Goal: Communication & Community: Answer question/provide support

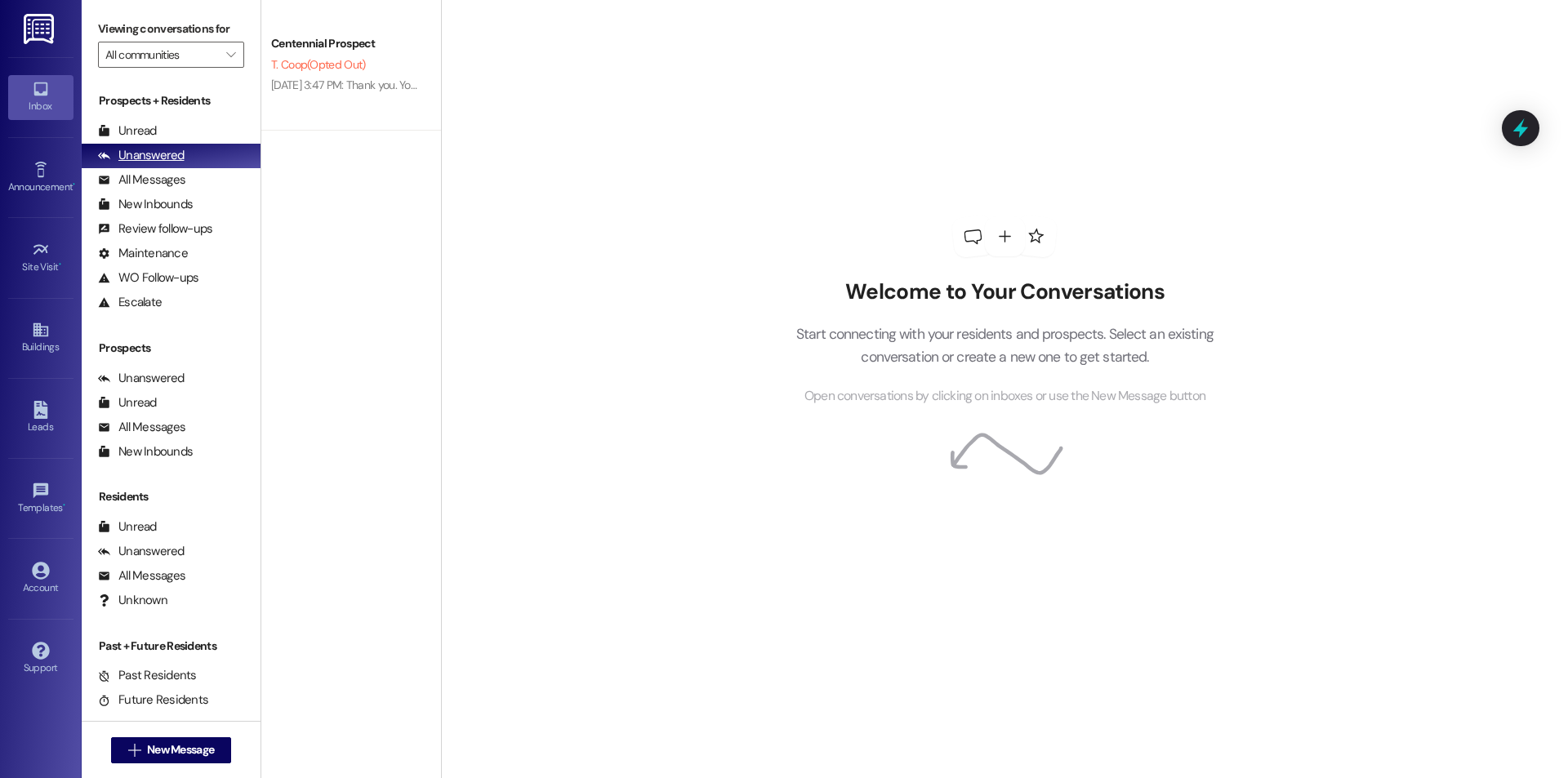
click at [101, 138] on div "Unread" at bounding box center [128, 130] width 59 height 17
click at [159, 113] on div "Prospects + Residents Unread (0) Unread: Any message you haven't read yet will …" at bounding box center [171, 203] width 179 height 222
click at [161, 119] on div "Unread (0)" at bounding box center [171, 130] width 179 height 24
click at [200, 129] on div "Unread (0)" at bounding box center [171, 130] width 179 height 24
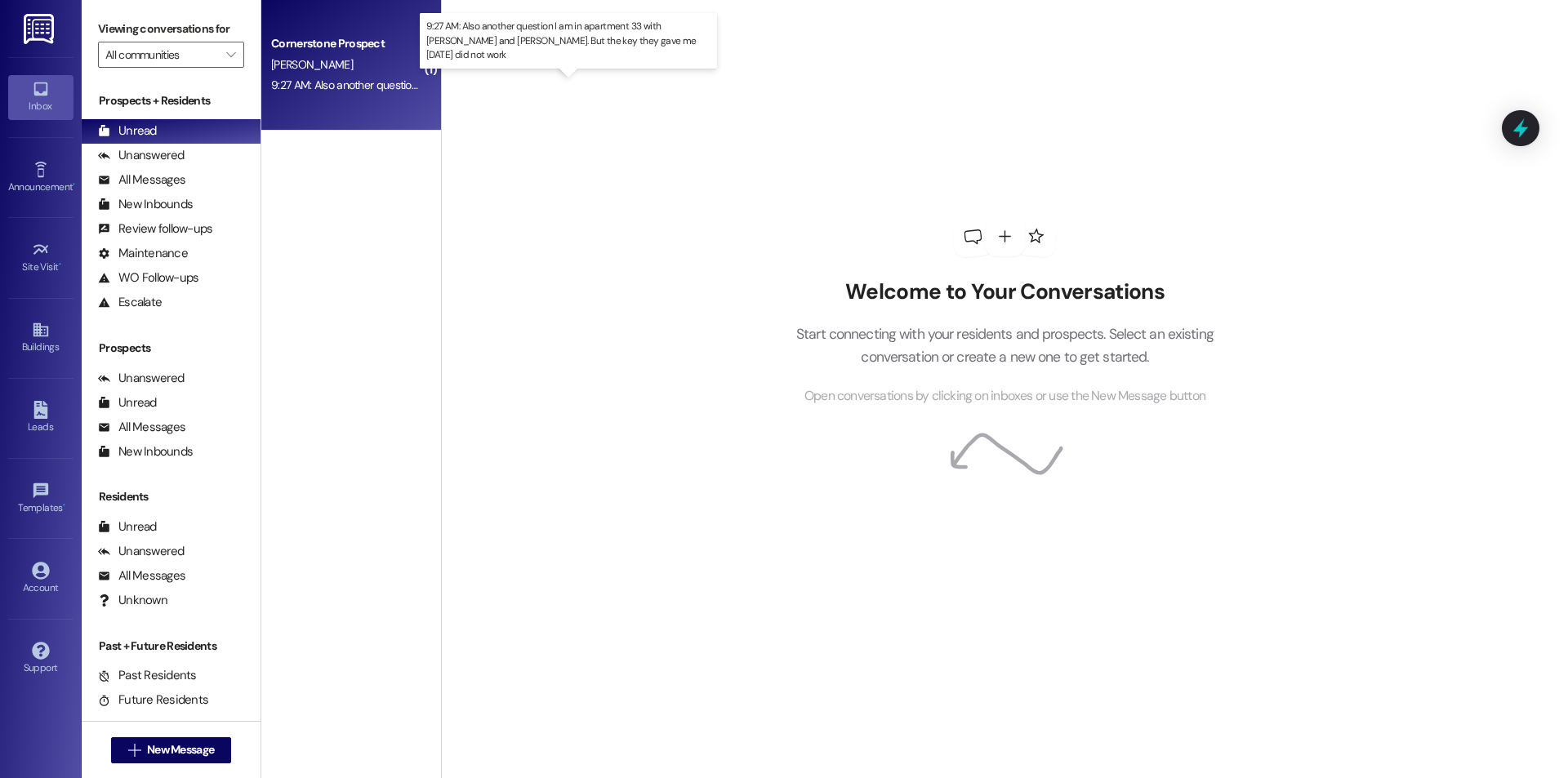
click at [363, 88] on div "9:27 AM: Also another question I am in apartment 33 with Rachel Hannah and Lexi…" at bounding box center [611, 85] width 679 height 14
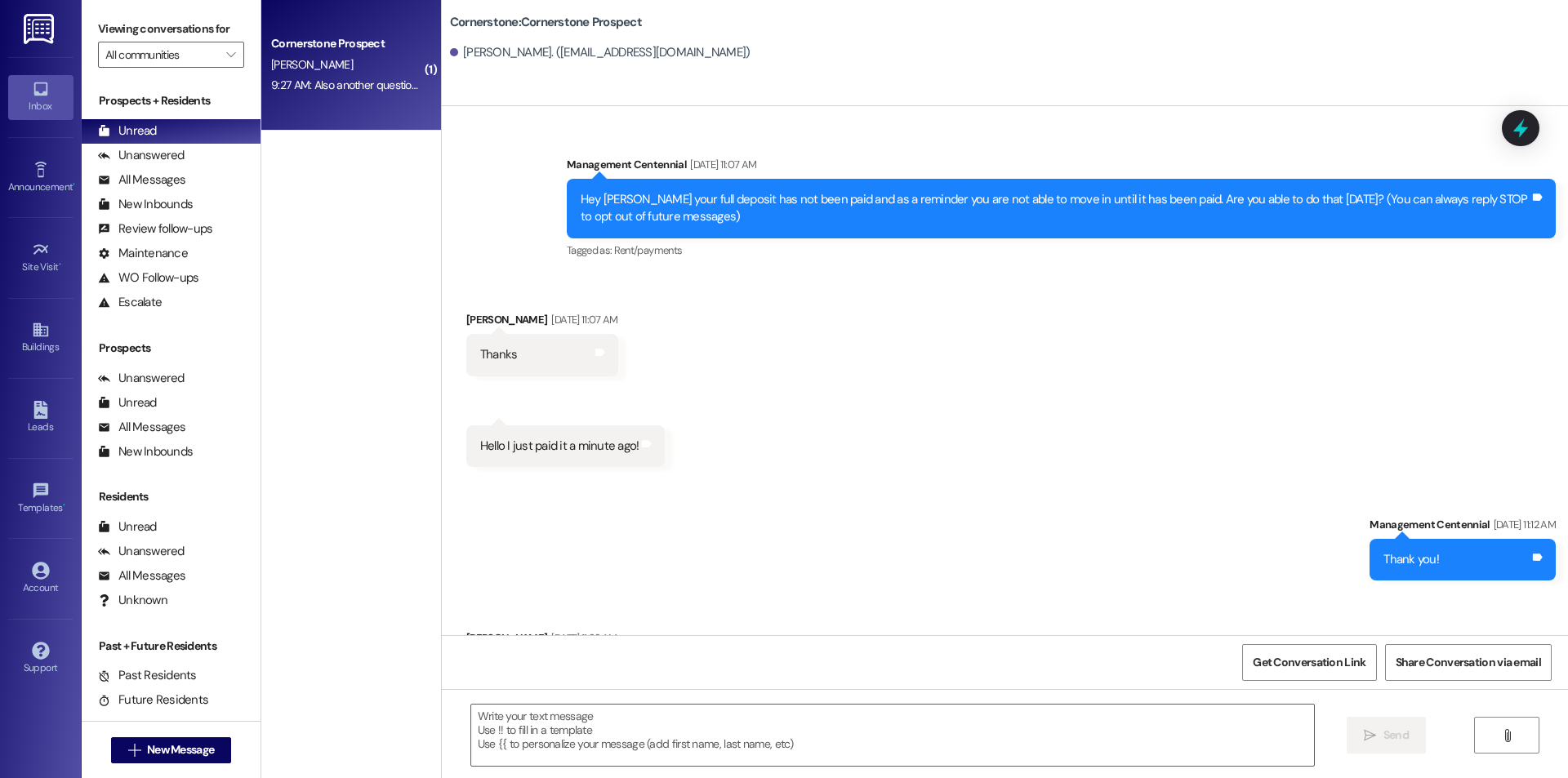
scroll to position [5897, 0]
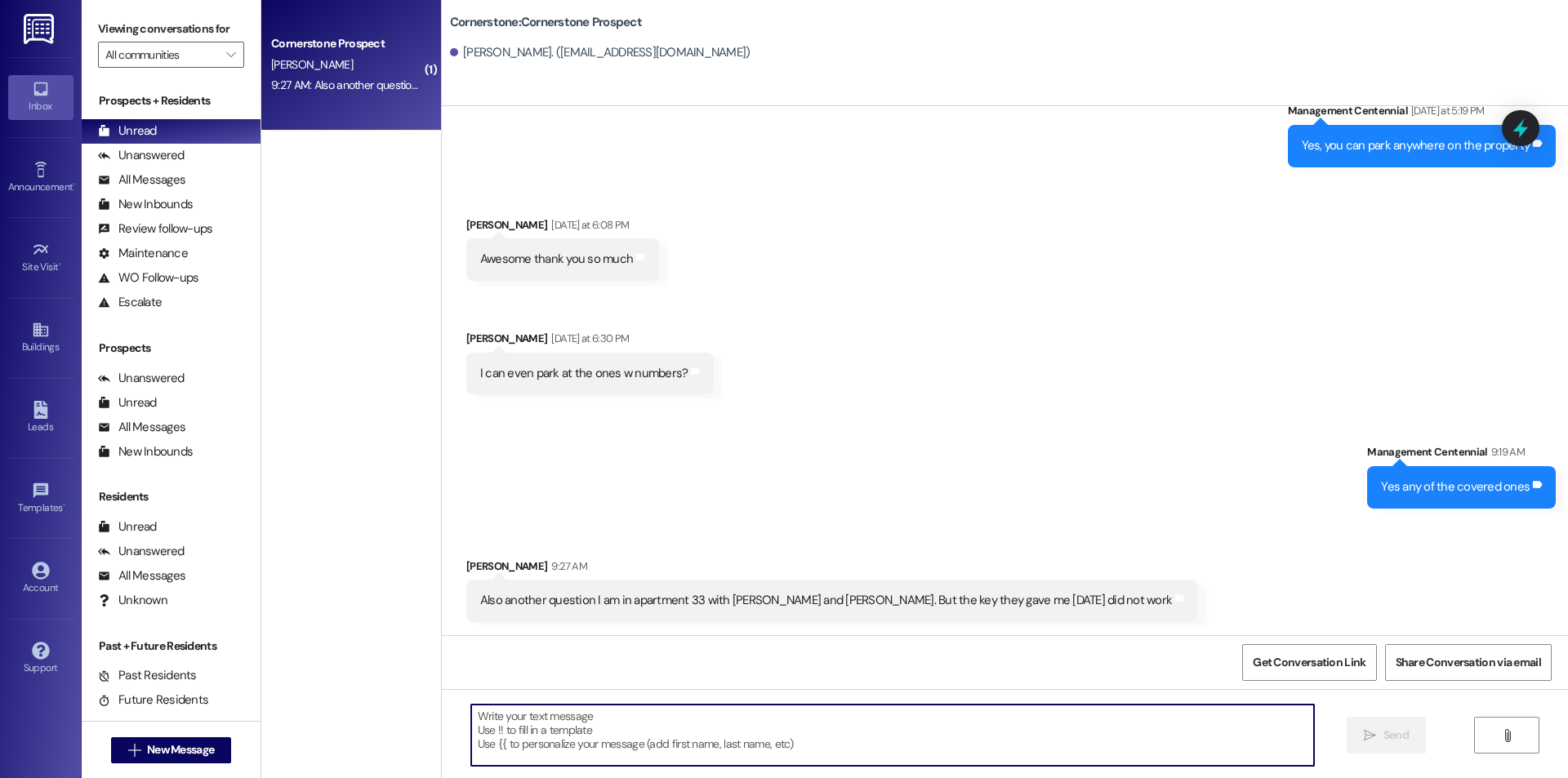
click at [742, 734] on textarea at bounding box center [893, 735] width 843 height 62
click at [777, 755] on textarea at bounding box center [893, 735] width 843 height 62
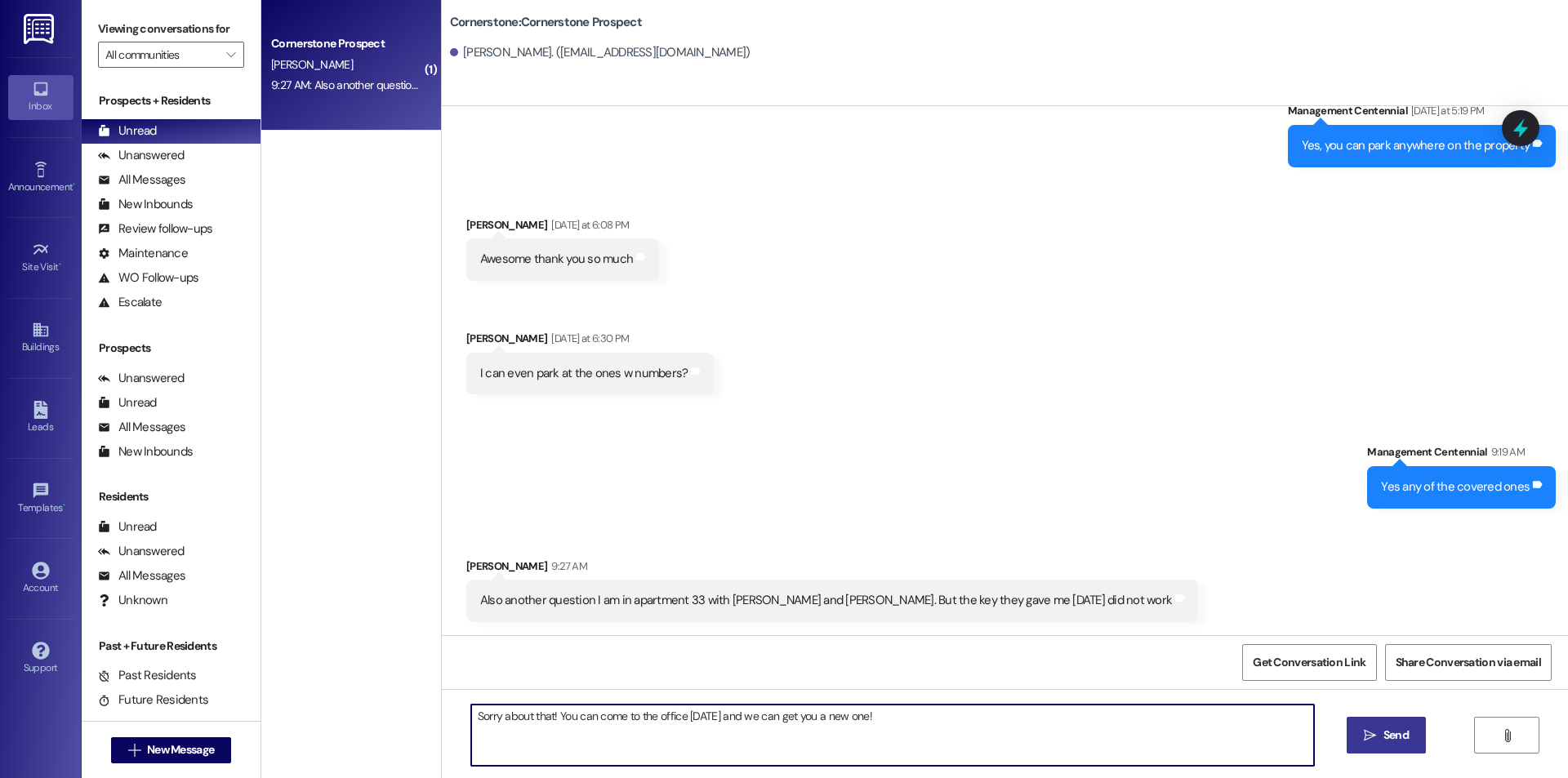
type textarea "Sorry about that! You can come to the office today and we can get you a new one!"
click at [1347, 729] on button " Send" at bounding box center [1386, 735] width 79 height 37
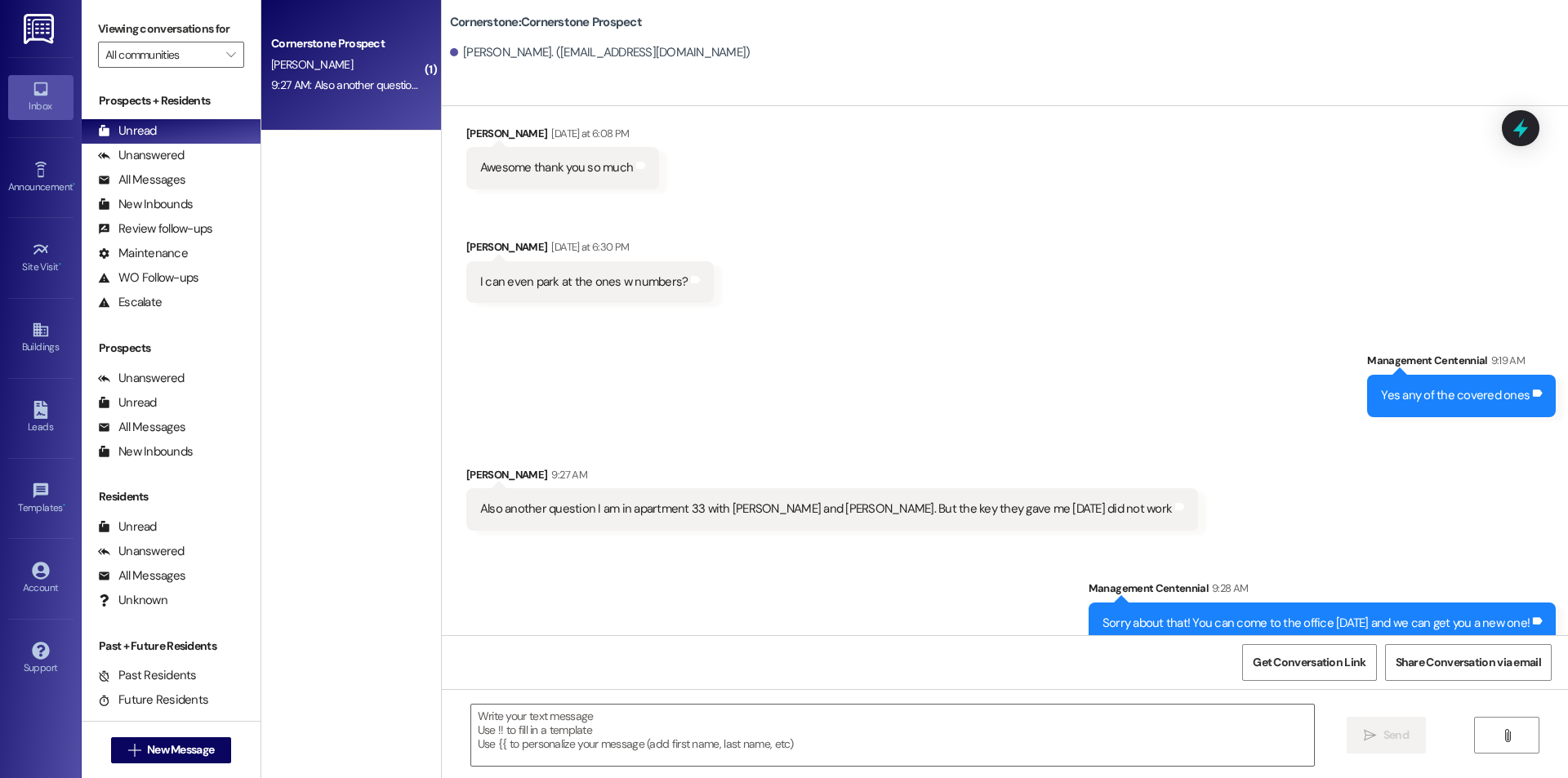
scroll to position [6011, 0]
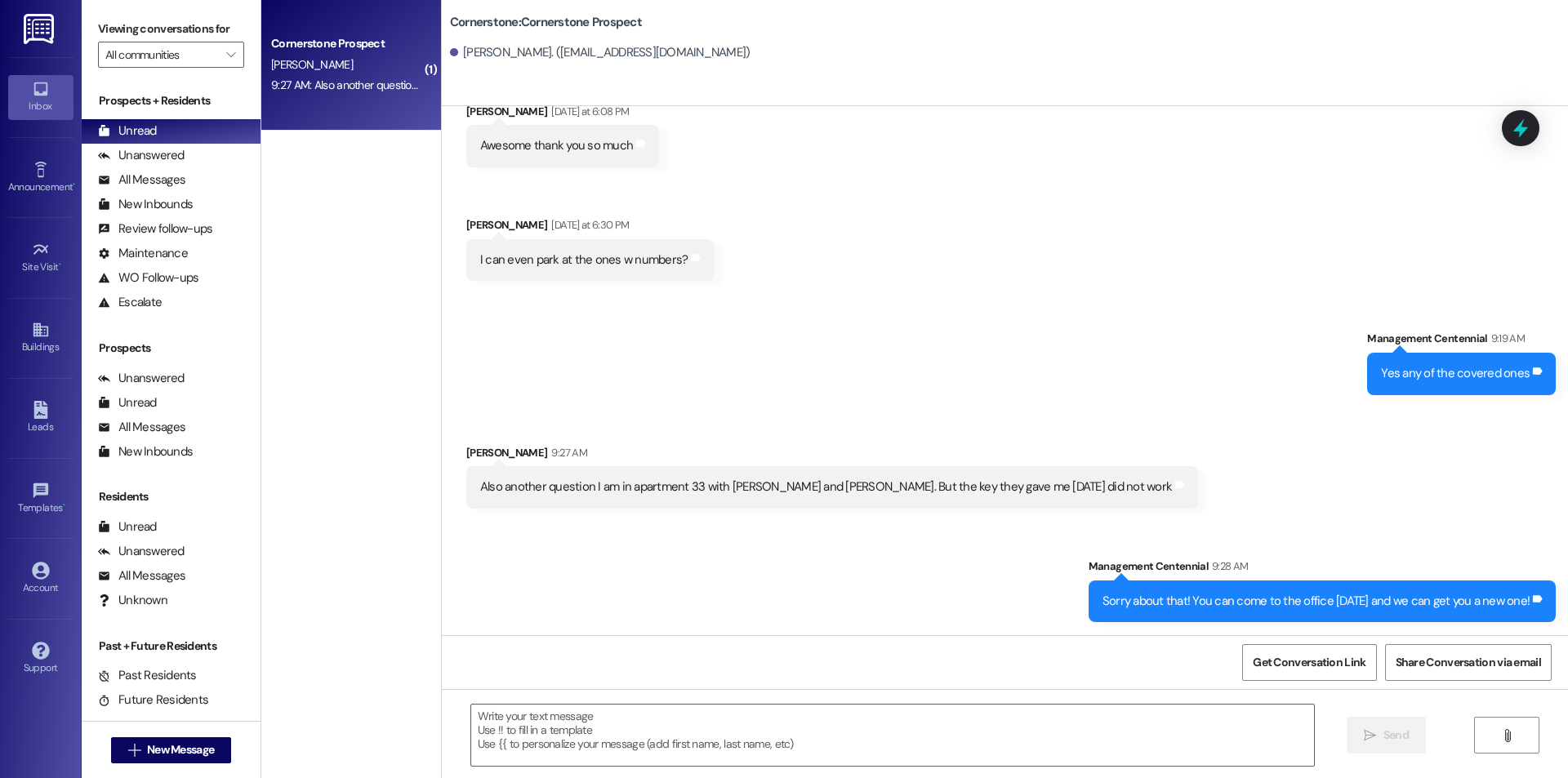
click at [158, 767] on div " New Message" at bounding box center [171, 750] width 121 height 41
click at [160, 749] on span "New Message" at bounding box center [180, 749] width 67 height 17
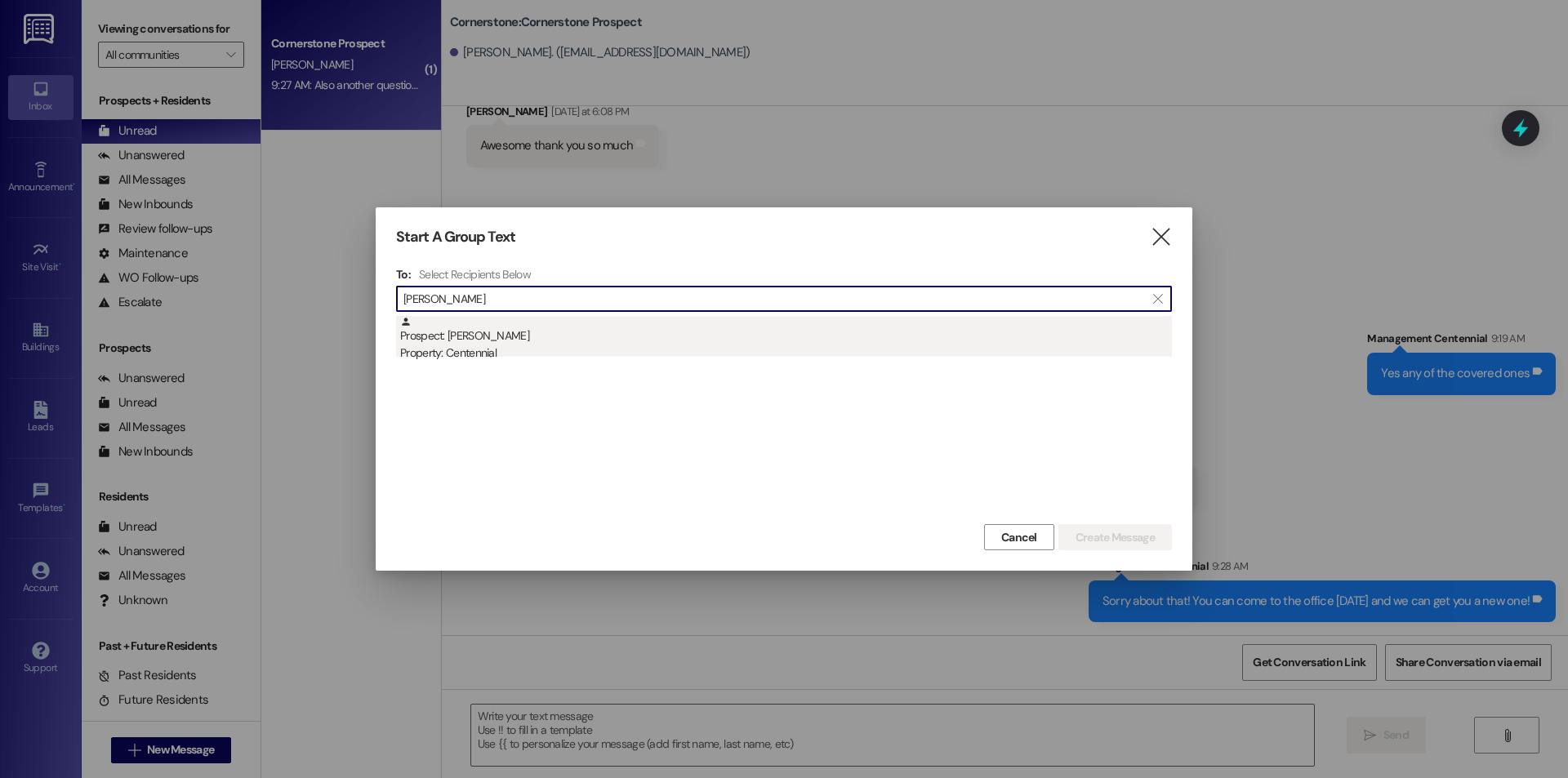
type input "amanda sh"
click at [585, 332] on div "Prospect: Amanda Sharp Property: Centennial" at bounding box center [786, 339] width 771 height 46
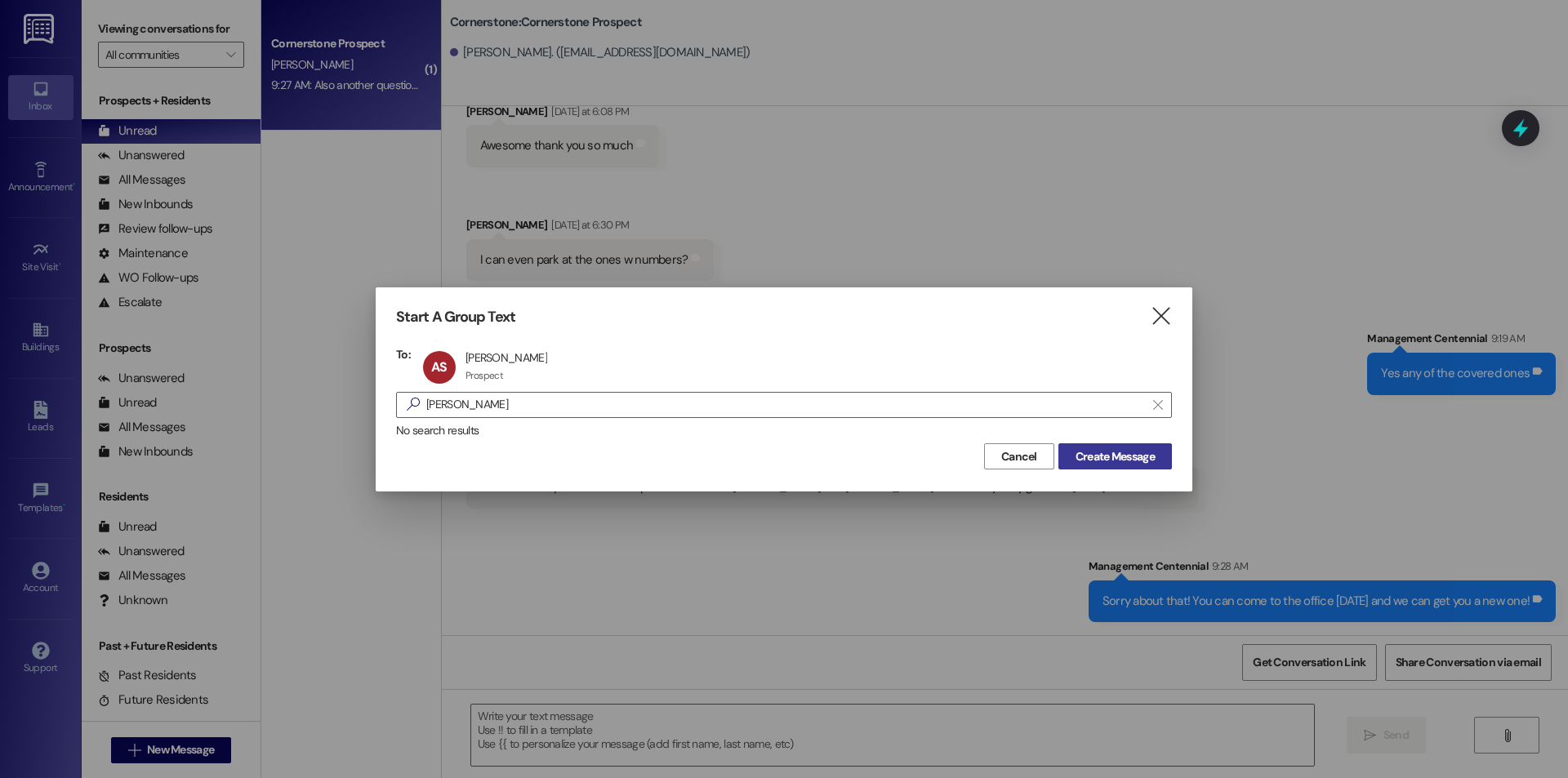
click at [1111, 444] on button "Create Message" at bounding box center [1114, 456] width 113 height 26
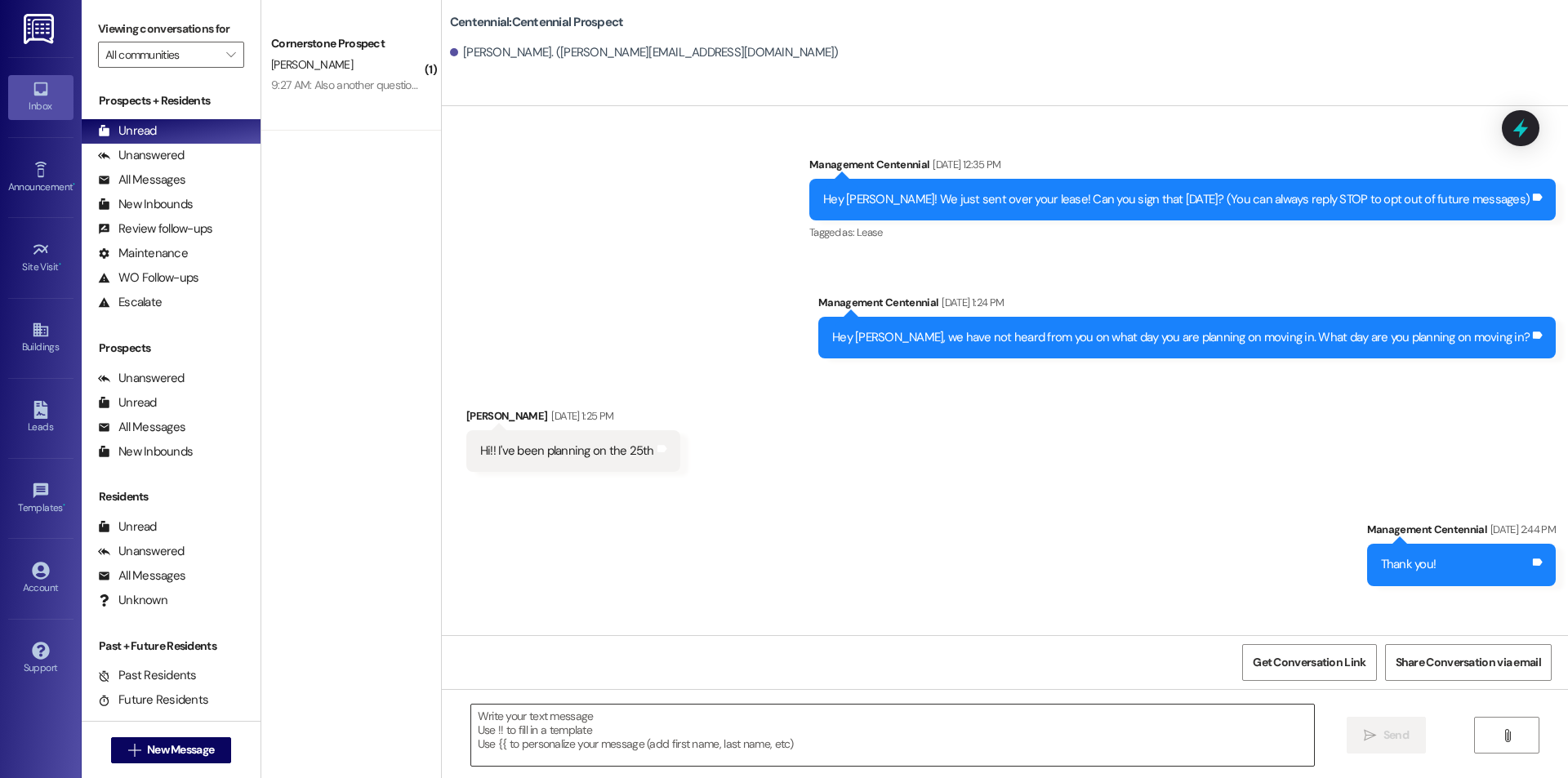
scroll to position [0, 0]
click at [585, 757] on textarea at bounding box center [893, 735] width 843 height 62
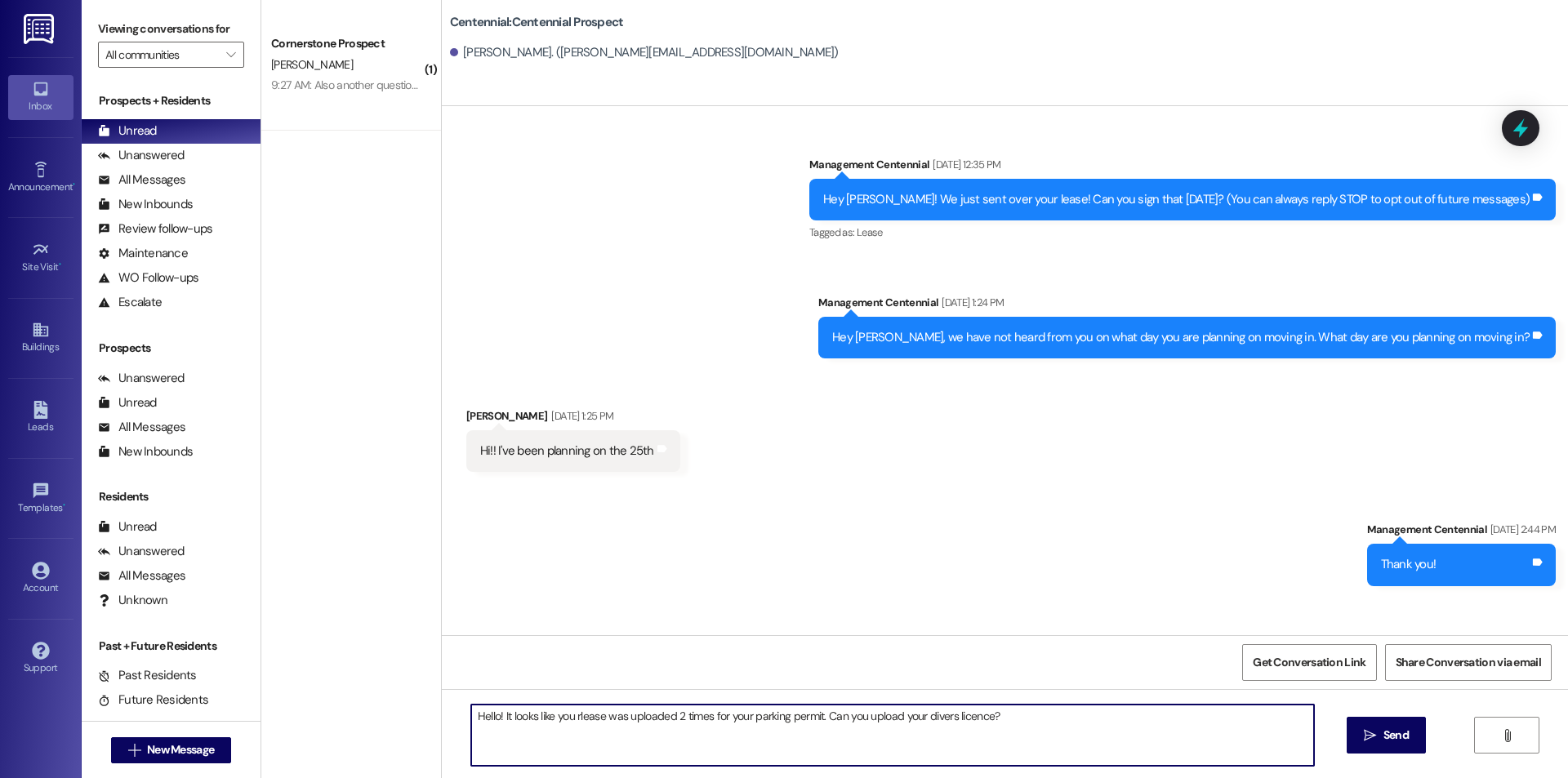
drag, startPoint x: 582, startPoint y: 711, endPoint x: 987, endPoint y: 716, distance: 405.0
click at [987, 716] on textarea "Hello! It looks like you rlease was uploaded 2 times for your parking permit. C…" at bounding box center [893, 735] width 843 height 62
drag, startPoint x: 1019, startPoint y: 720, endPoint x: 548, endPoint y: 740, distance: 471.4
click at [548, 740] on textarea "Hello! It looks like you rlease was uploaded 2 times for your parking permit. C…" at bounding box center [893, 735] width 843 height 62
drag, startPoint x: 1125, startPoint y: 730, endPoint x: 361, endPoint y: 741, distance: 764.1
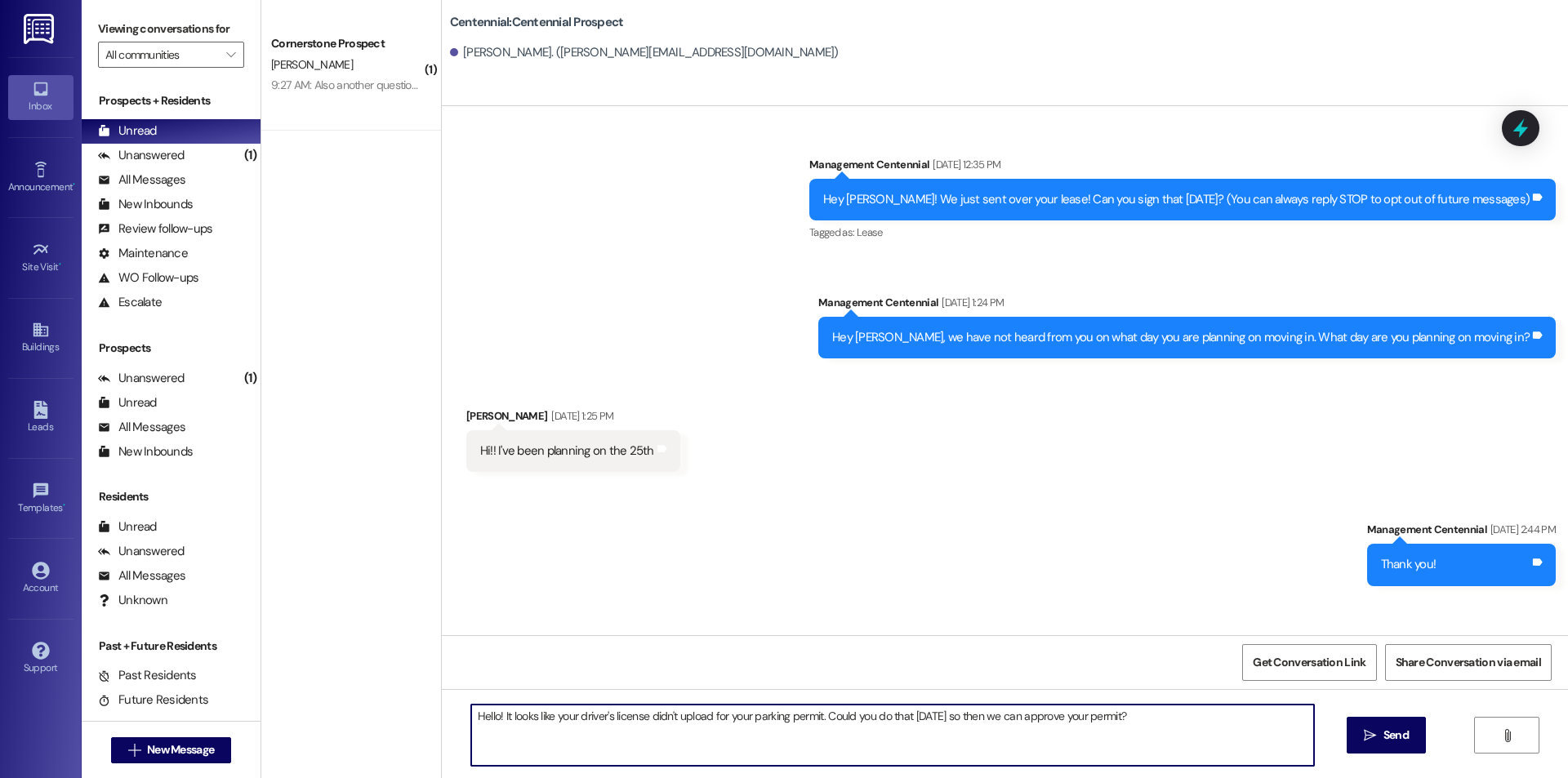
click at [361, 741] on div "( 1 ) Cornerstone Prospect M. Chapa 9:27 AM: Also another question I am in apar…" at bounding box center [914, 389] width 1306 height 778
type textarea "Hello! It looks like your driver's license didn't upload for your parking permi…"
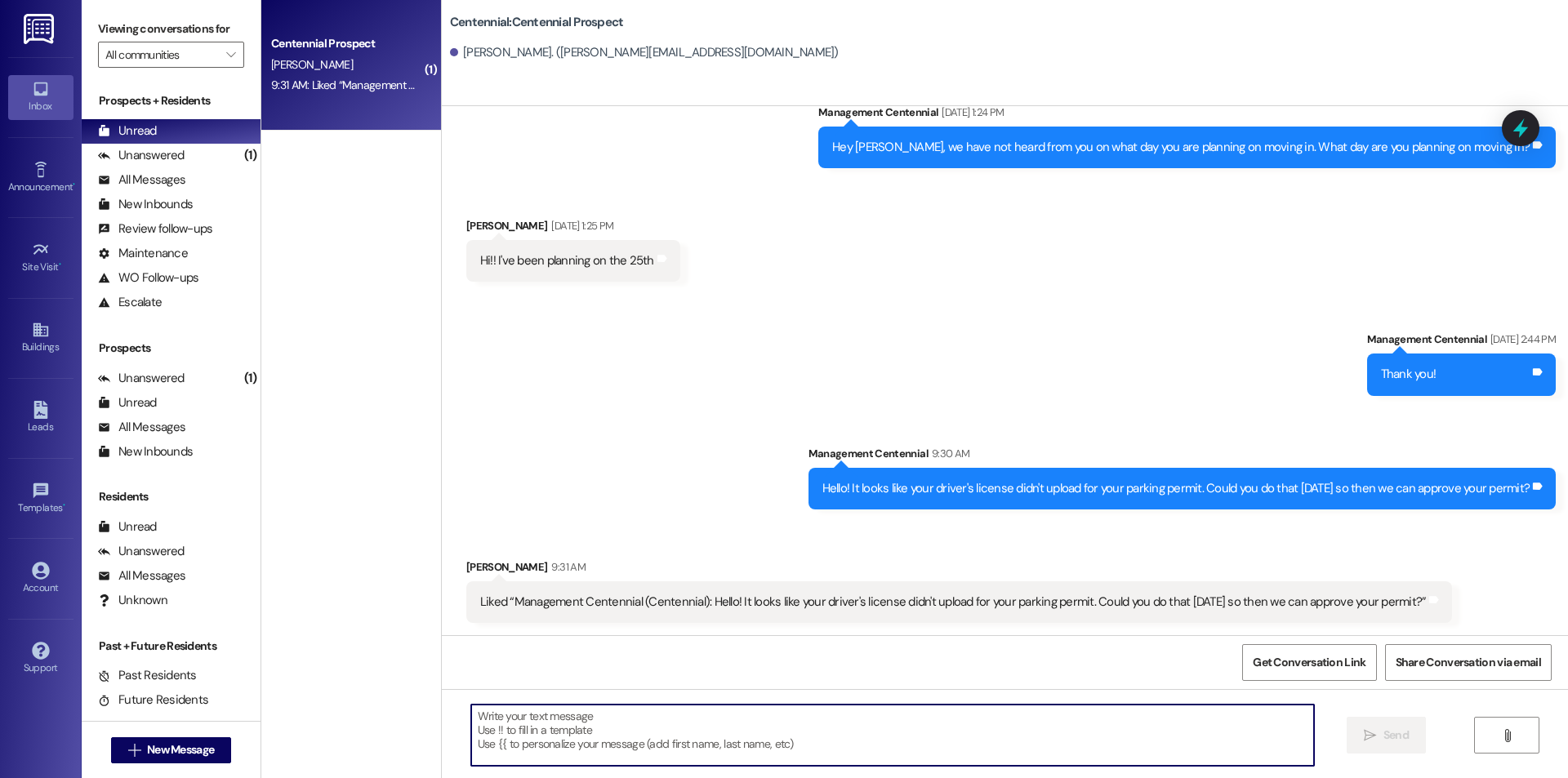
scroll to position [305, 0]
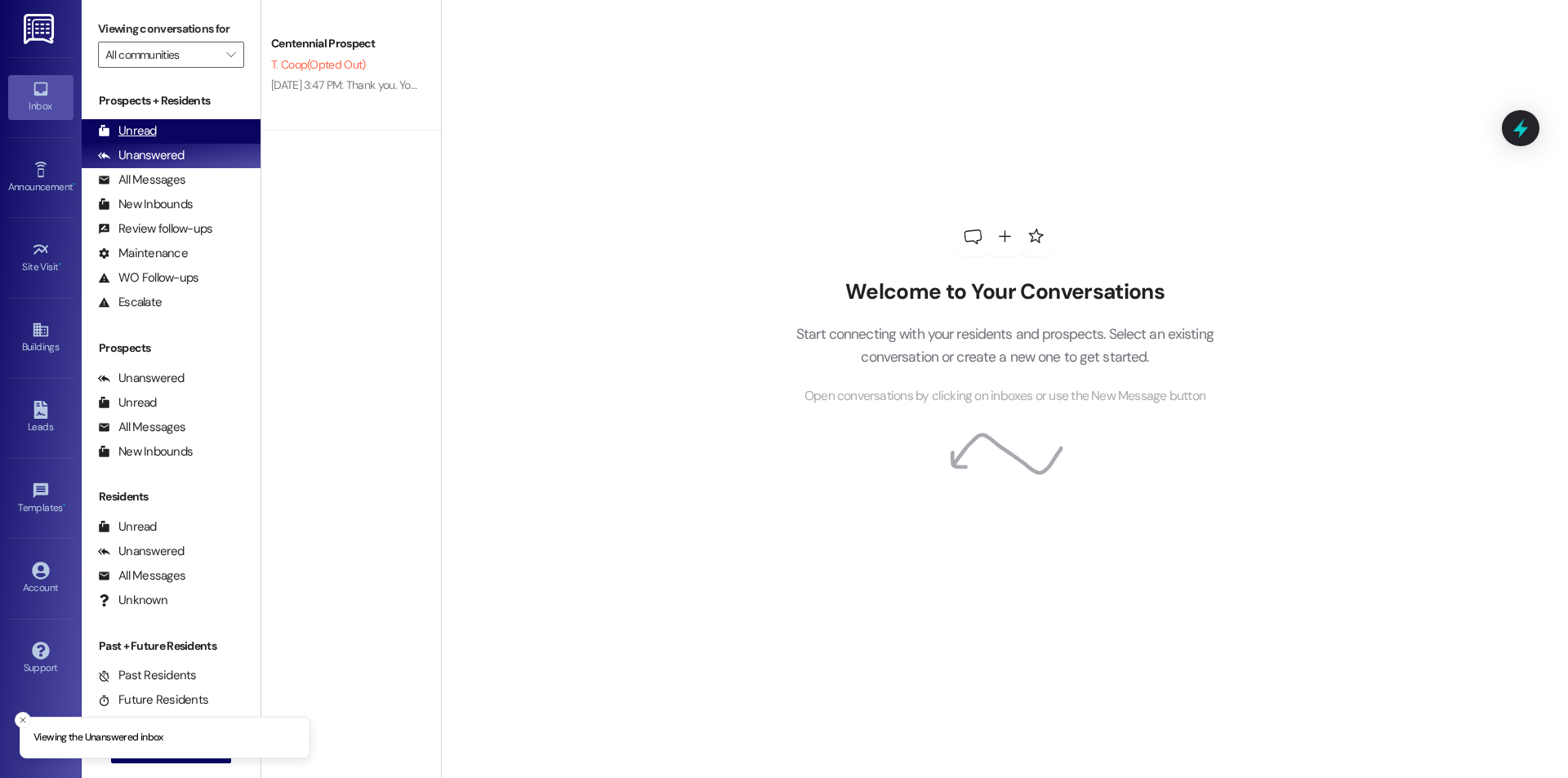
click at [154, 129] on div "Unread" at bounding box center [128, 130] width 59 height 17
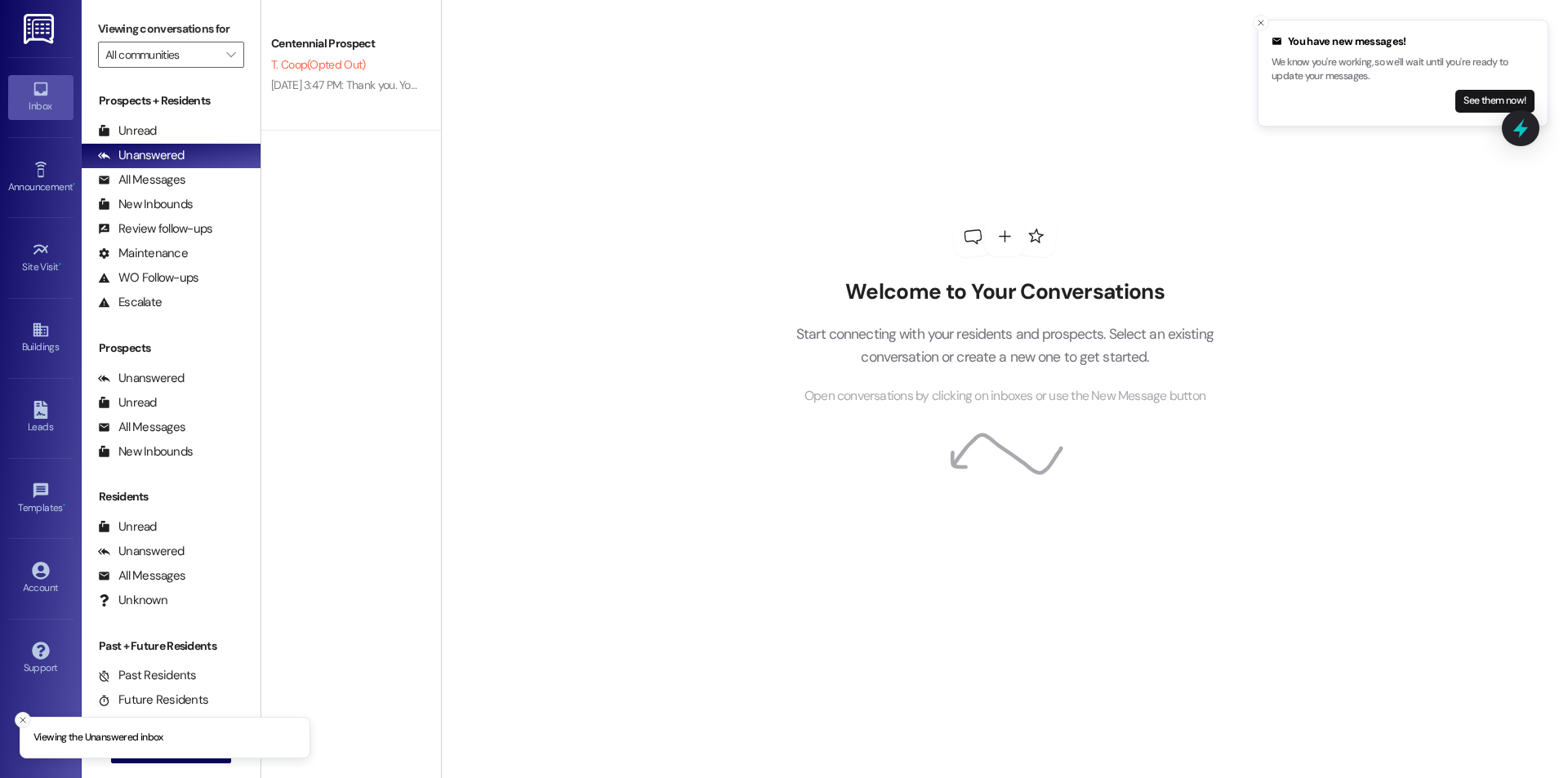
click at [20, 721] on icon "Close toast" at bounding box center [22, 720] width 10 height 10
click at [147, 749] on span "New Message" at bounding box center [180, 749] width 67 height 17
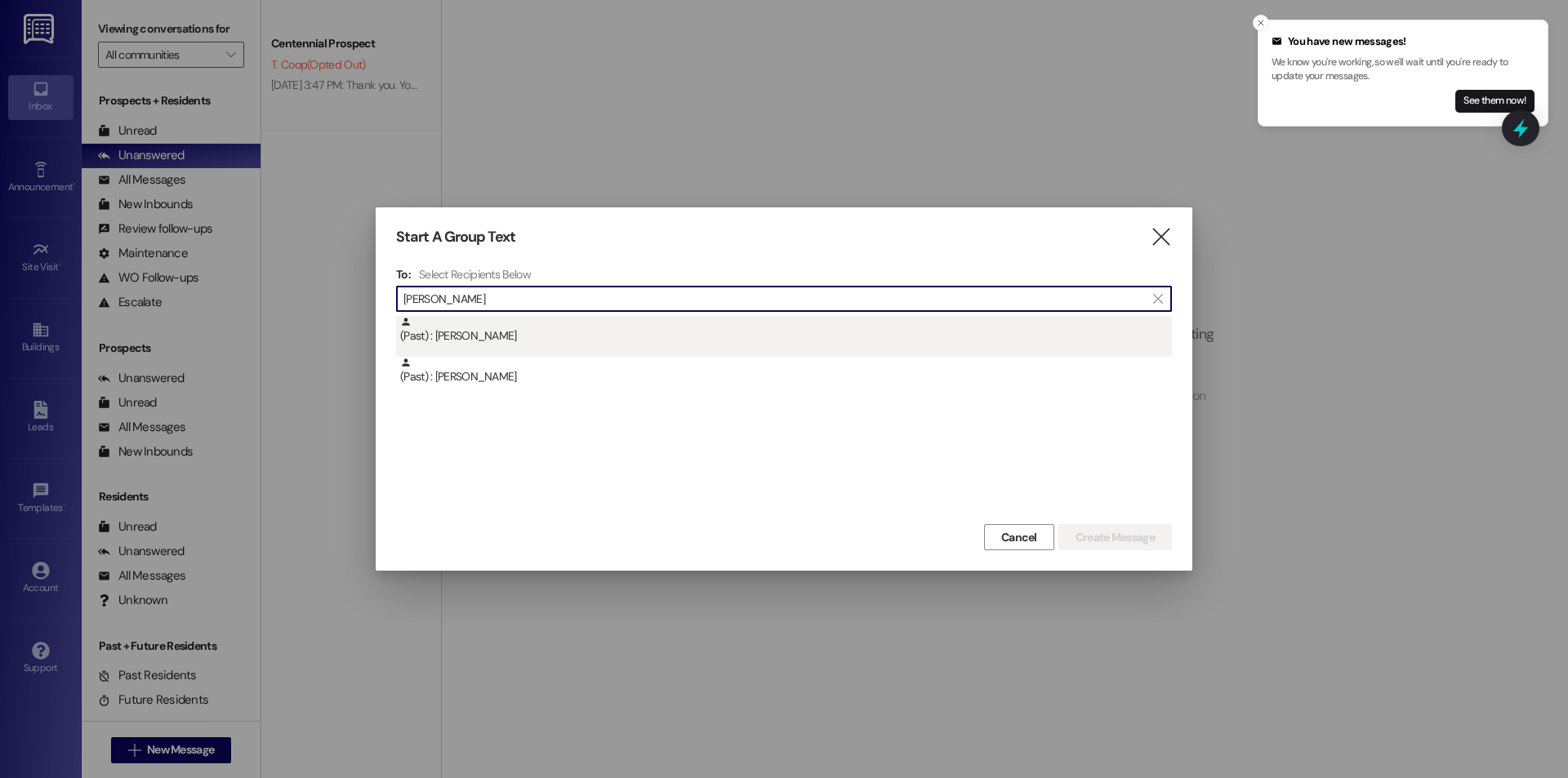
type input "jayden john"
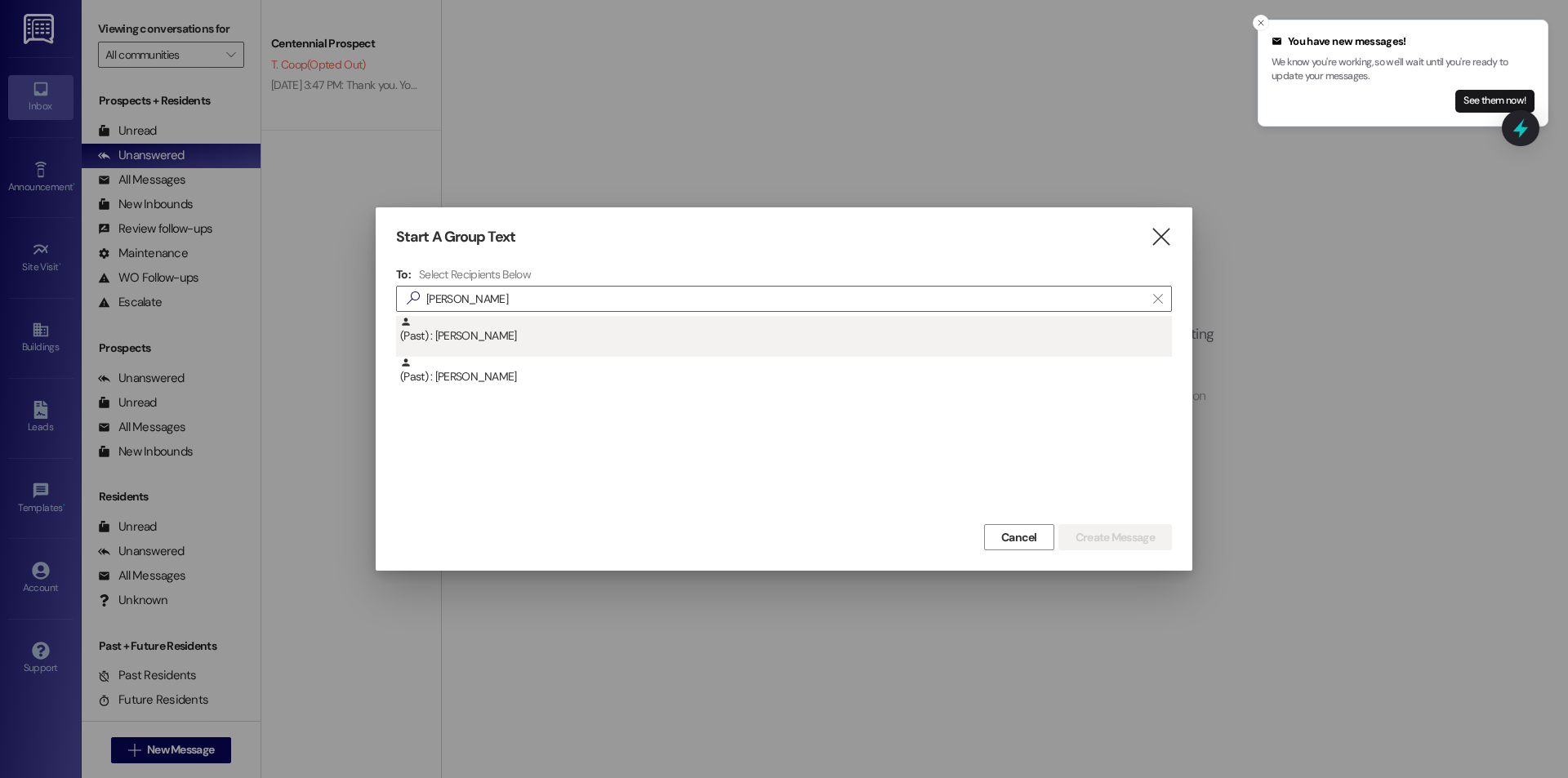
click at [520, 348] on div "(Past) : Jayden Johnson" at bounding box center [783, 337] width 776 height 41
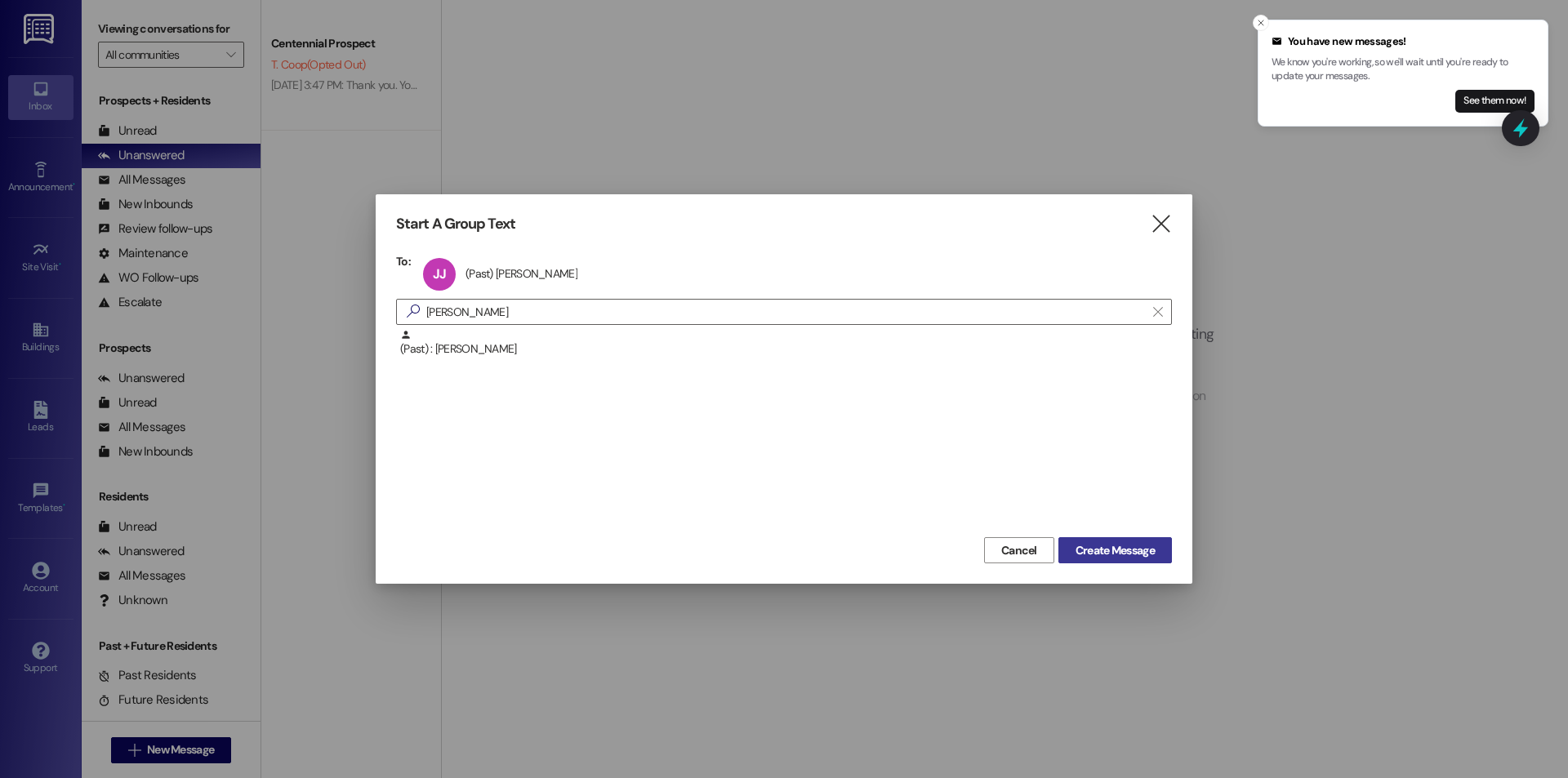
click at [1105, 542] on span "Create Message" at bounding box center [1114, 550] width 79 height 17
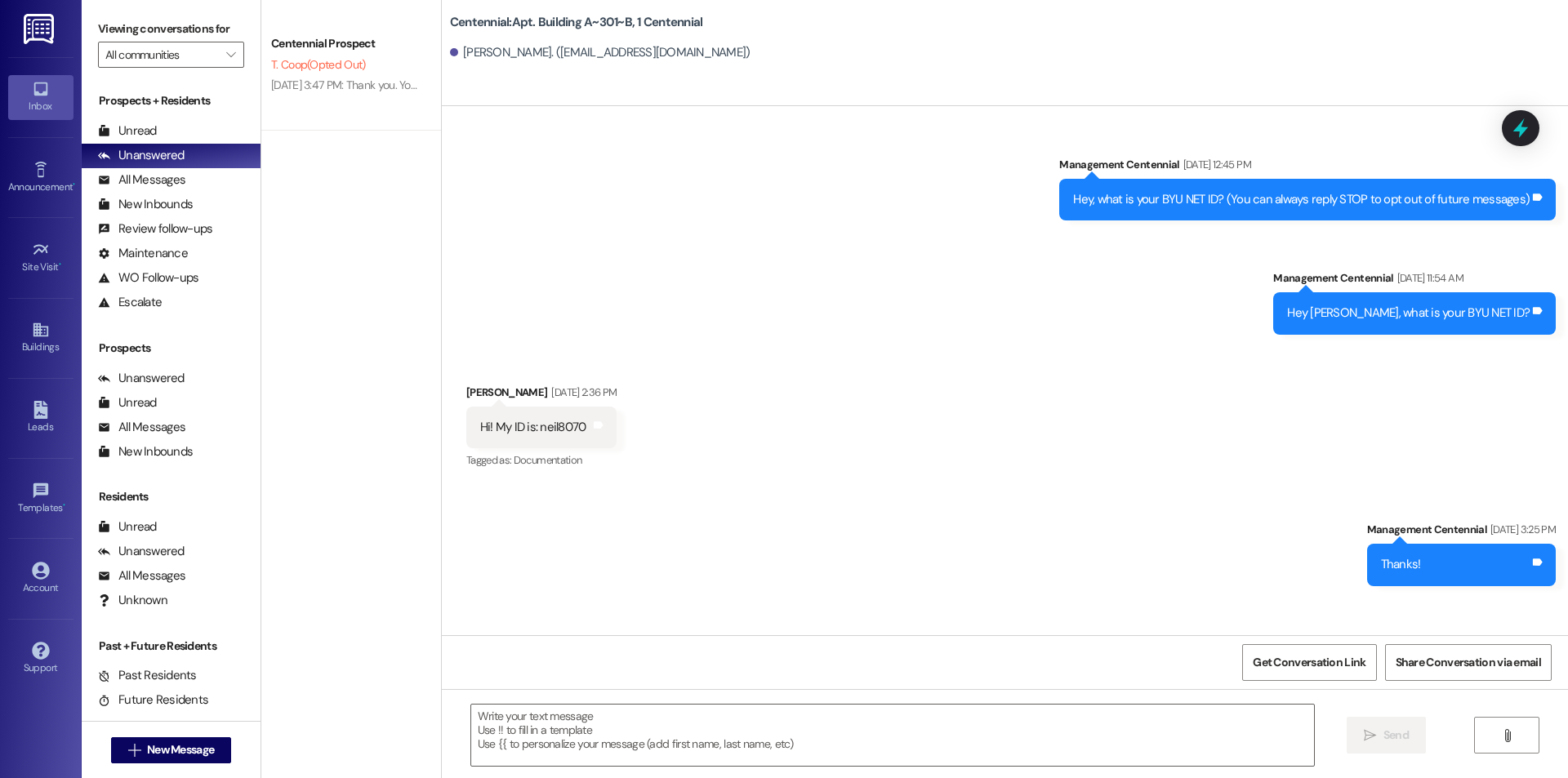
scroll to position [23011, 0]
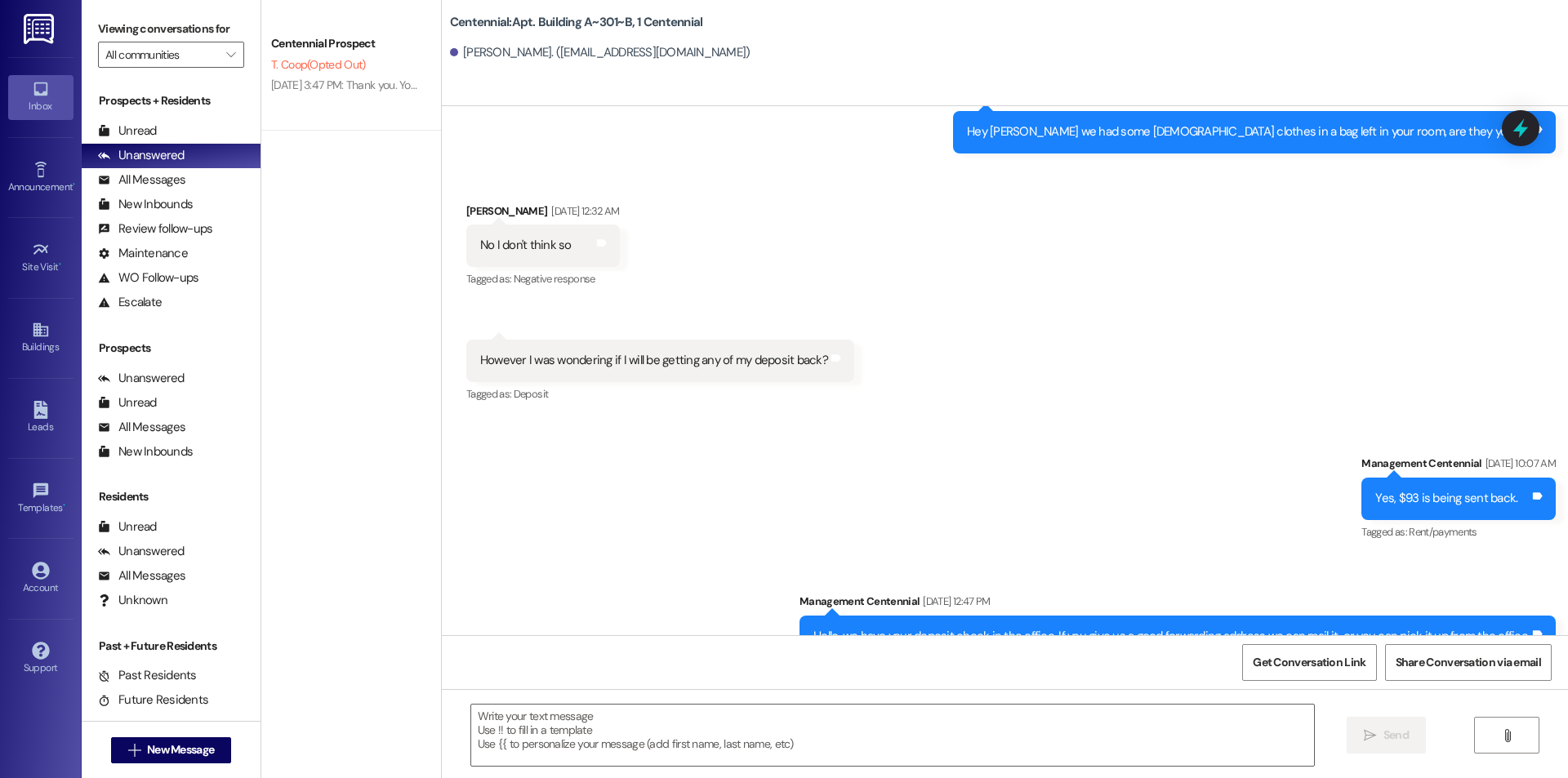
click at [171, 734] on div " New Message" at bounding box center [171, 750] width 121 height 41
click at [165, 742] on span "New Message" at bounding box center [180, 749] width 67 height 17
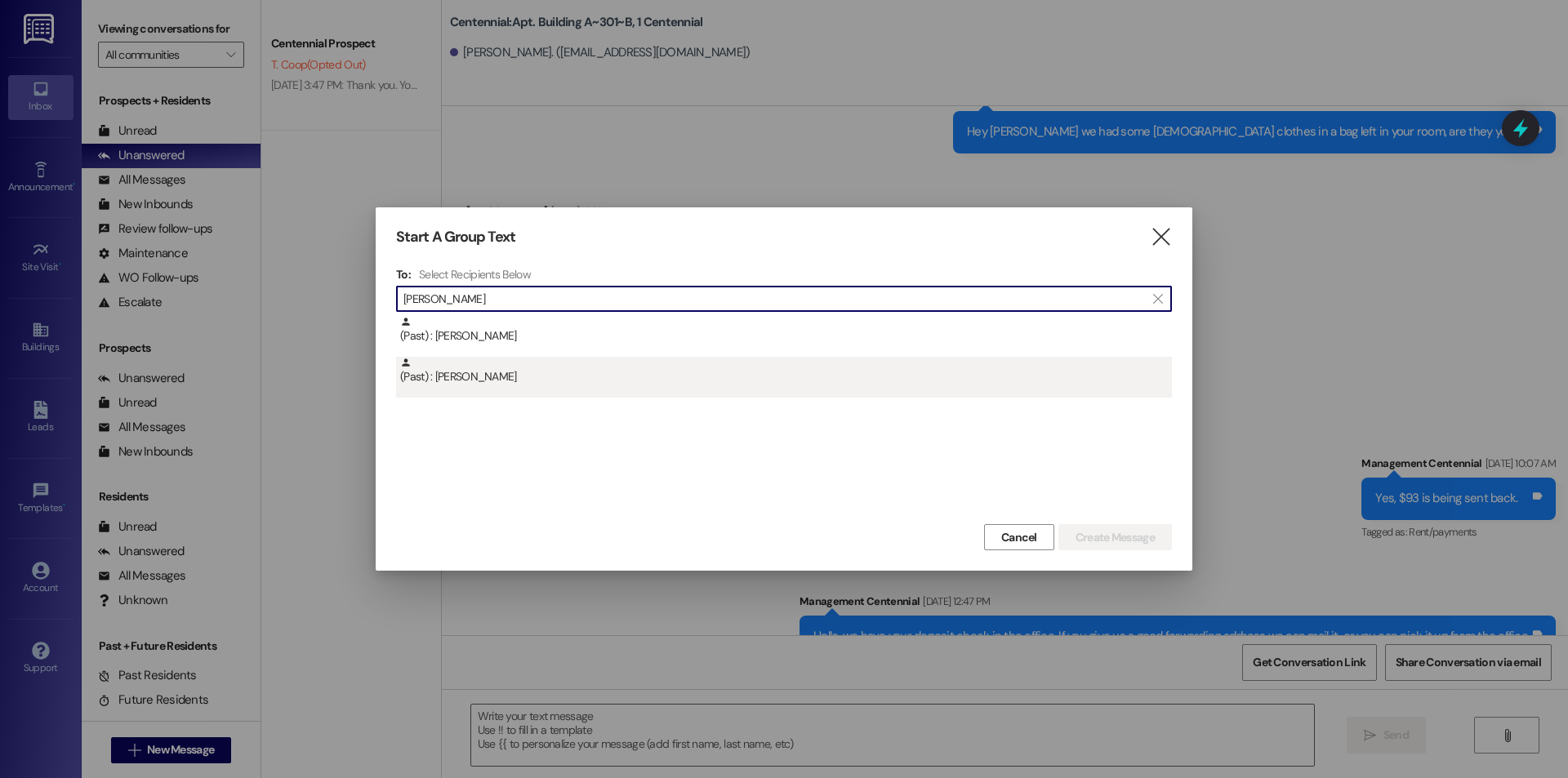
type input "jayden john"
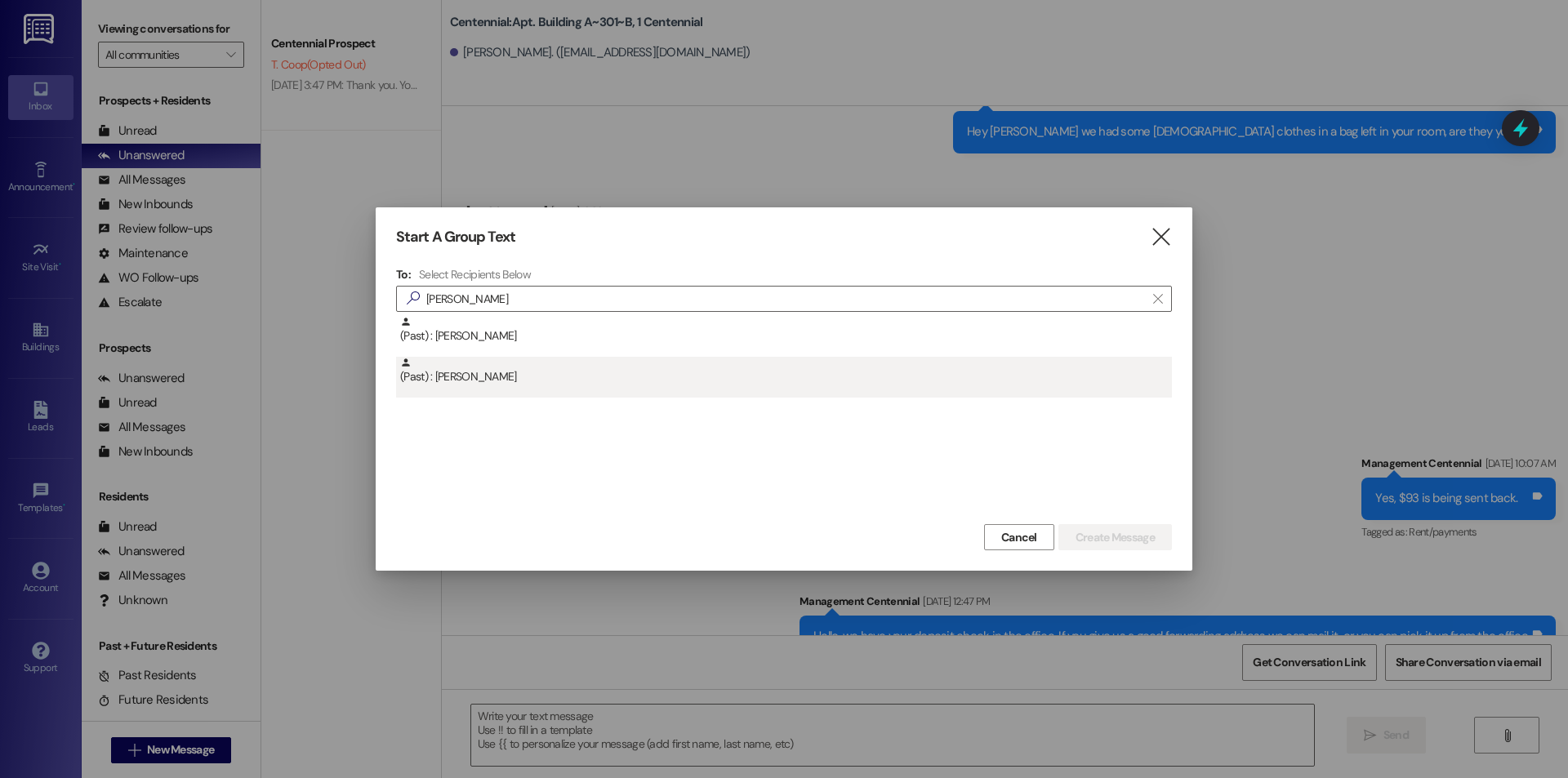
click at [474, 387] on div "(Past) : Jayden Johnson" at bounding box center [783, 378] width 776 height 41
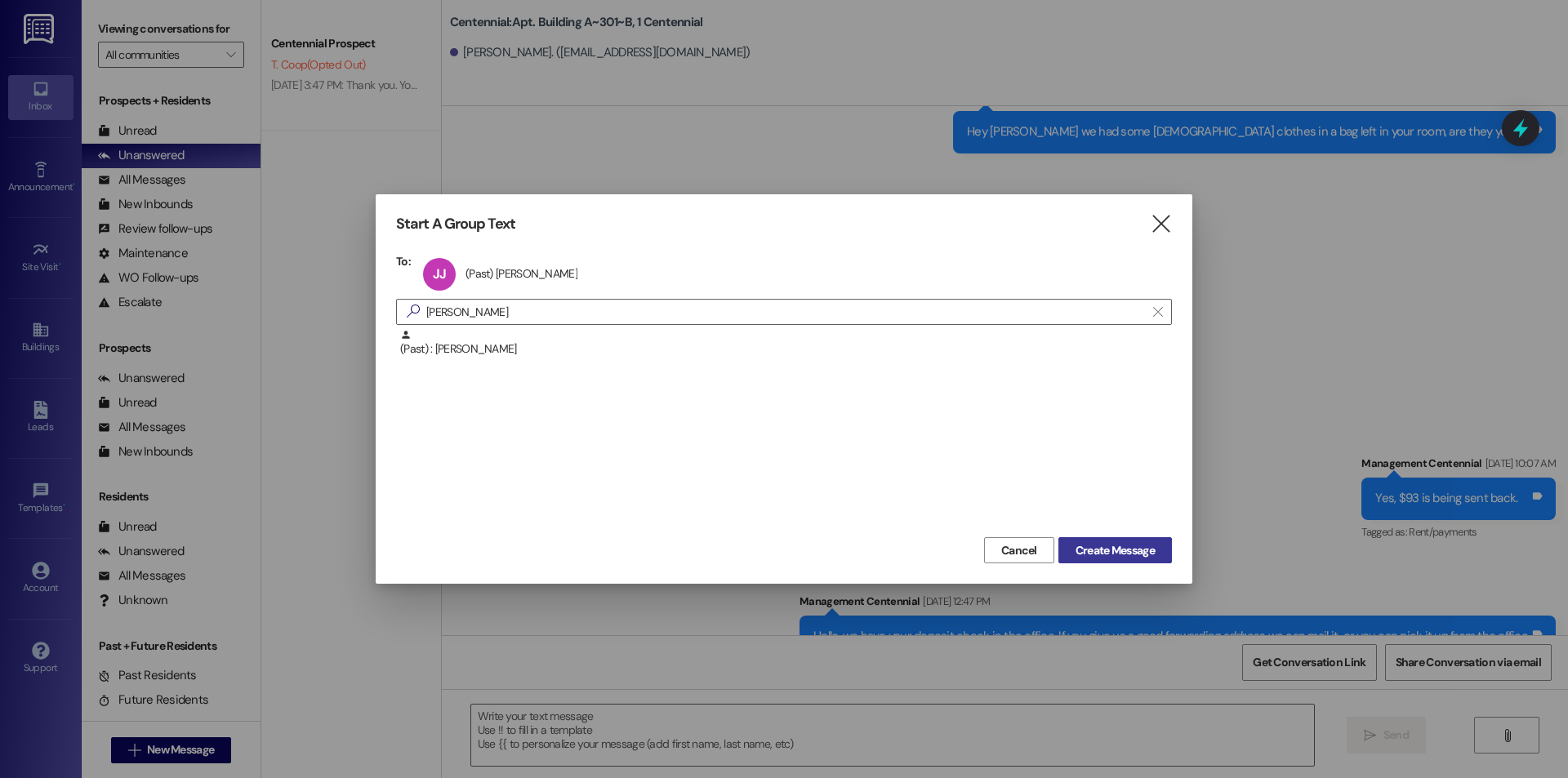
click at [1126, 552] on span "Create Message" at bounding box center [1114, 550] width 79 height 17
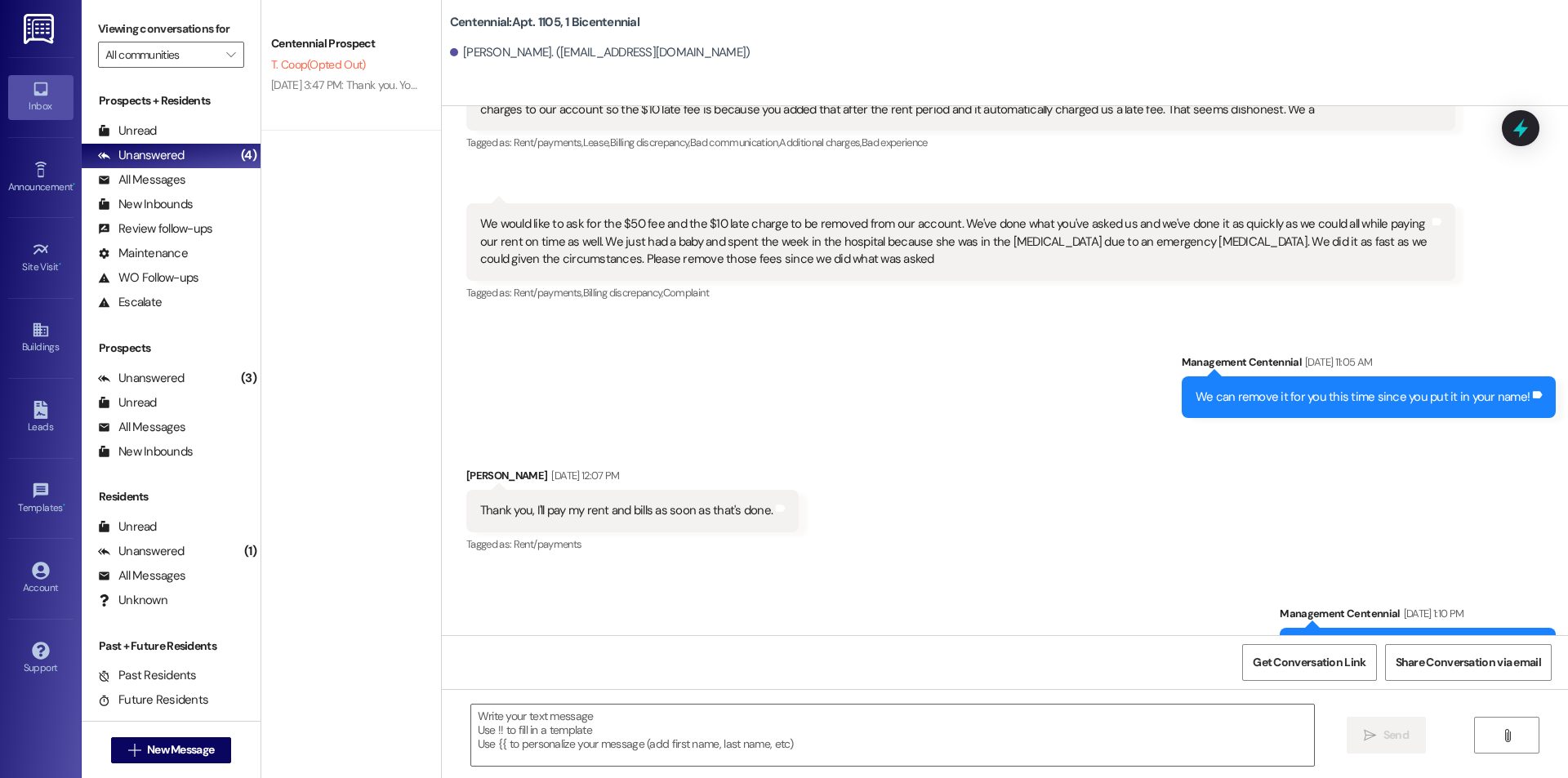
scroll to position [10695, 0]
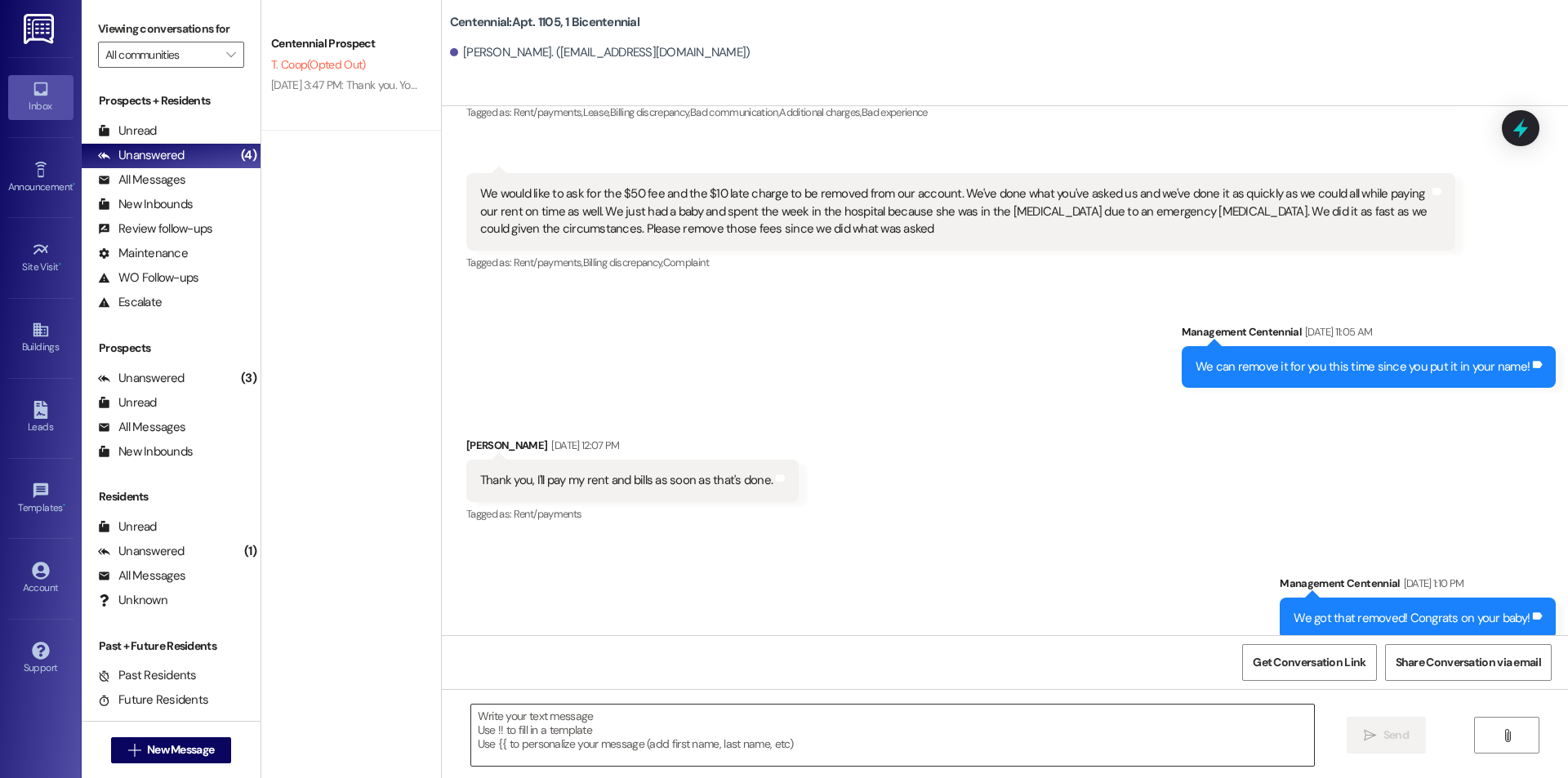
click at [694, 745] on textarea at bounding box center [893, 735] width 843 height 62
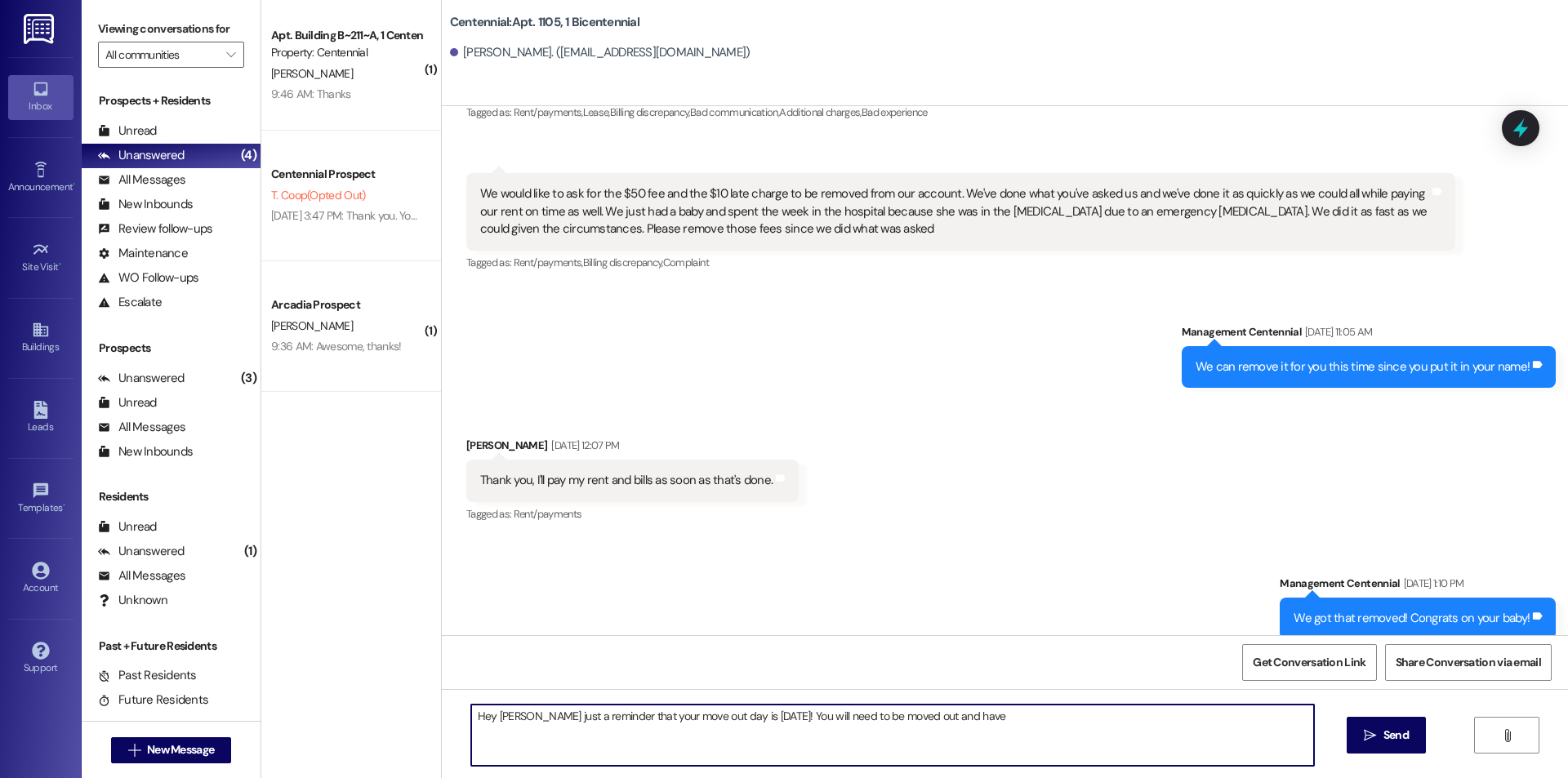
click at [1013, 720] on textarea "Hey Jayden just a reminder that your move out day is this saturday! You will ne…" at bounding box center [893, 735] width 843 height 62
type textarea "Hey Jayden just a reminder that your move out day is this saturday! You will ne…"
click at [1348, 740] on button " Send" at bounding box center [1386, 735] width 79 height 37
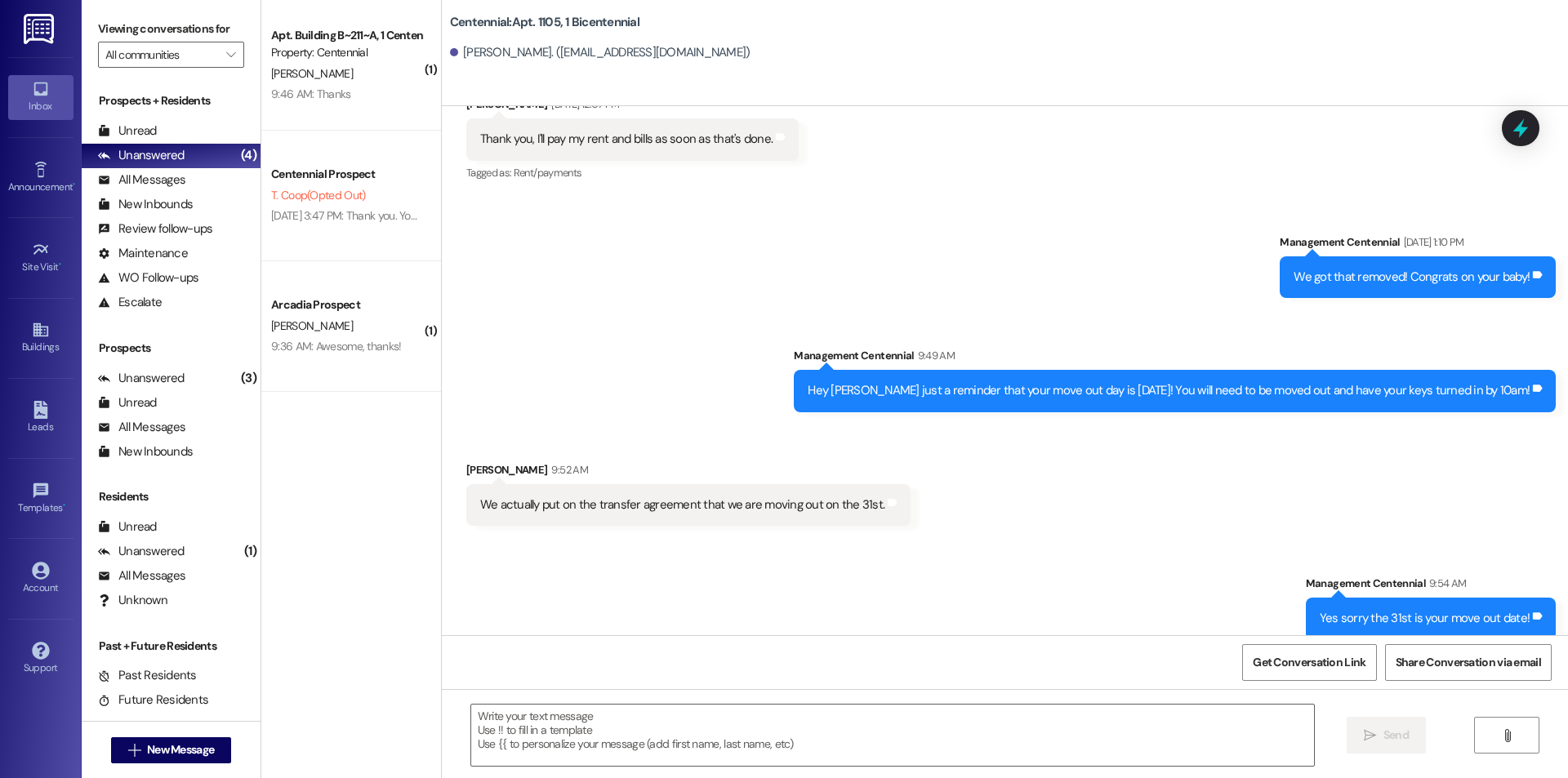
scroll to position [30, 0]
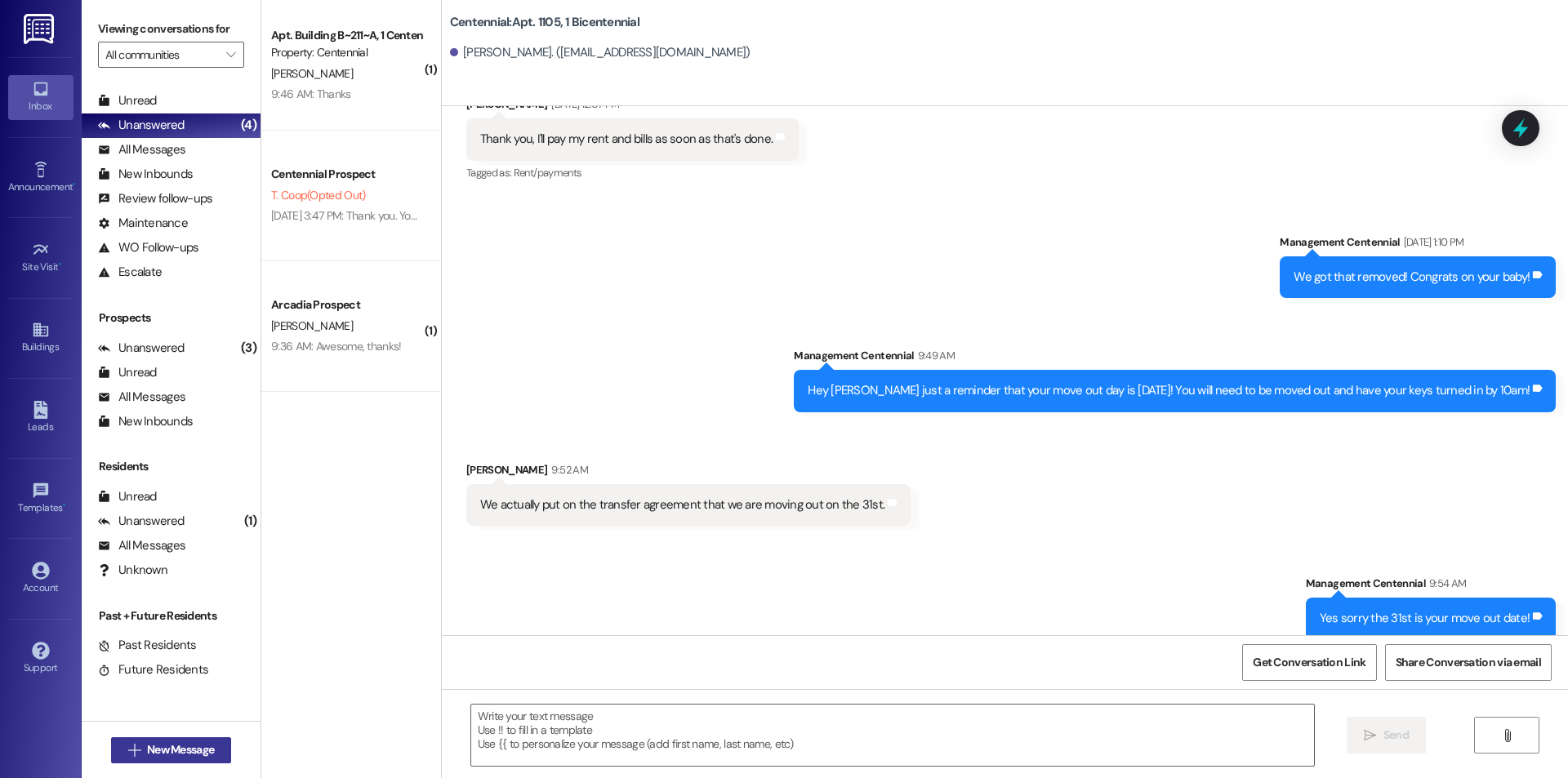
click at [186, 744] on span "New Message" at bounding box center [180, 749] width 67 height 17
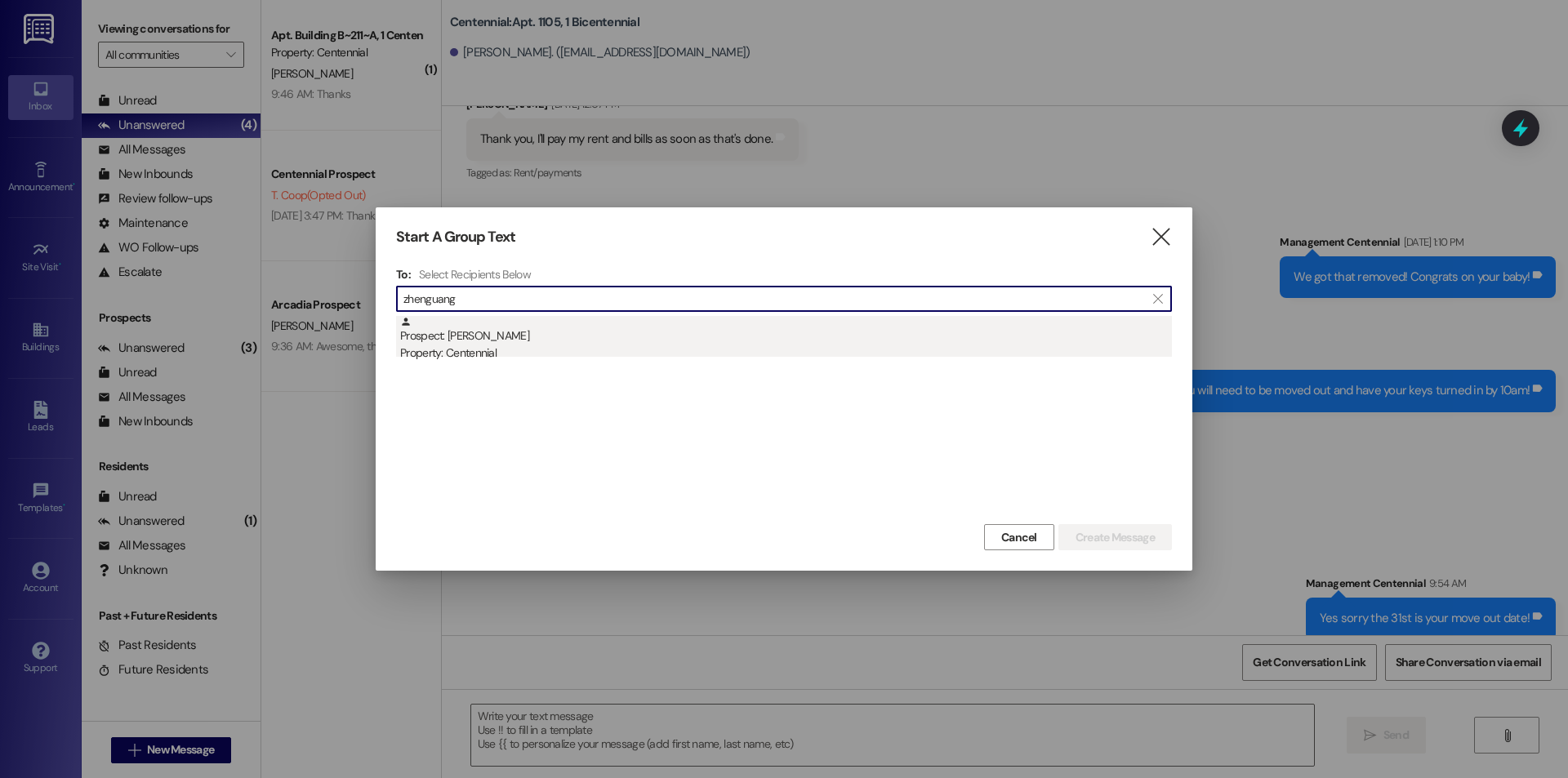
type input "zhenguang"
click at [594, 335] on div "Prospect: Zhenguang Zhong Property: Centennial" at bounding box center [786, 339] width 771 height 46
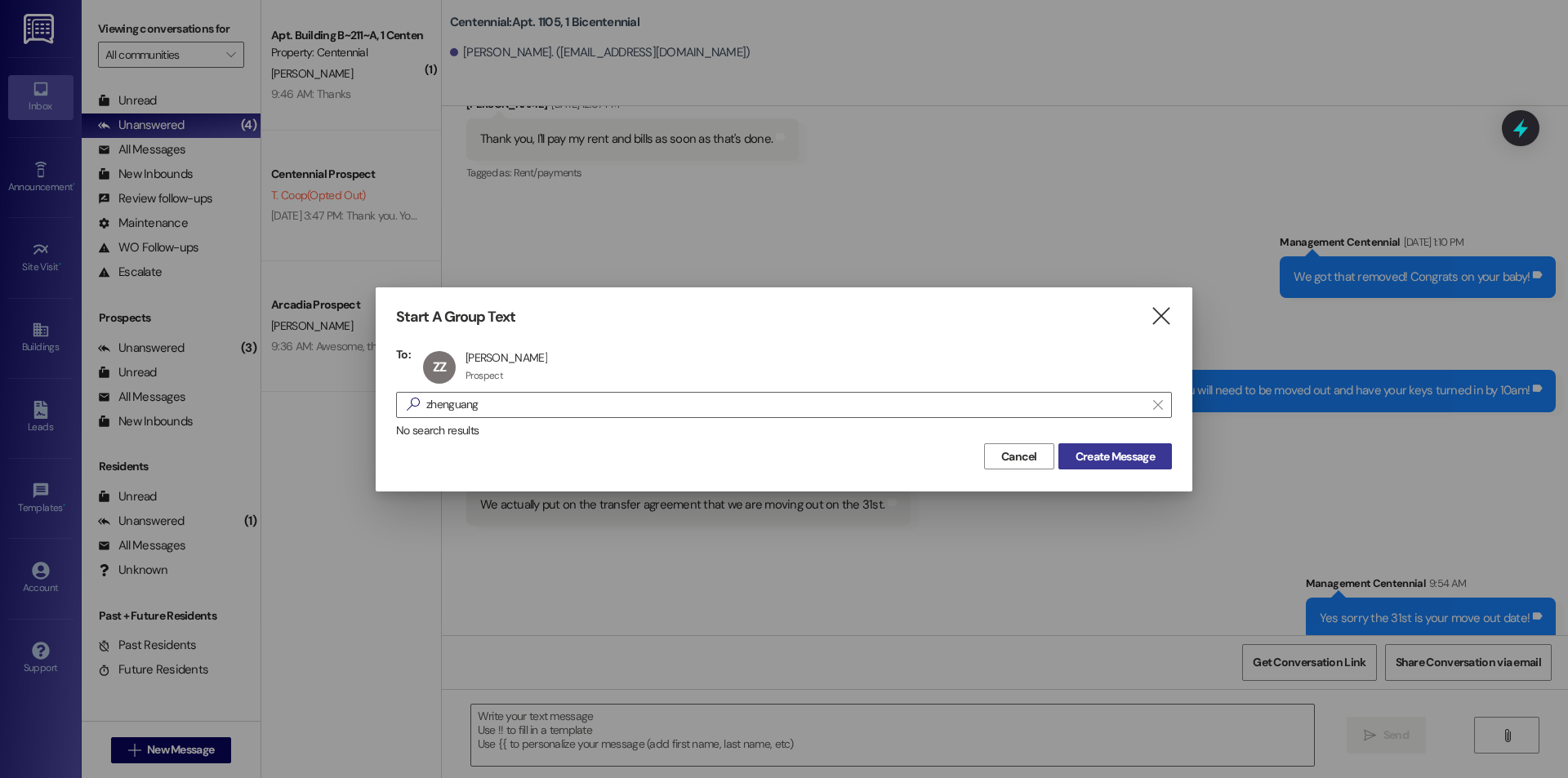
click at [1088, 448] on span "Create Message" at bounding box center [1114, 456] width 79 height 17
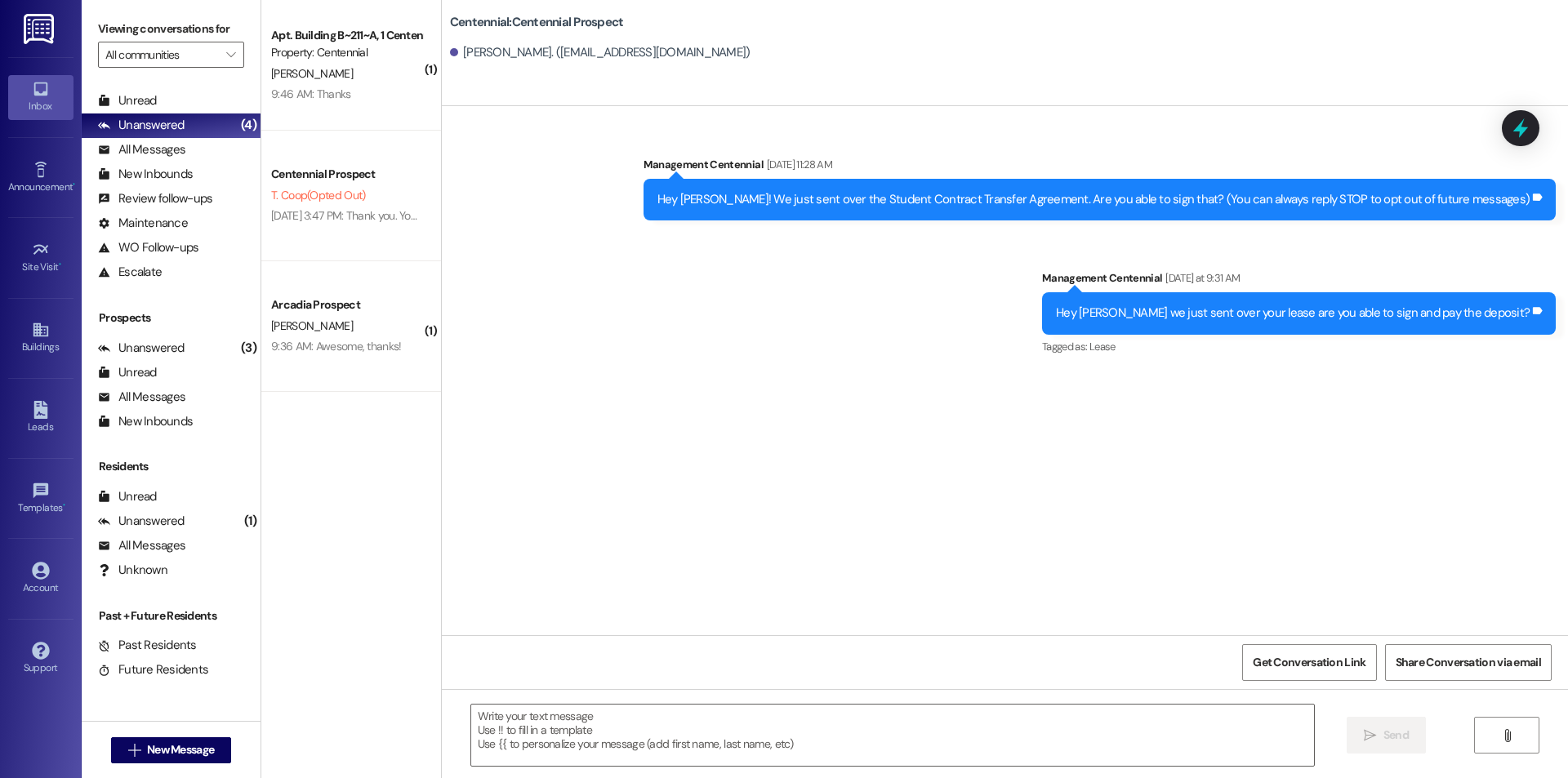
scroll to position [0, 0]
click at [837, 730] on textarea at bounding box center [893, 735] width 843 height 62
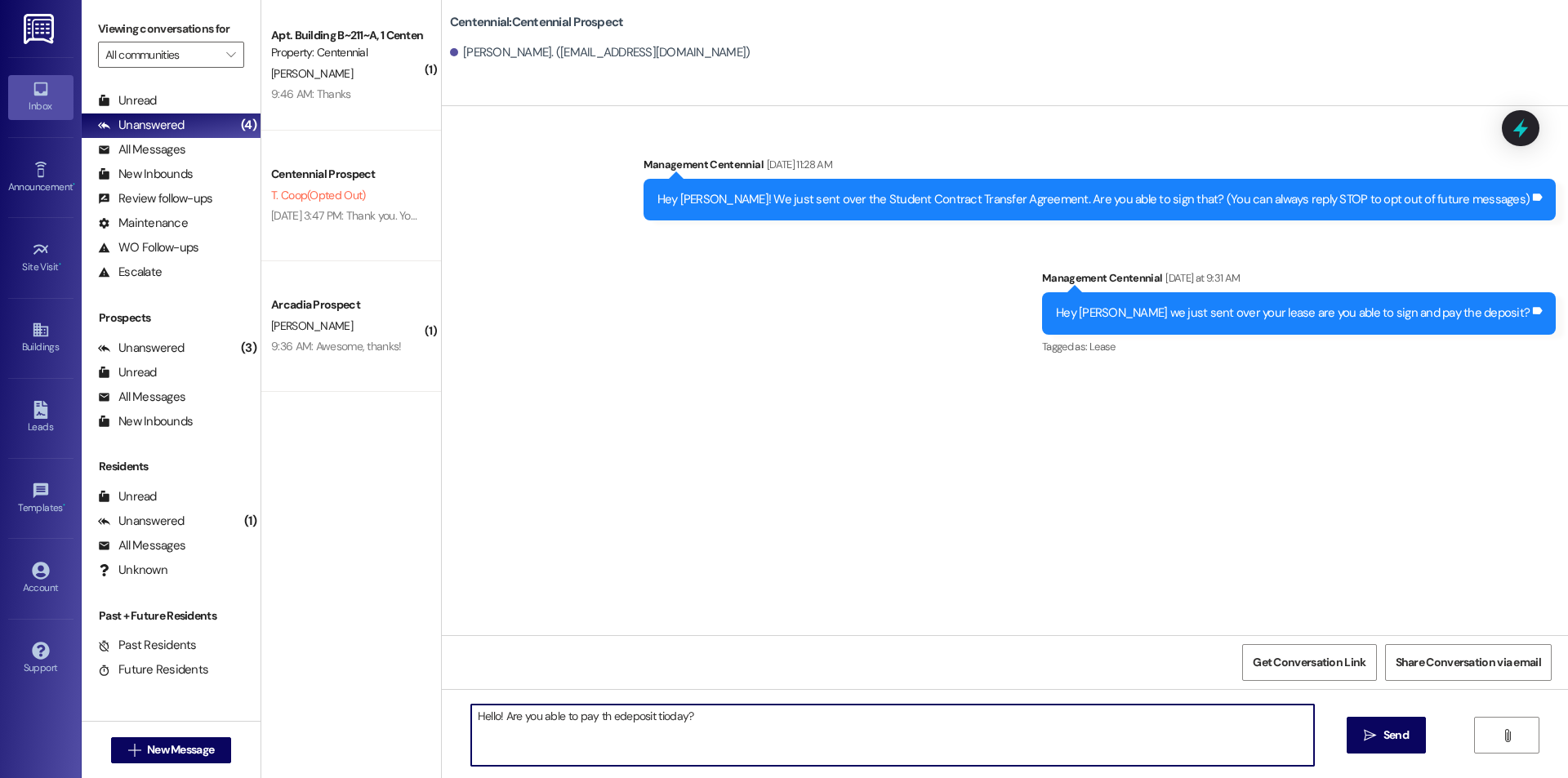
click at [605, 722] on textarea "Hello! Are you able to pay th edeposit tioday?" at bounding box center [893, 735] width 843 height 62
type textarea "Hello! Are you able to pay the deposit today?"
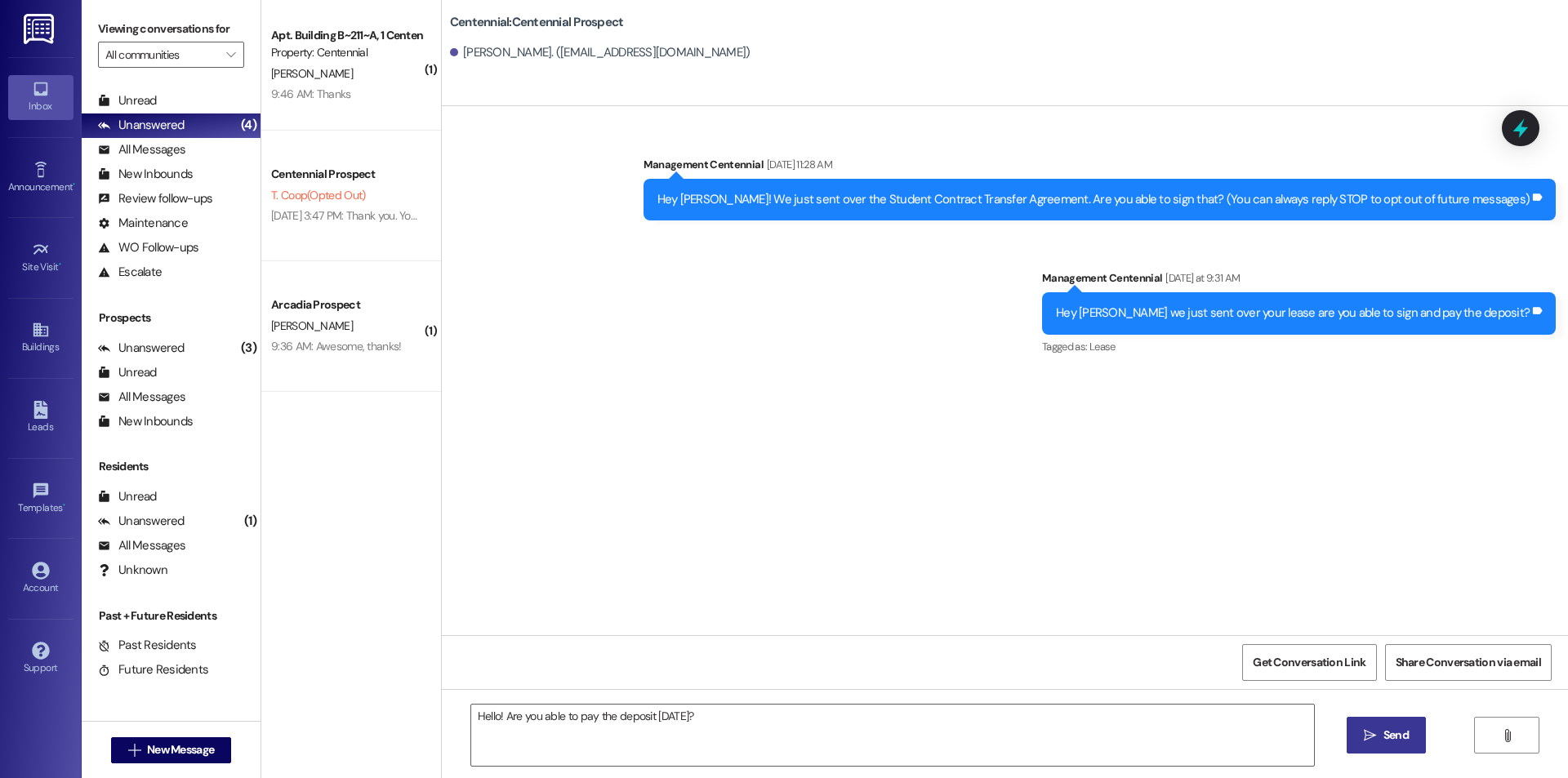
click at [1380, 740] on span "Send" at bounding box center [1396, 735] width 32 height 17
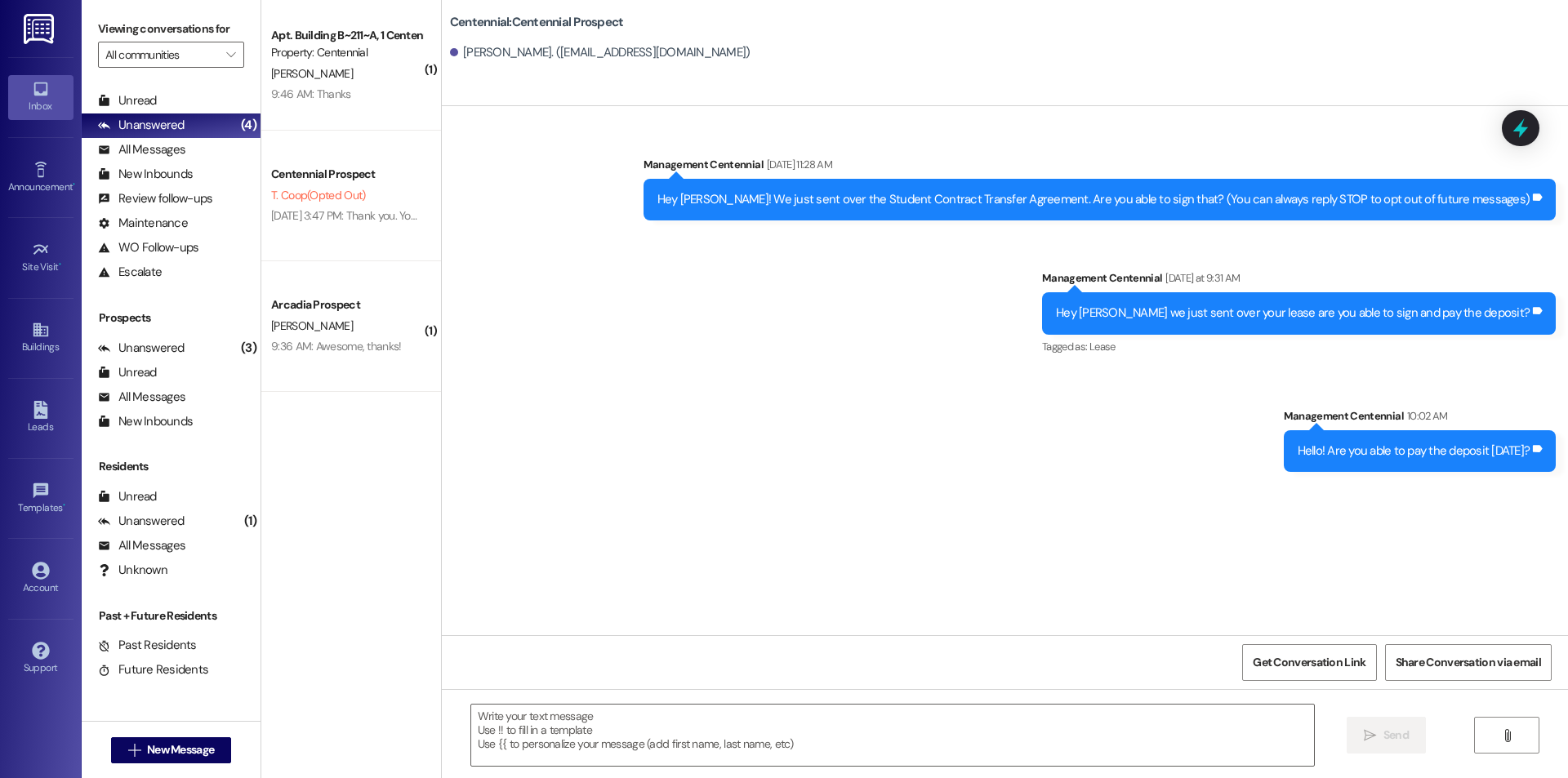
click at [173, 768] on div " New Message" at bounding box center [171, 749] width 179 height 57
click at [178, 759] on button " New Message" at bounding box center [171, 750] width 121 height 26
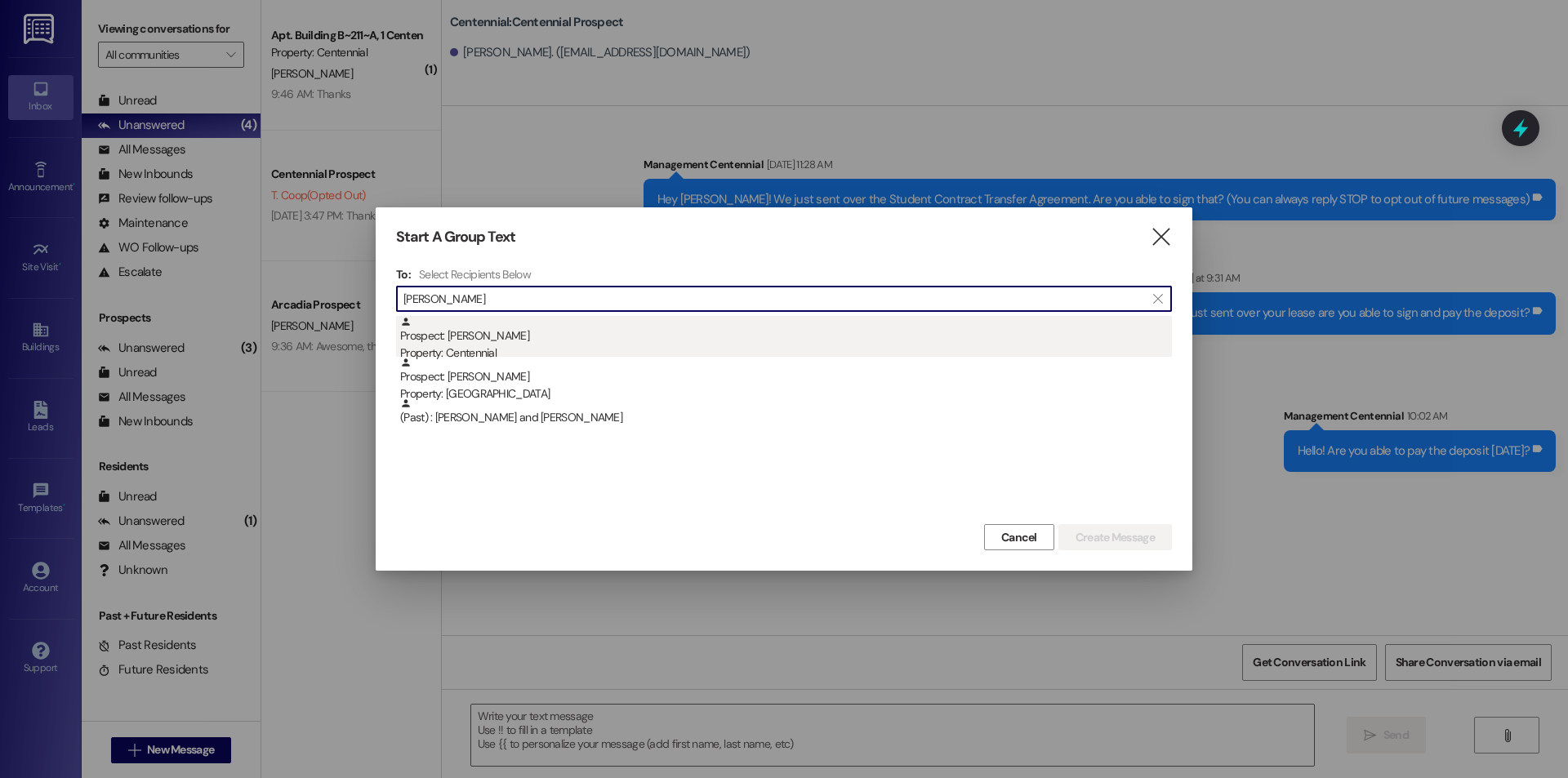
type input "sabrina br"
click at [533, 349] on div "Property: Centennial" at bounding box center [786, 353] width 771 height 17
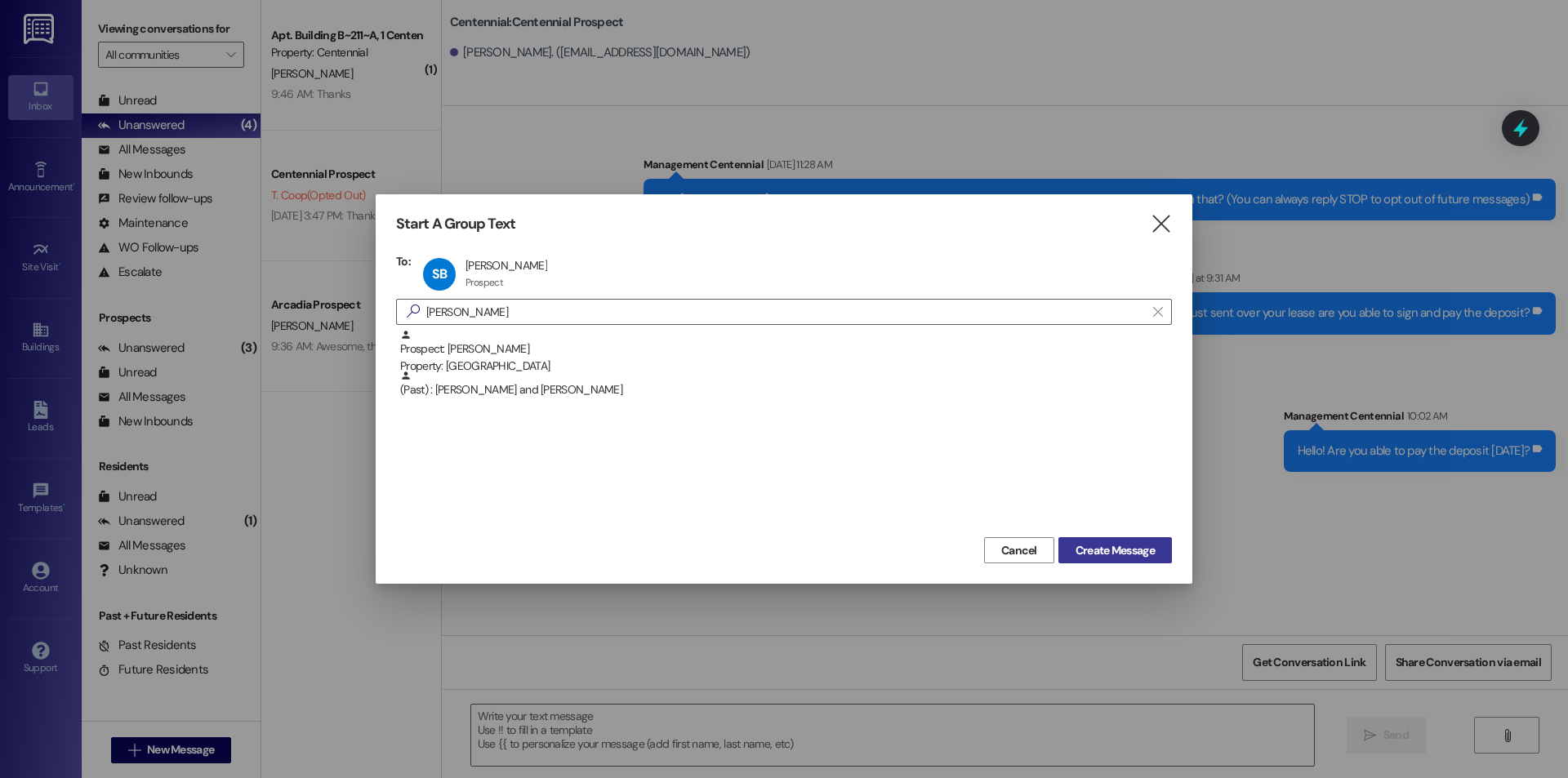
click at [1097, 556] on span "Create Message" at bounding box center [1114, 550] width 79 height 17
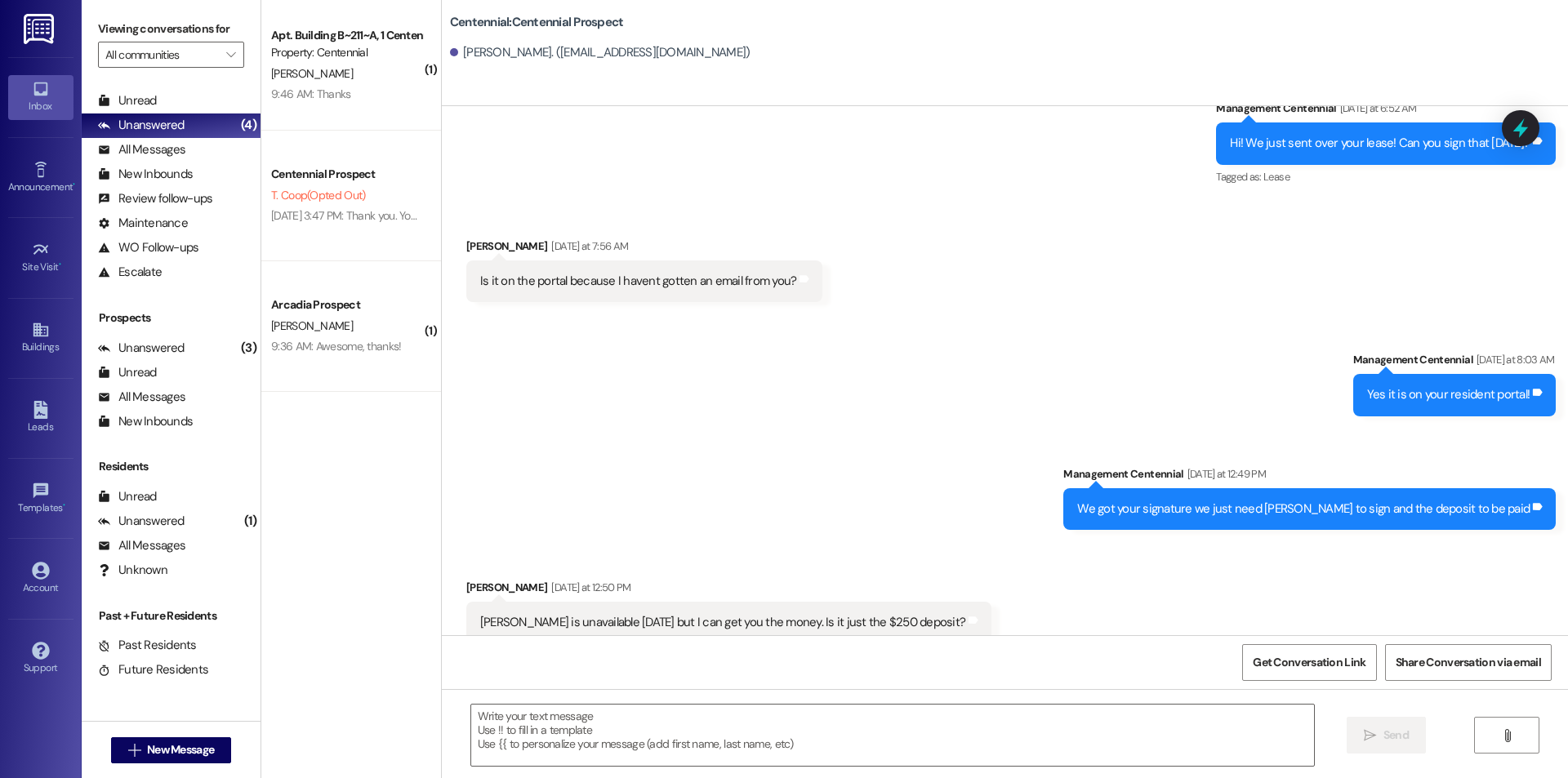
scroll to position [965, 0]
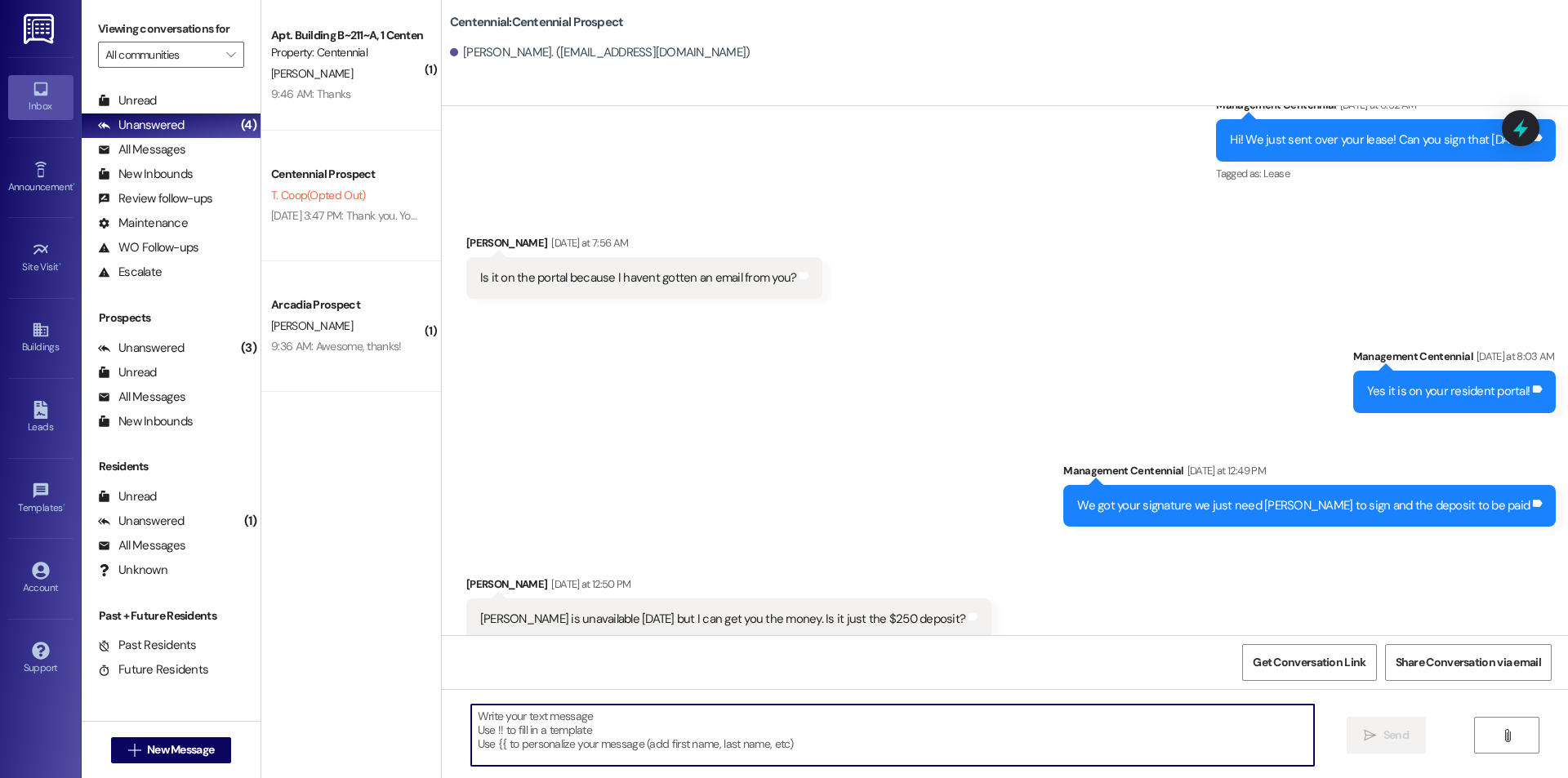
click at [719, 713] on textarea at bounding box center [893, 735] width 843 height 62
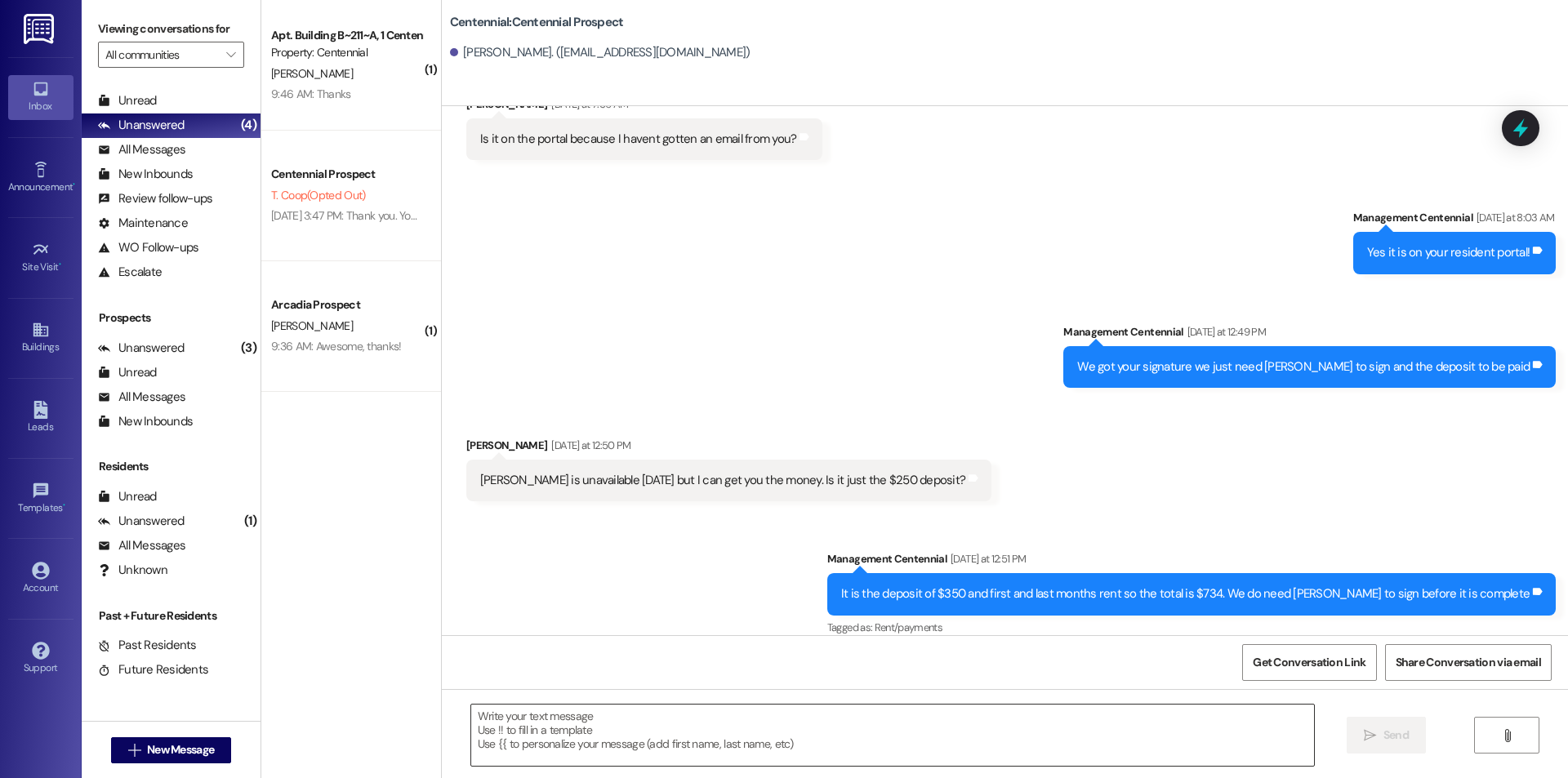
click at [550, 758] on textarea at bounding box center [893, 735] width 843 height 62
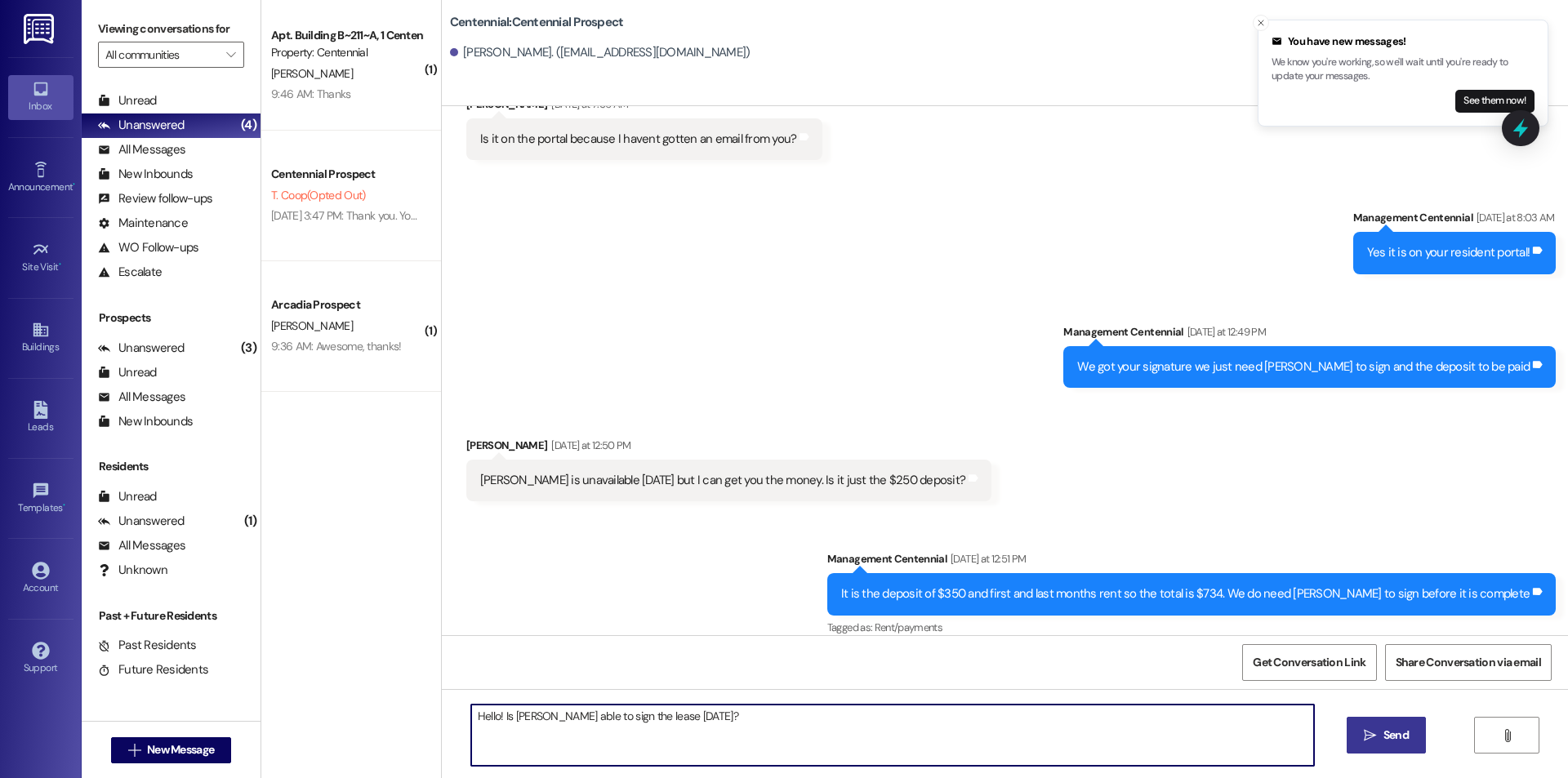
type textarea "Hello! Is Bevan able to sign the lease today?"
click at [1379, 754] on button " Send" at bounding box center [1386, 735] width 79 height 37
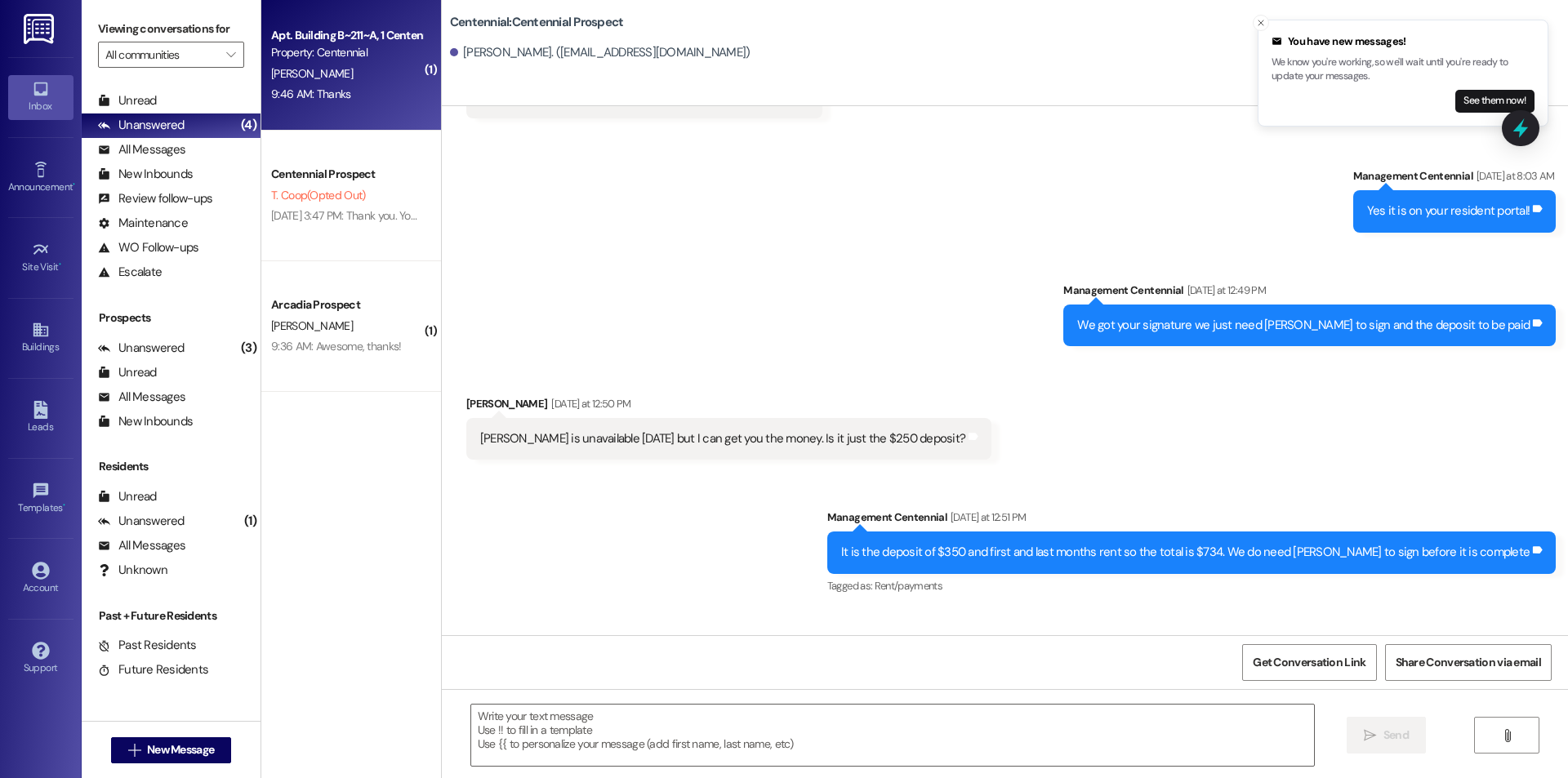
scroll to position [1217, 0]
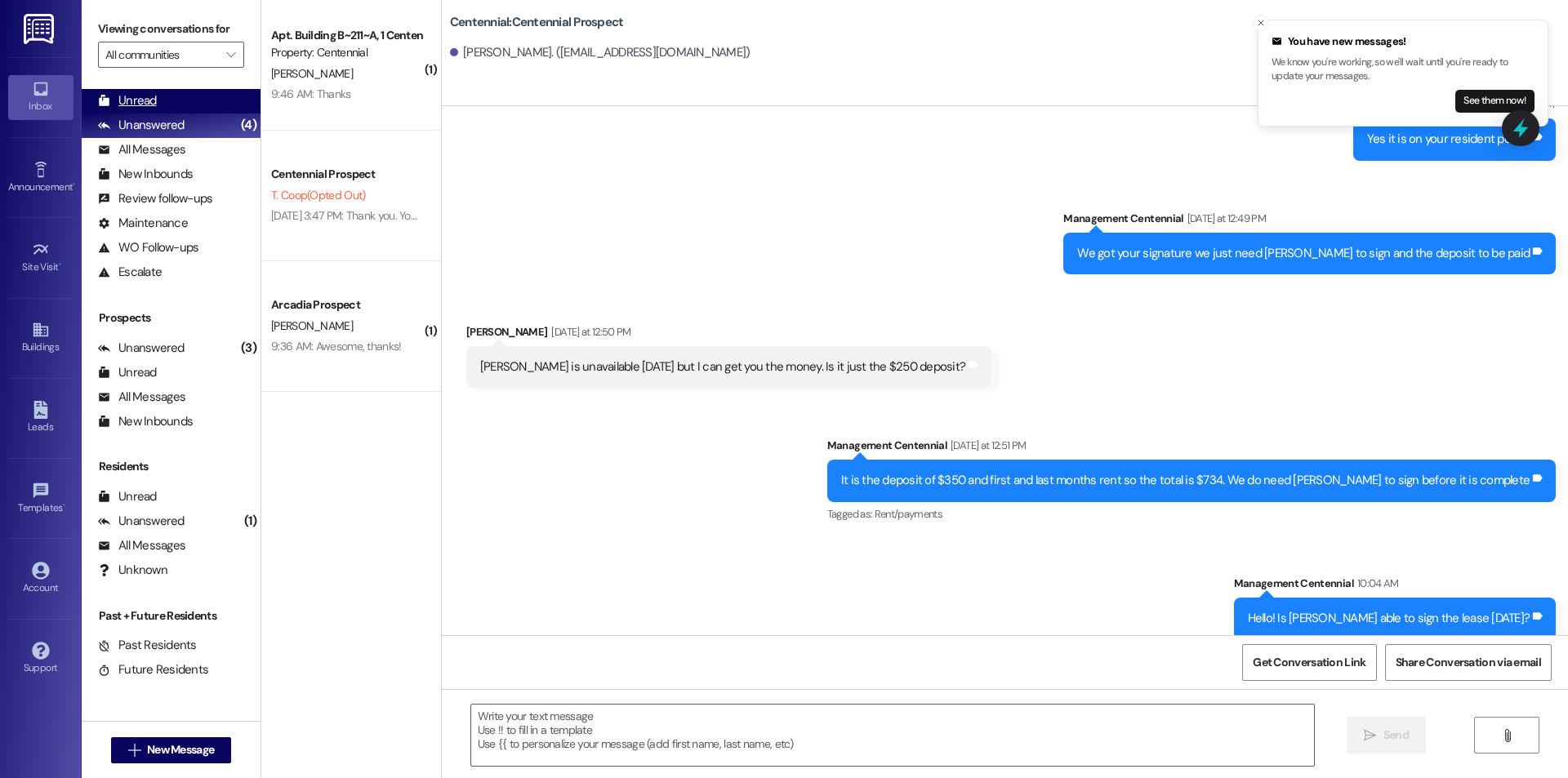
click at [155, 101] on div "Unread" at bounding box center [128, 100] width 59 height 17
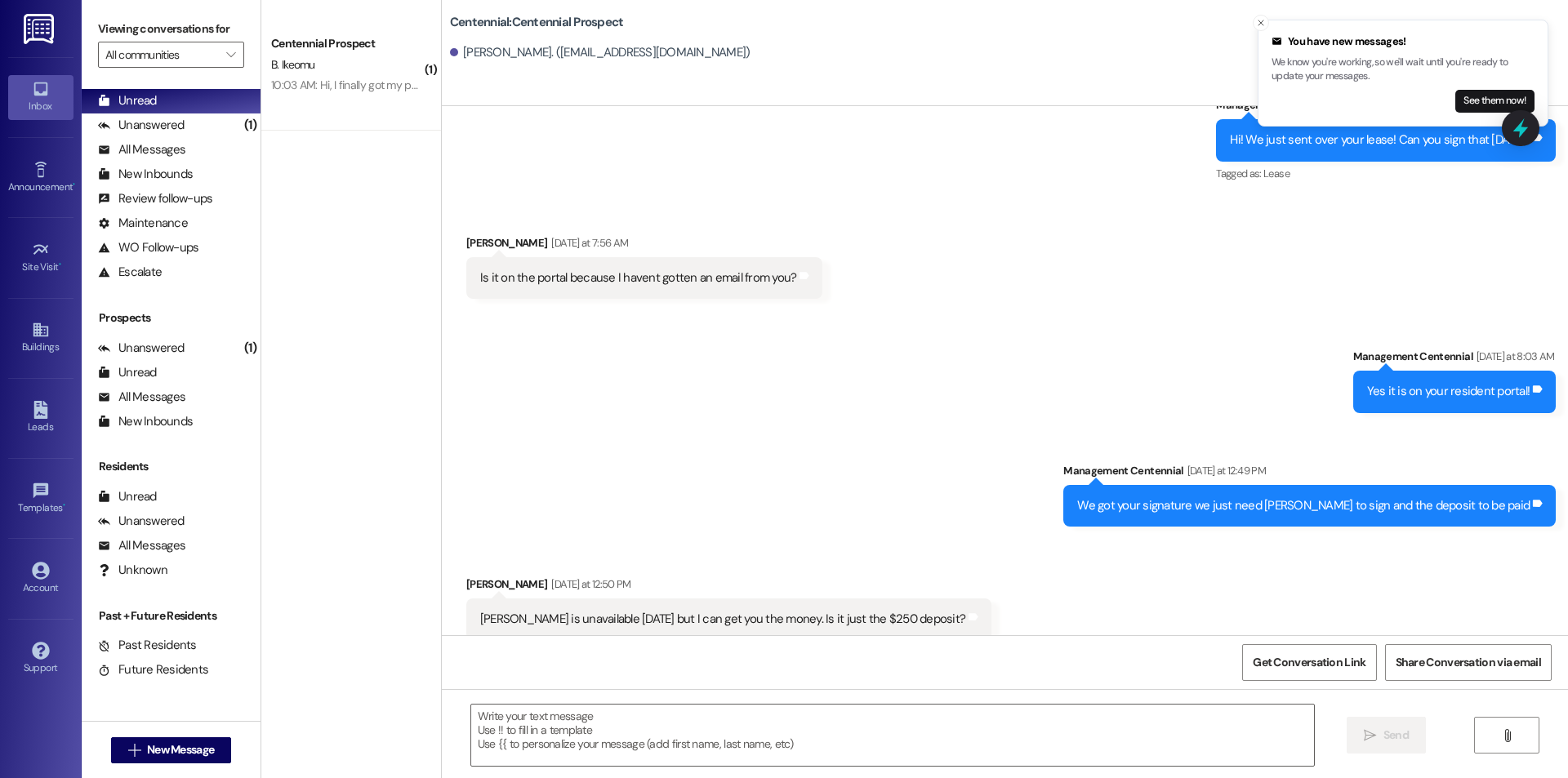
scroll to position [1242, 0]
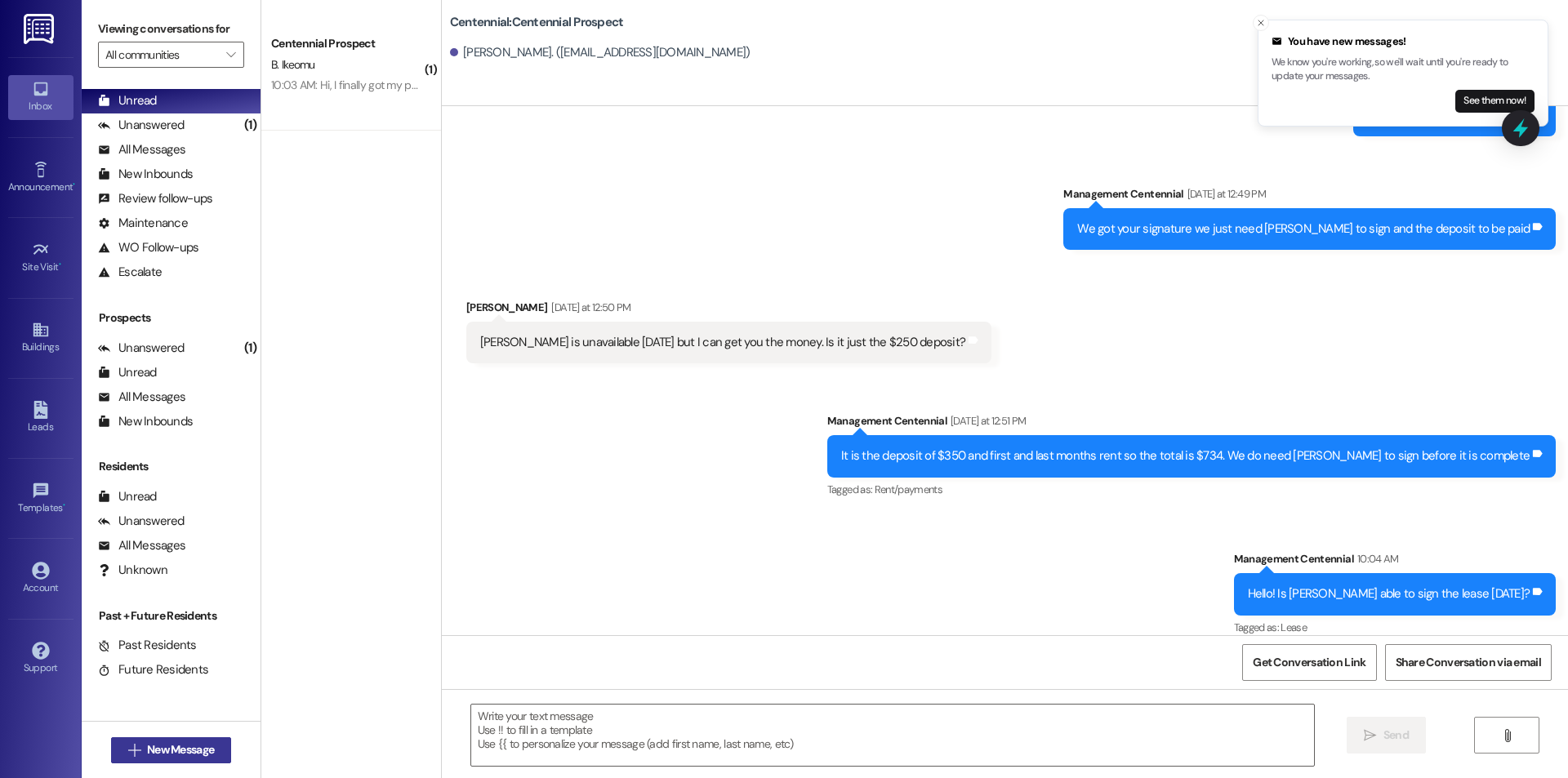
click at [181, 757] on span "New Message" at bounding box center [180, 749] width 67 height 17
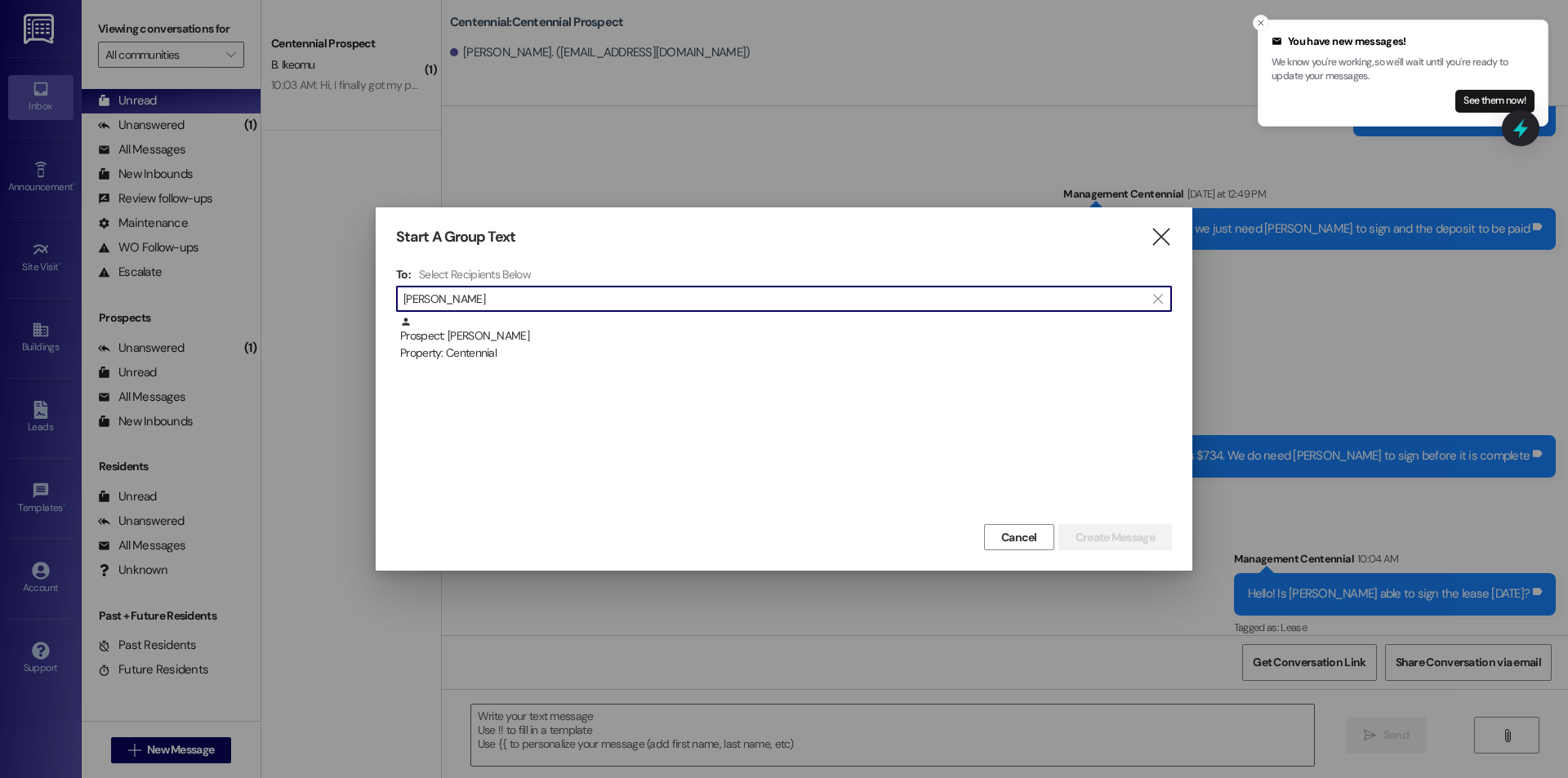
type input "nathan syl"
click at [588, 339] on div "Prospect: Nathan Sylvester Property: Centennial" at bounding box center [786, 339] width 771 height 46
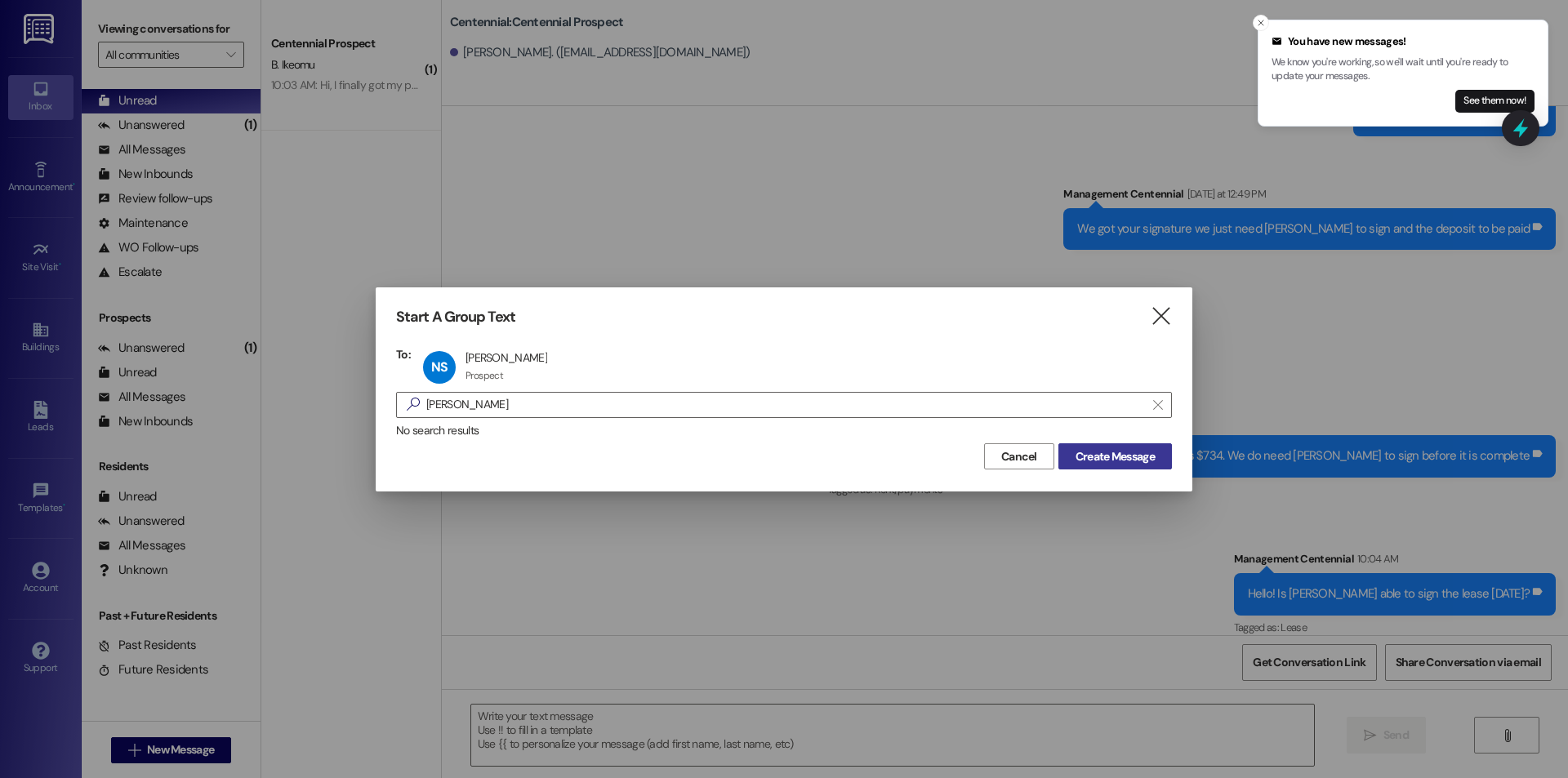
click at [1100, 460] on span "Create Message" at bounding box center [1114, 456] width 79 height 17
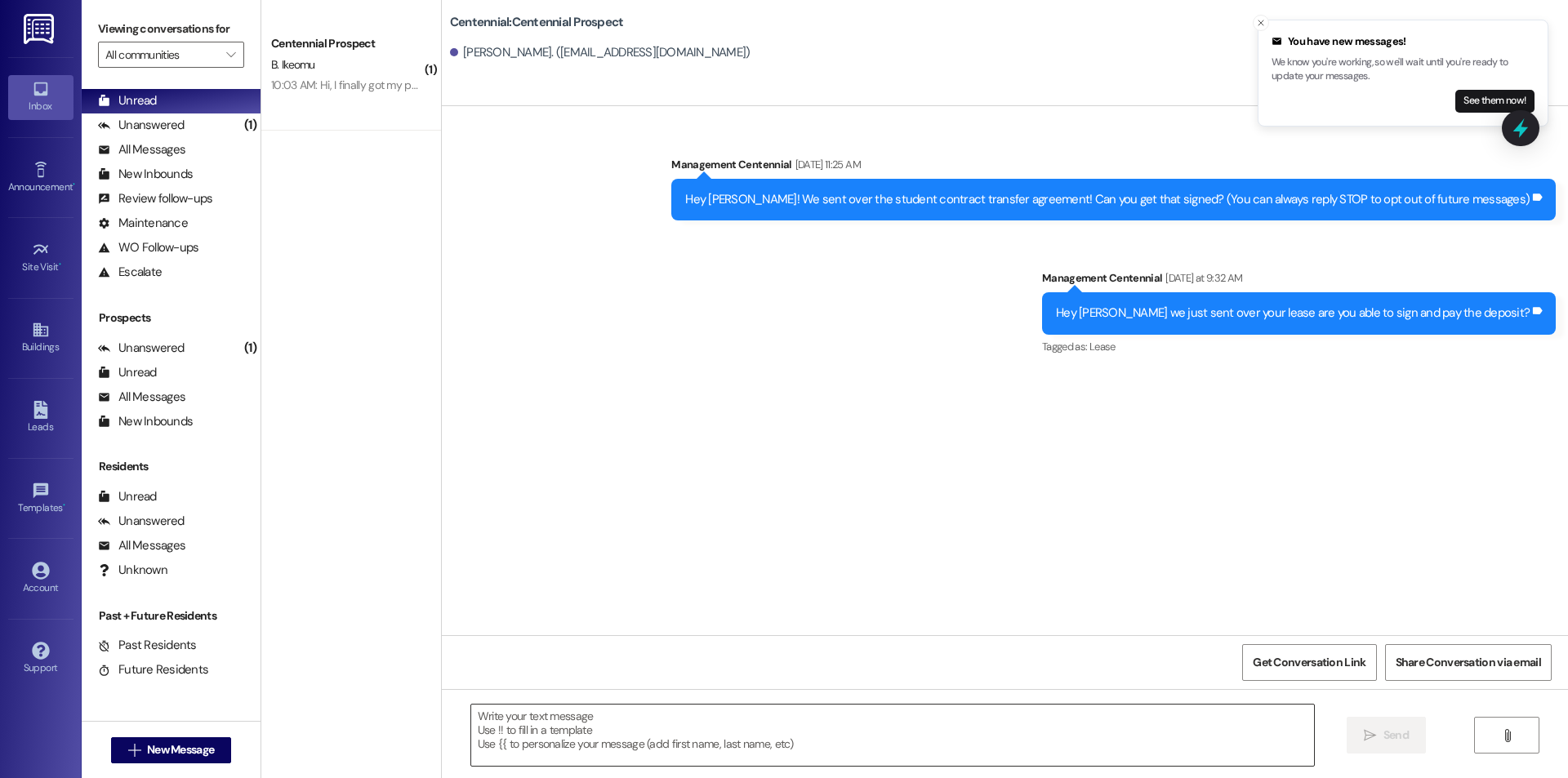
scroll to position [0, 0]
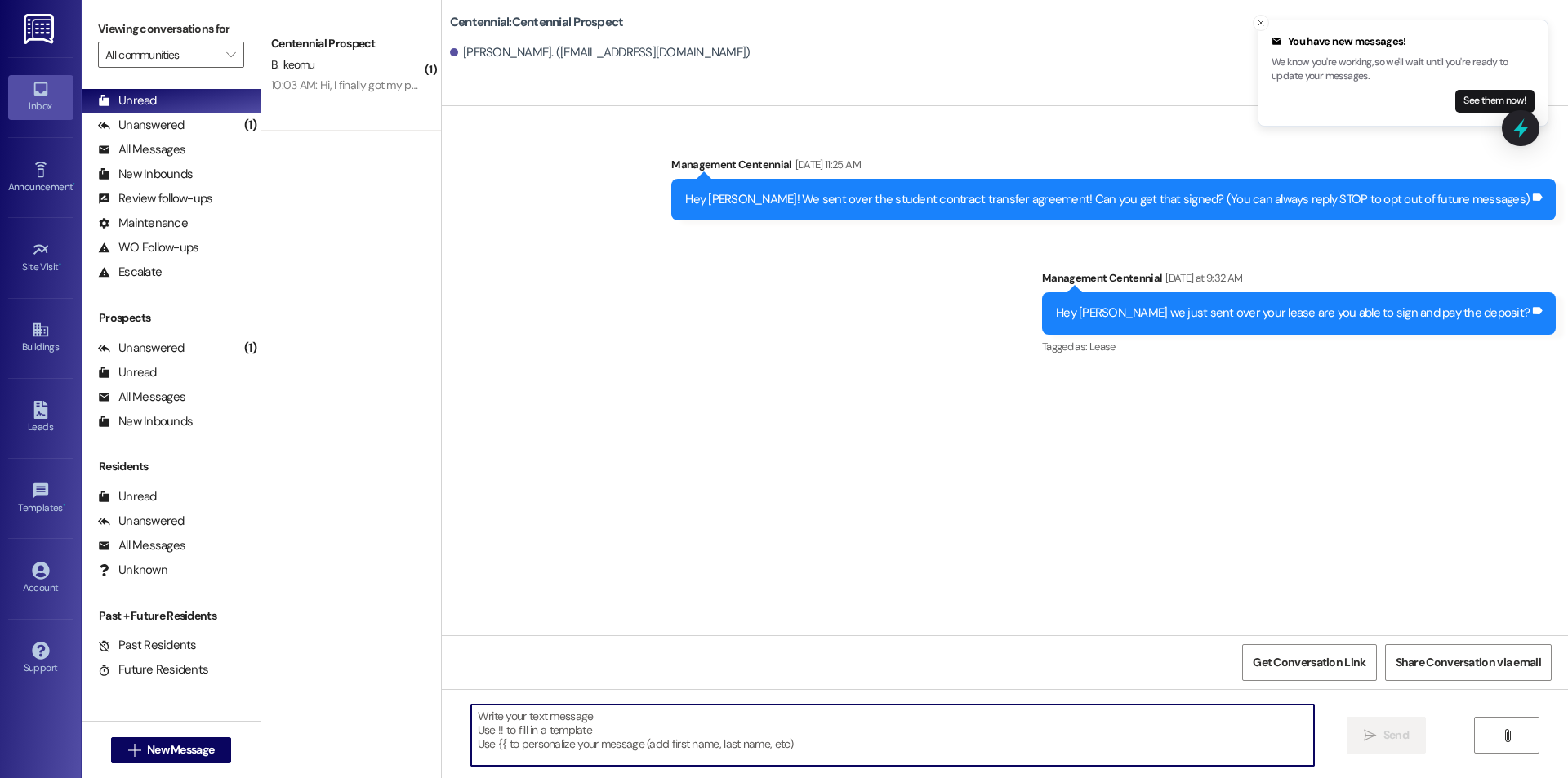
click at [824, 733] on textarea at bounding box center [893, 735] width 843 height 62
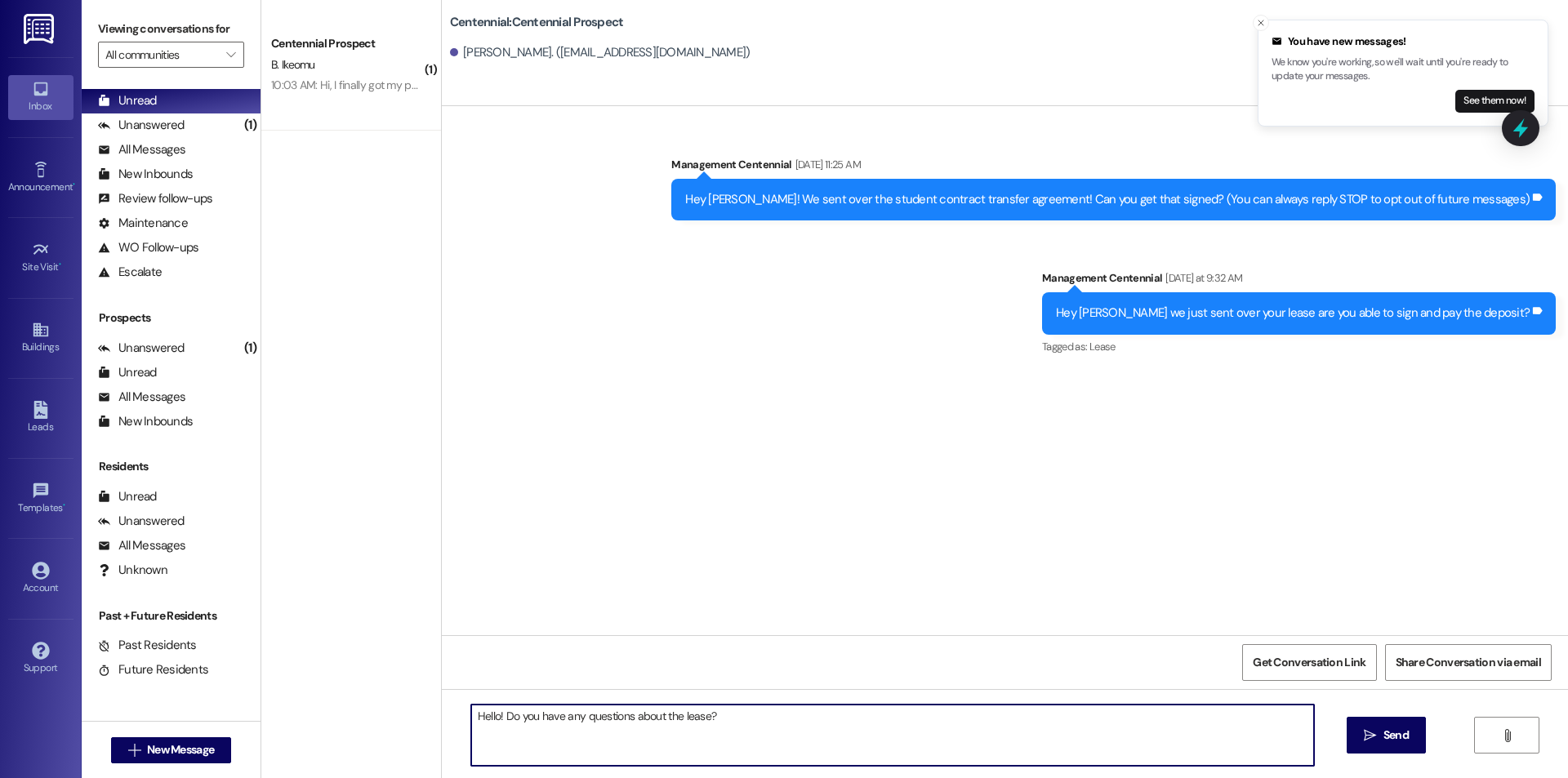
type textarea "Hello! Do you have any questions about the lease?"
click at [814, 716] on textarea "Hello! Do you have any questions about the lease?" at bounding box center [893, 735] width 843 height 62
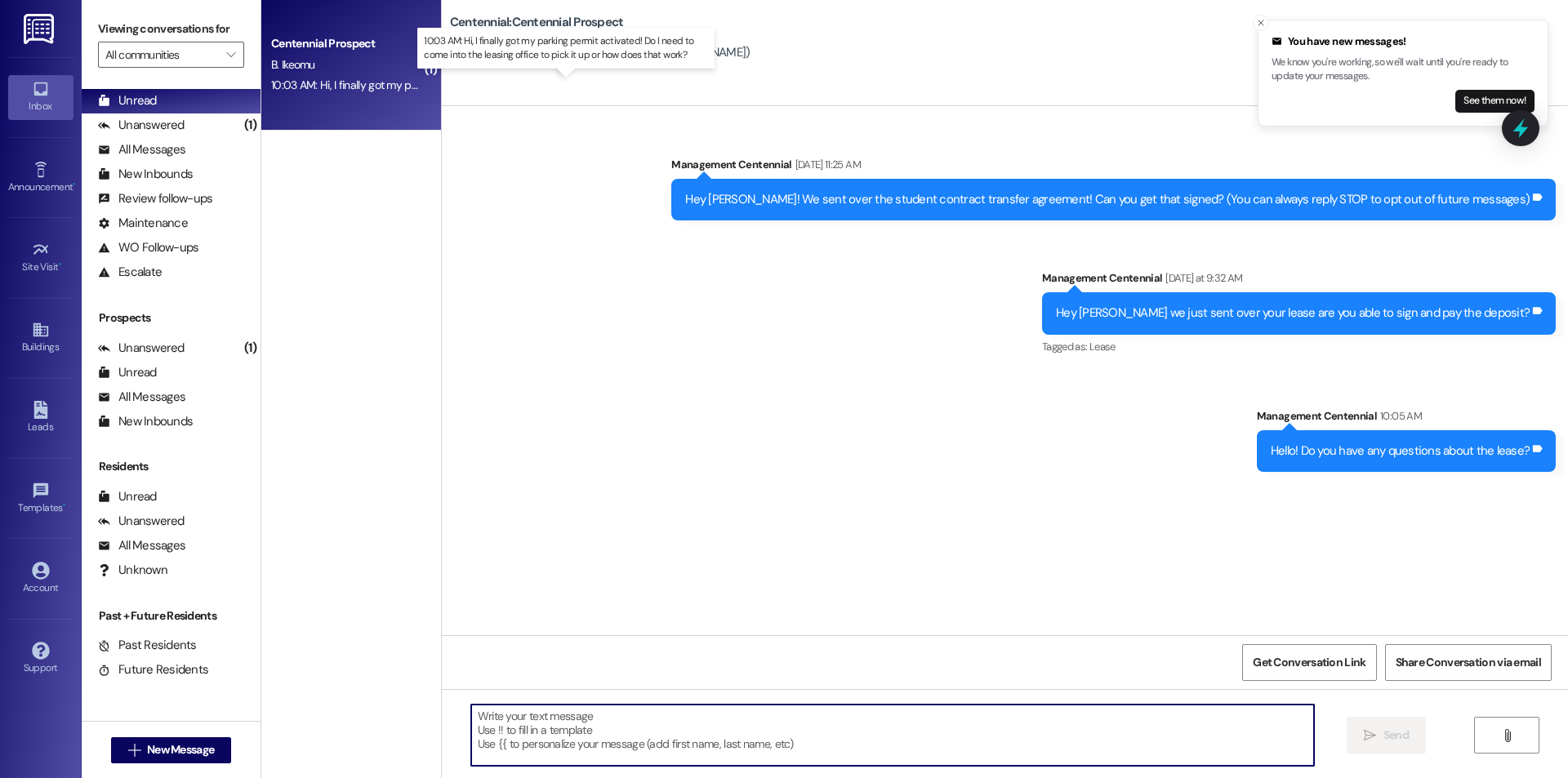
click at [352, 88] on div "10:03 AM: Hi, I finally got my parking permit activated! Do I need to come into…" at bounding box center [580, 85] width 618 height 14
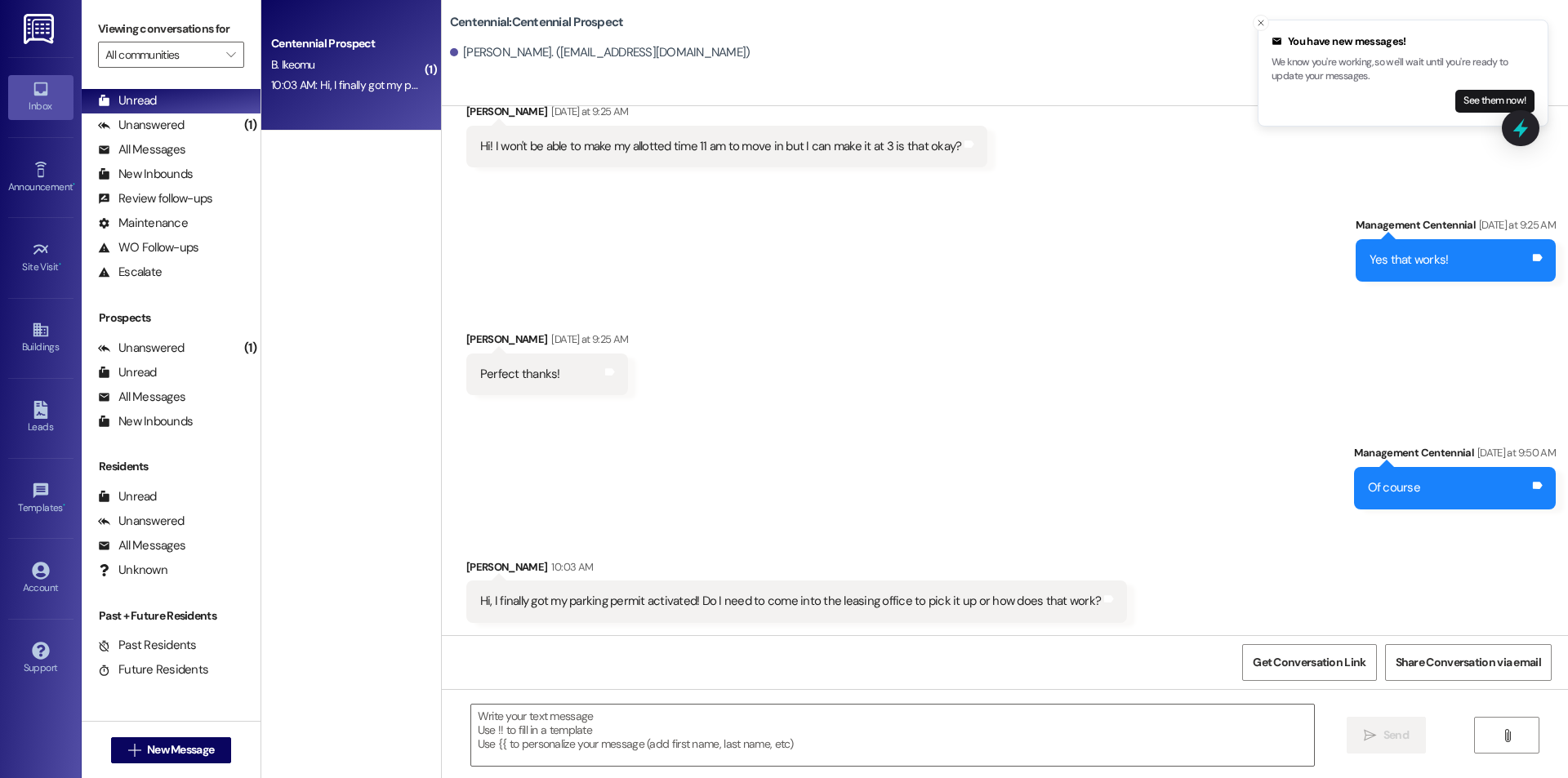
scroll to position [2273, 0]
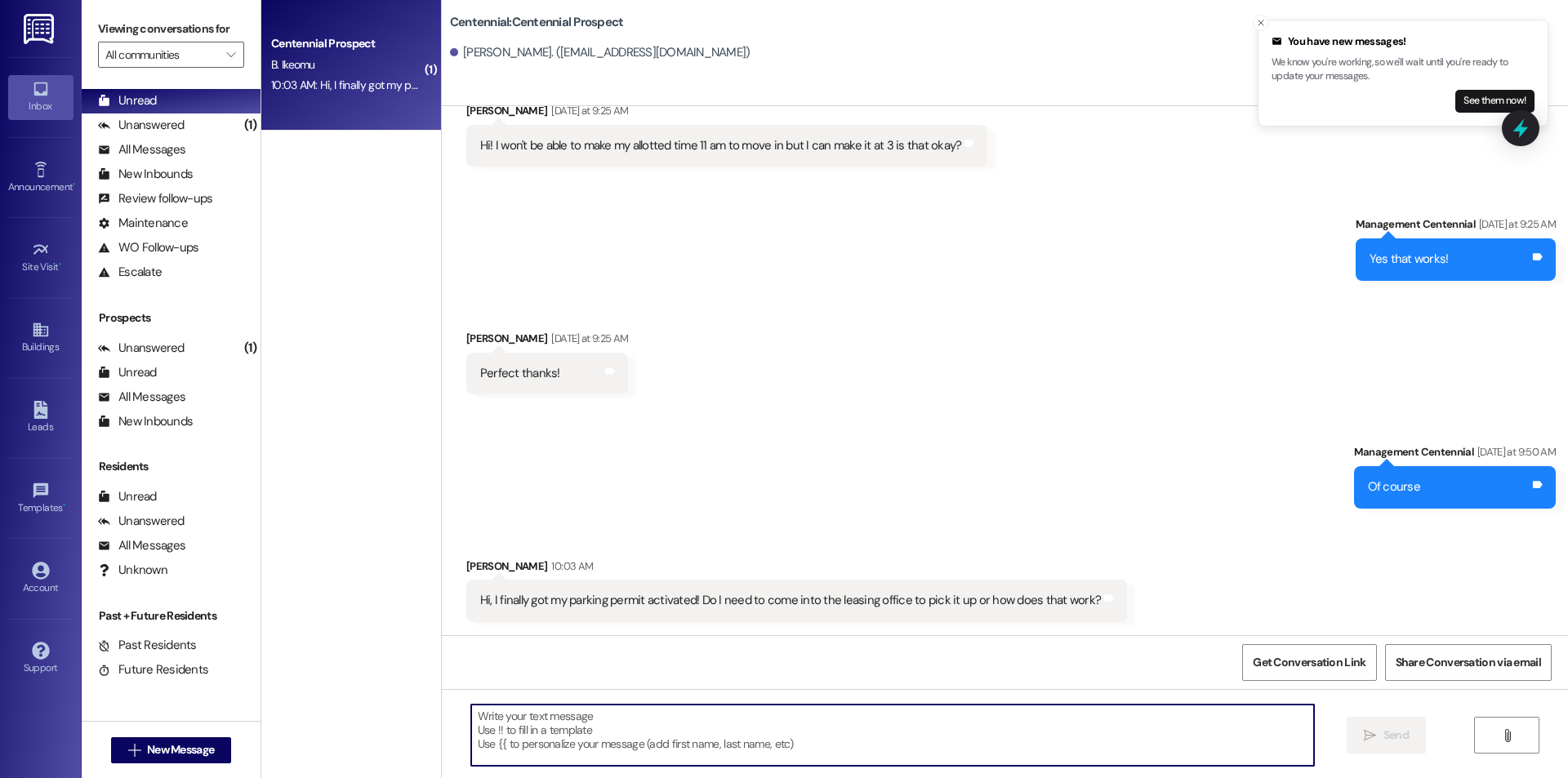
click at [805, 757] on textarea at bounding box center [893, 735] width 843 height 62
click at [586, 729] on textarea "It is" at bounding box center [893, 735] width 843 height 62
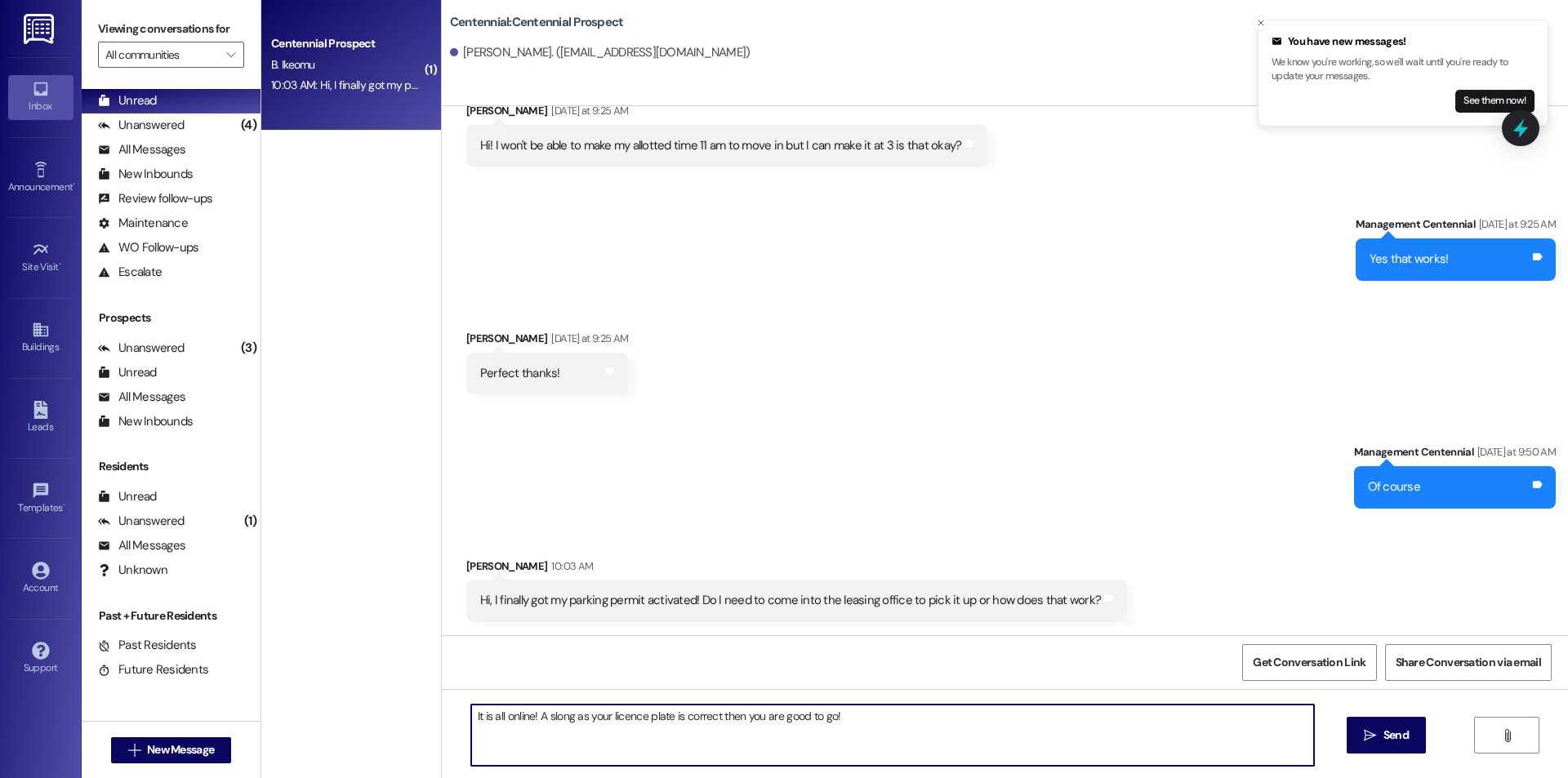
click at [541, 716] on textarea "It is all online! A slong as your licence plate is correct then you are good to…" at bounding box center [893, 735] width 843 height 62
type textarea "It is all online! As long as your licence plate is correct then you are good to…"
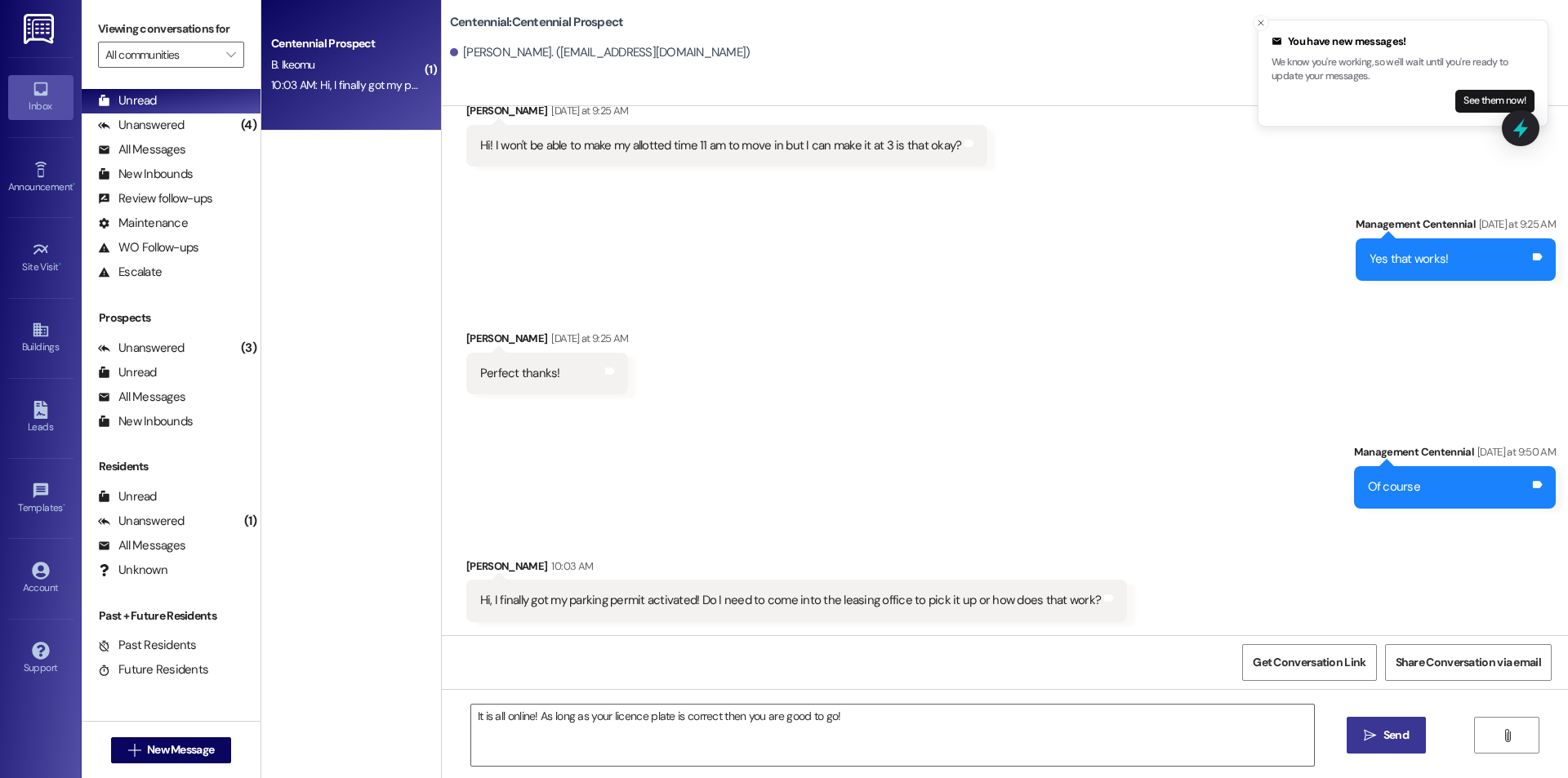
click at [1365, 731] on icon "" at bounding box center [1370, 736] width 13 height 13
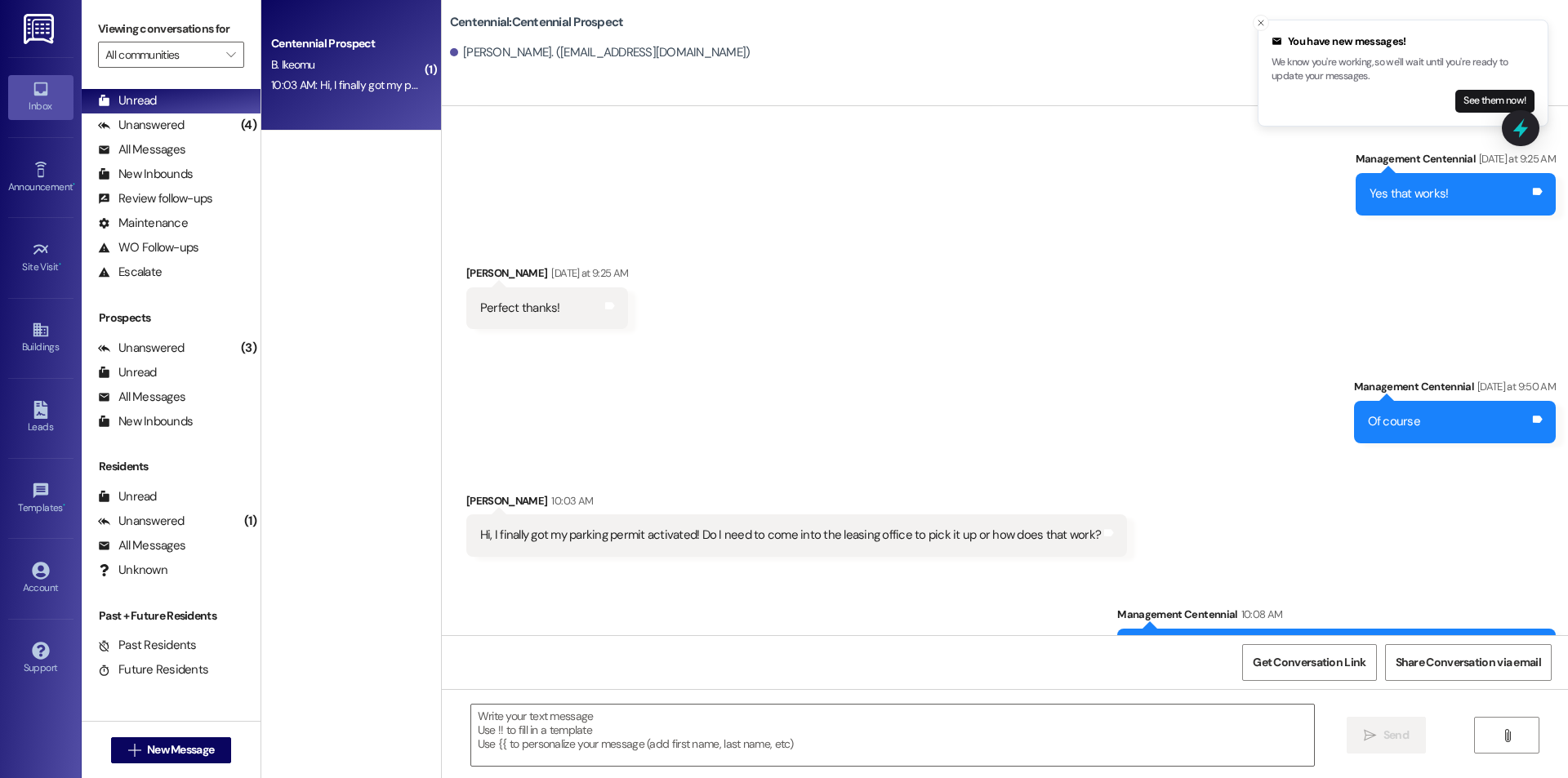
scroll to position [2387, 0]
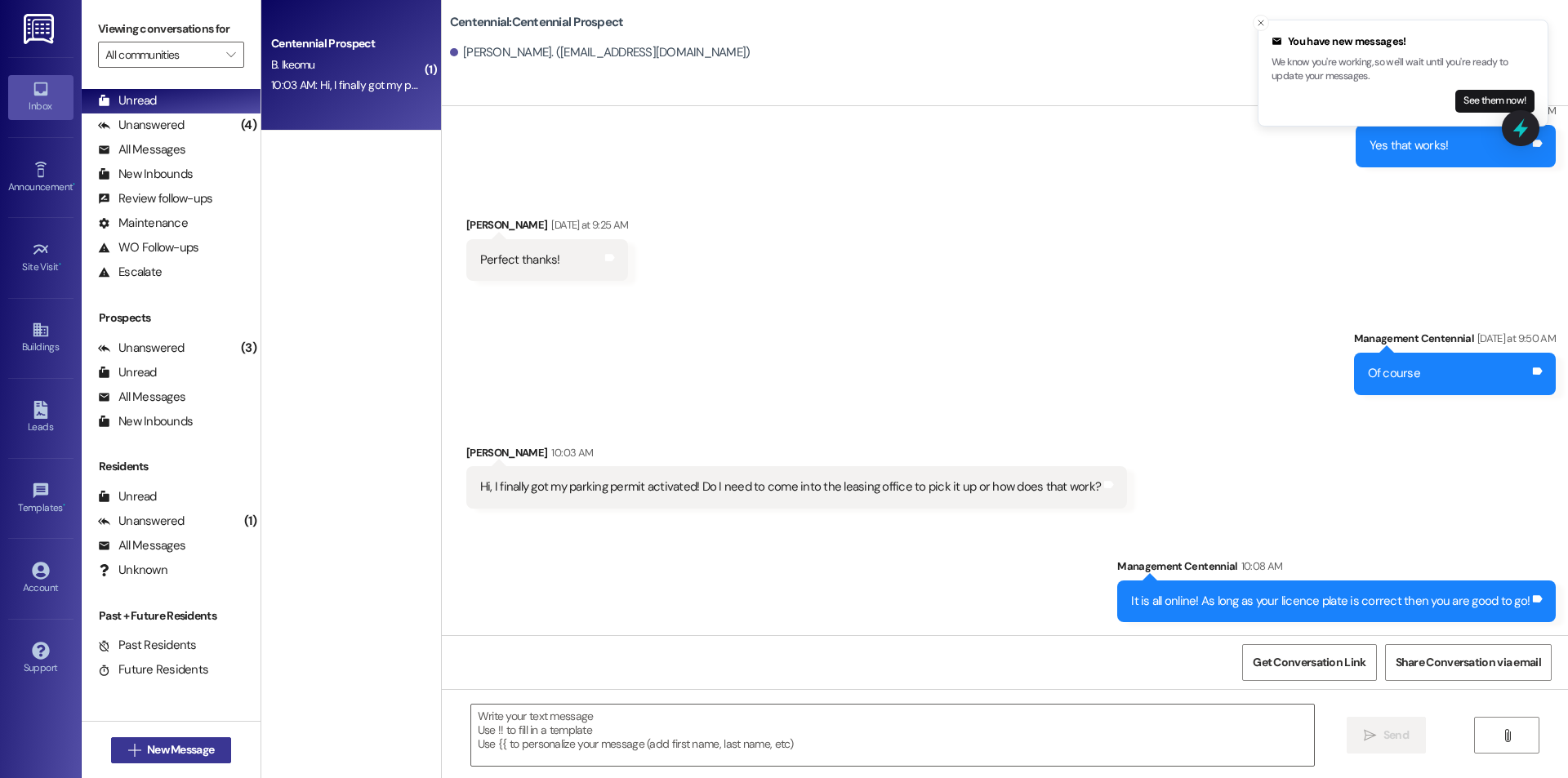
click at [219, 759] on button " New Message" at bounding box center [171, 750] width 121 height 26
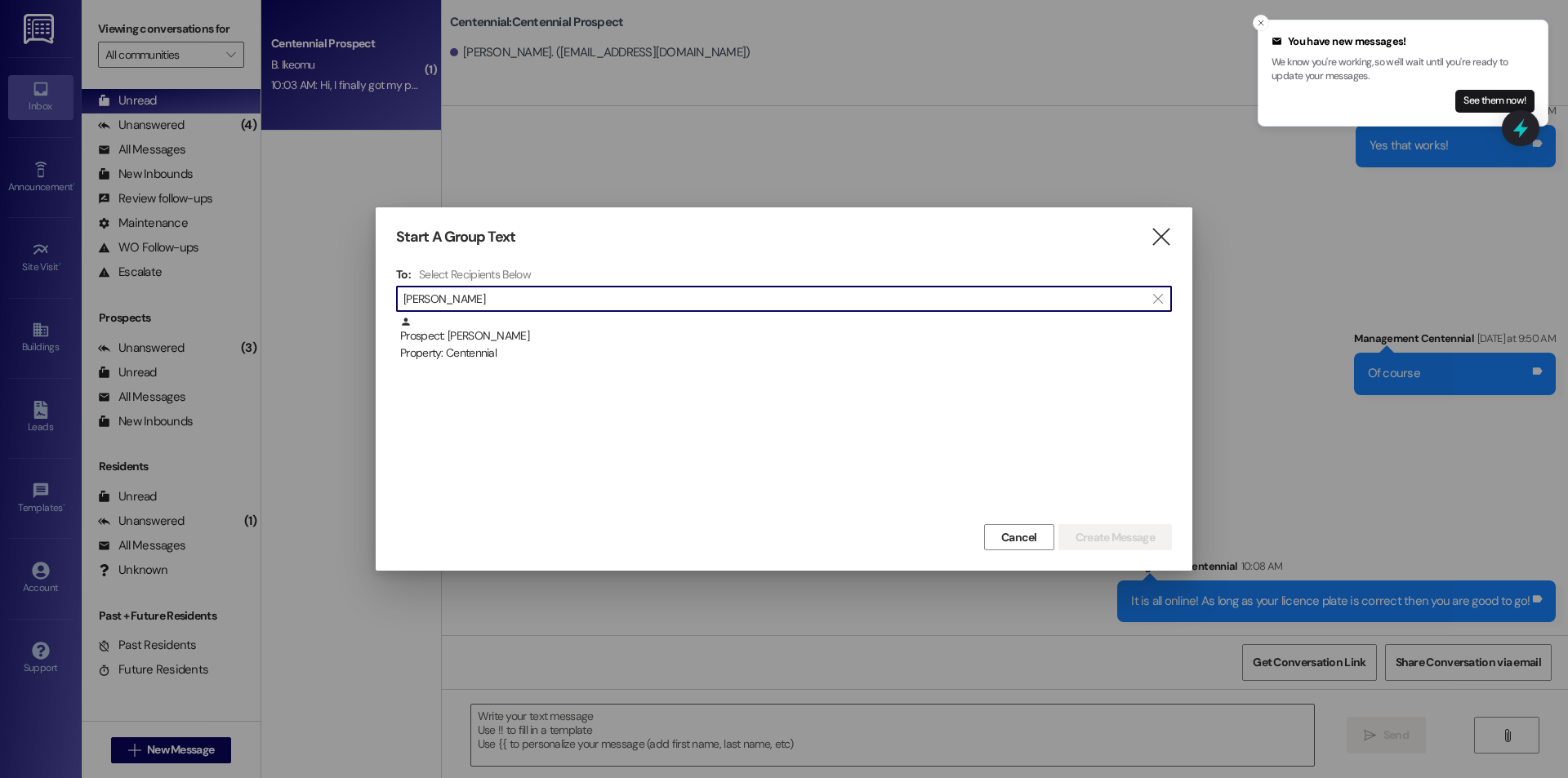
type input "ryan dea"
click at [553, 364] on div "Prospect: Ryan Dean Property: Centennial" at bounding box center [783, 418] width 776 height 205
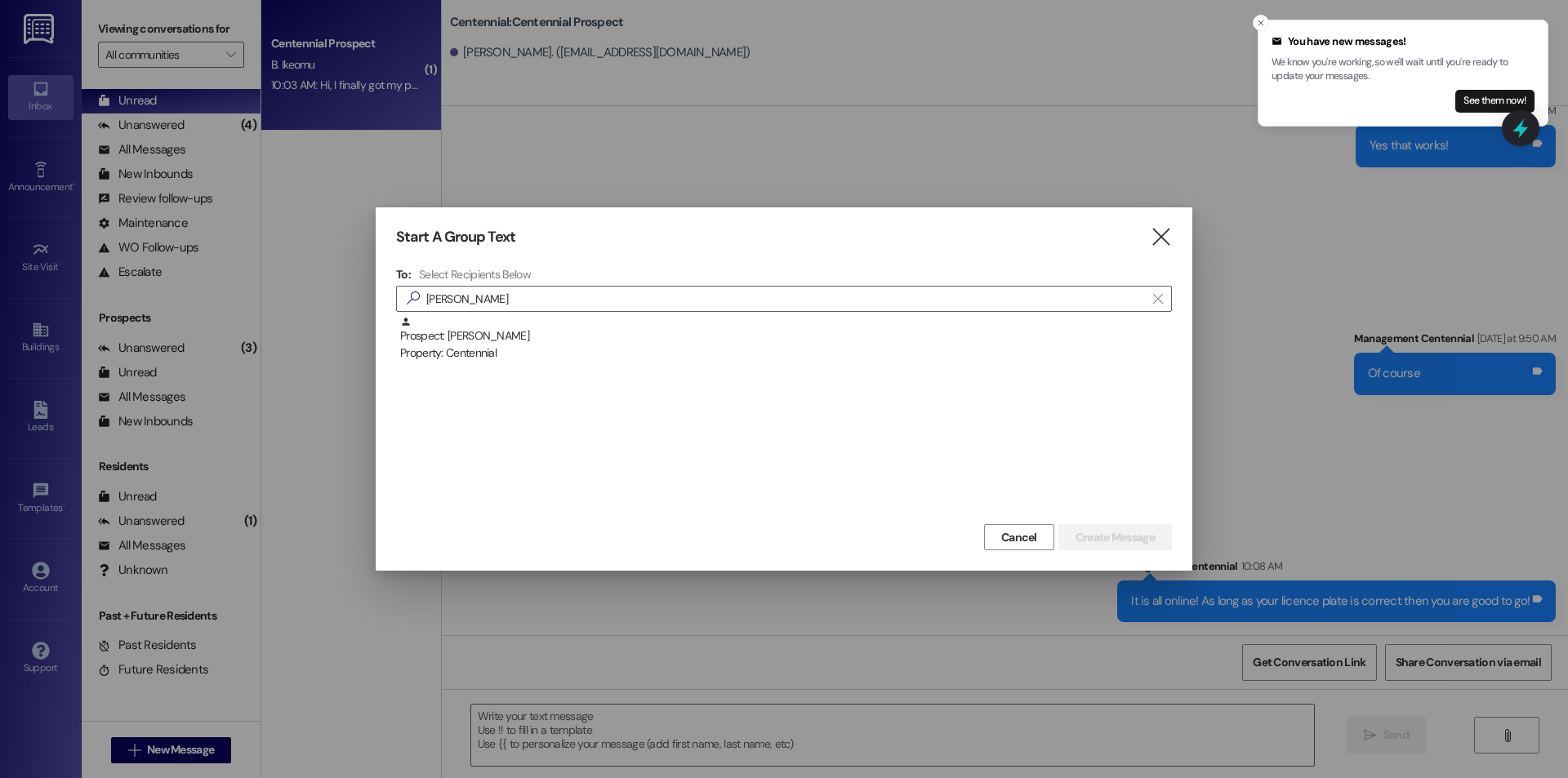
drag, startPoint x: 567, startPoint y: 345, endPoint x: 792, endPoint y: 349, distance: 225.0
click at [567, 345] on div "Property: Centennial" at bounding box center [786, 353] width 771 height 17
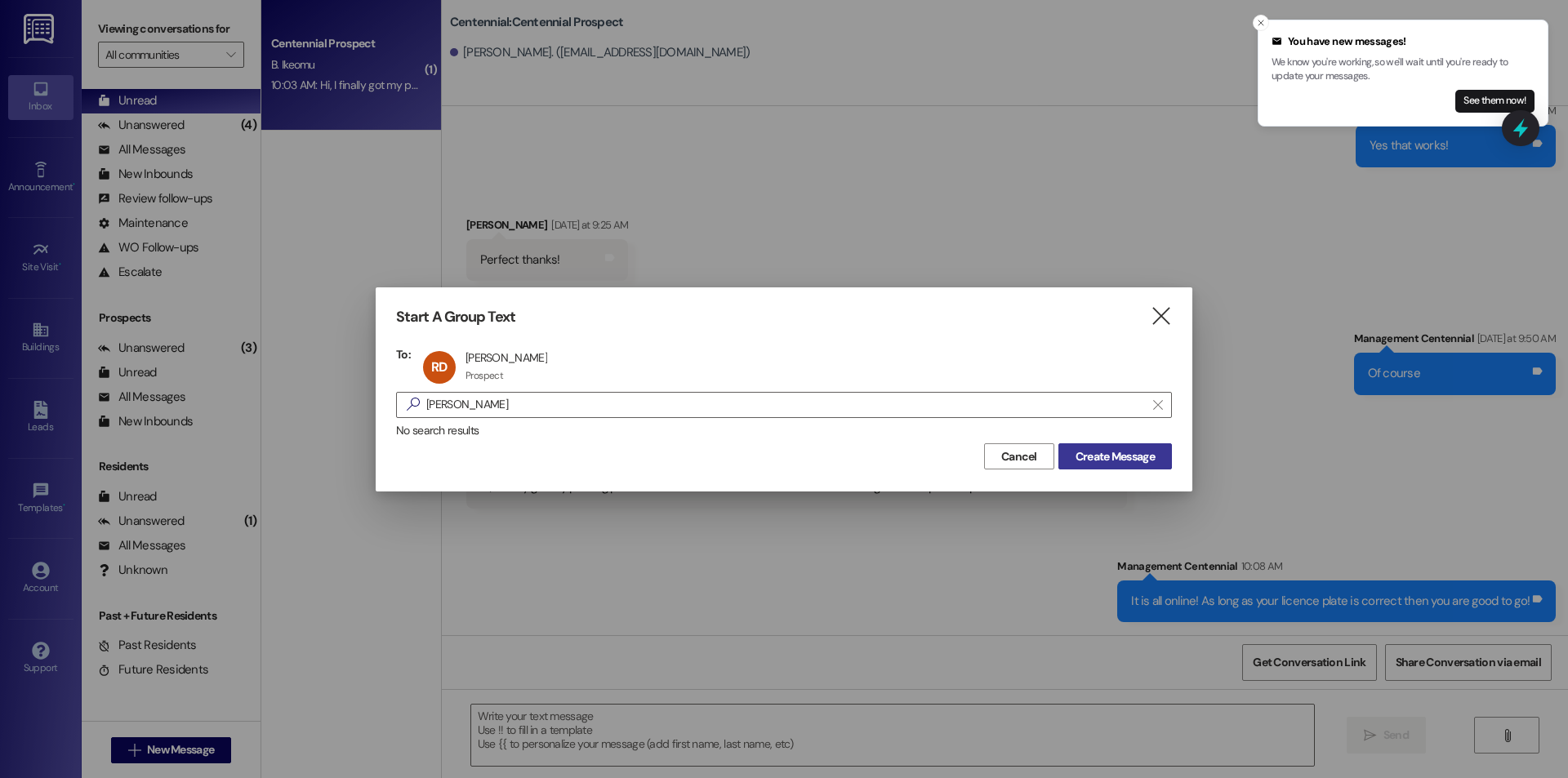
click at [1095, 464] on span "Create Message" at bounding box center [1114, 456] width 79 height 17
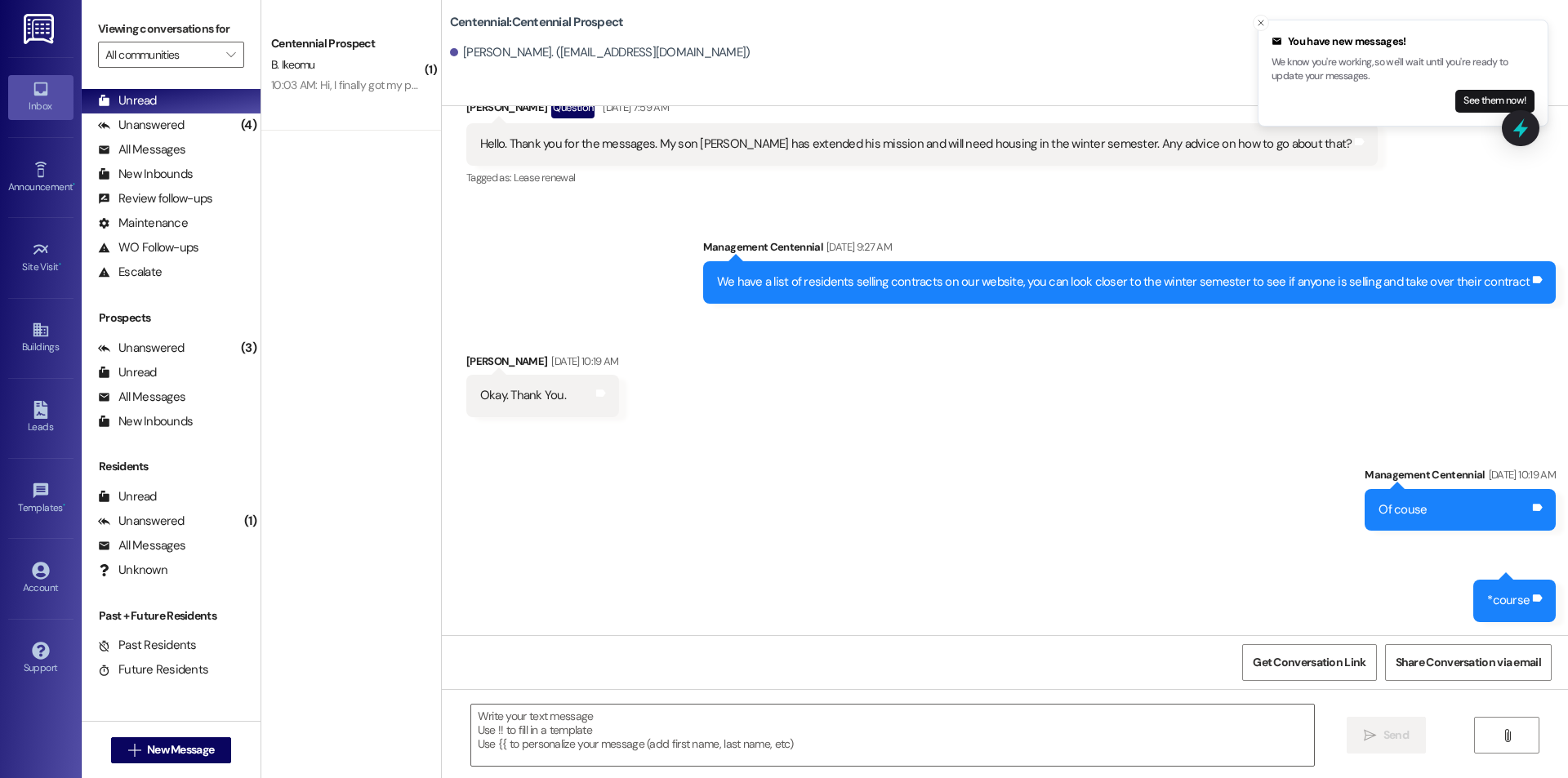
scroll to position [1425, 0]
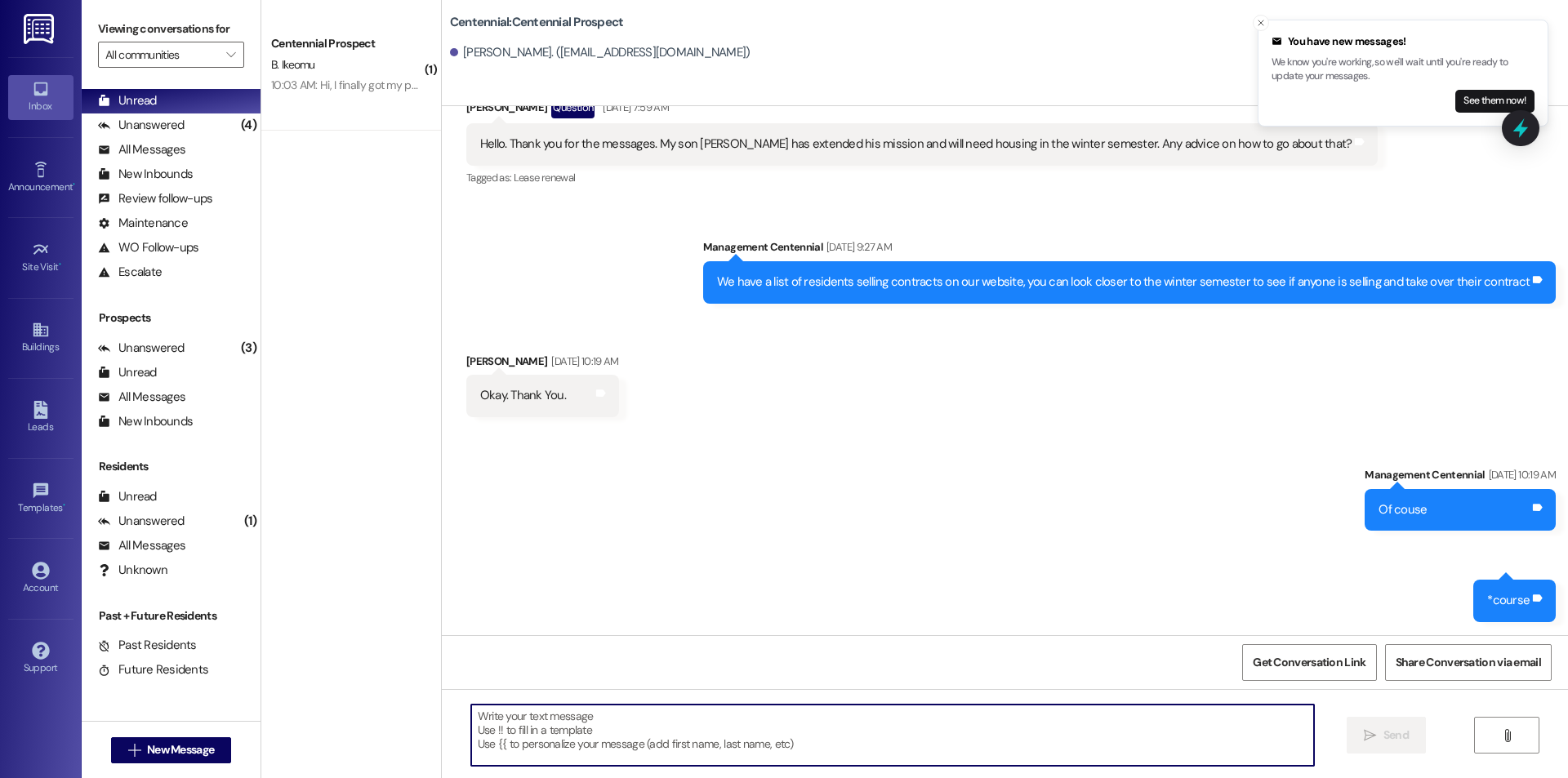
click at [779, 763] on textarea at bounding box center [893, 735] width 843 height 62
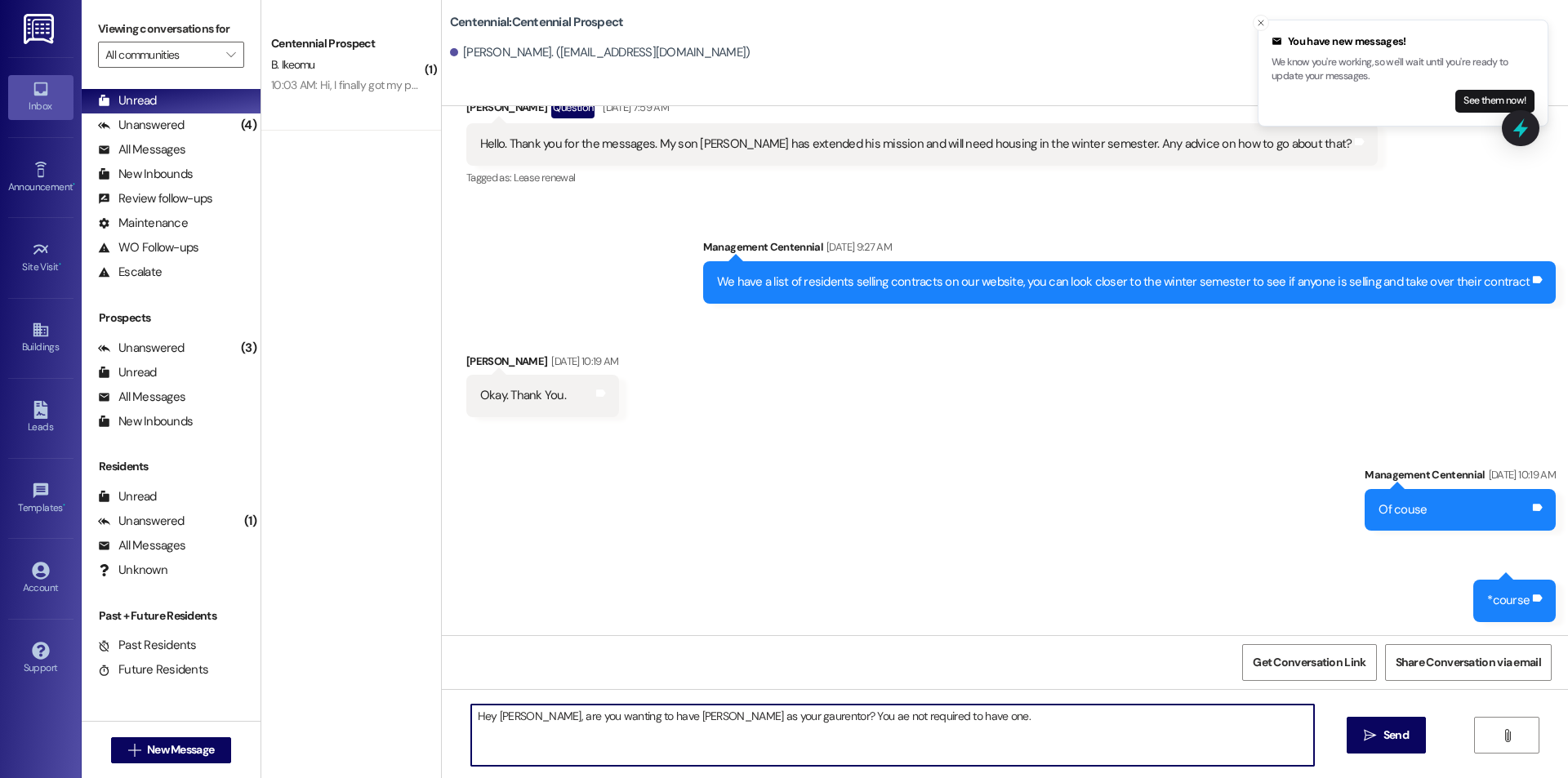
click at [771, 718] on textarea "Hey ryan, are you wanting to have Colin as your gaurentor? You ae not required …" at bounding box center [893, 735] width 843 height 62
click at [491, 713] on textarea "Hey ryan, are you wanting to have Colin as your guarantor? You are not required…" at bounding box center [893, 735] width 843 height 62
type textarea "Hey Ryan, are you wanting to have Colin as your guarantor? You are not required…"
click at [1405, 728] on span "Send" at bounding box center [1396, 735] width 25 height 17
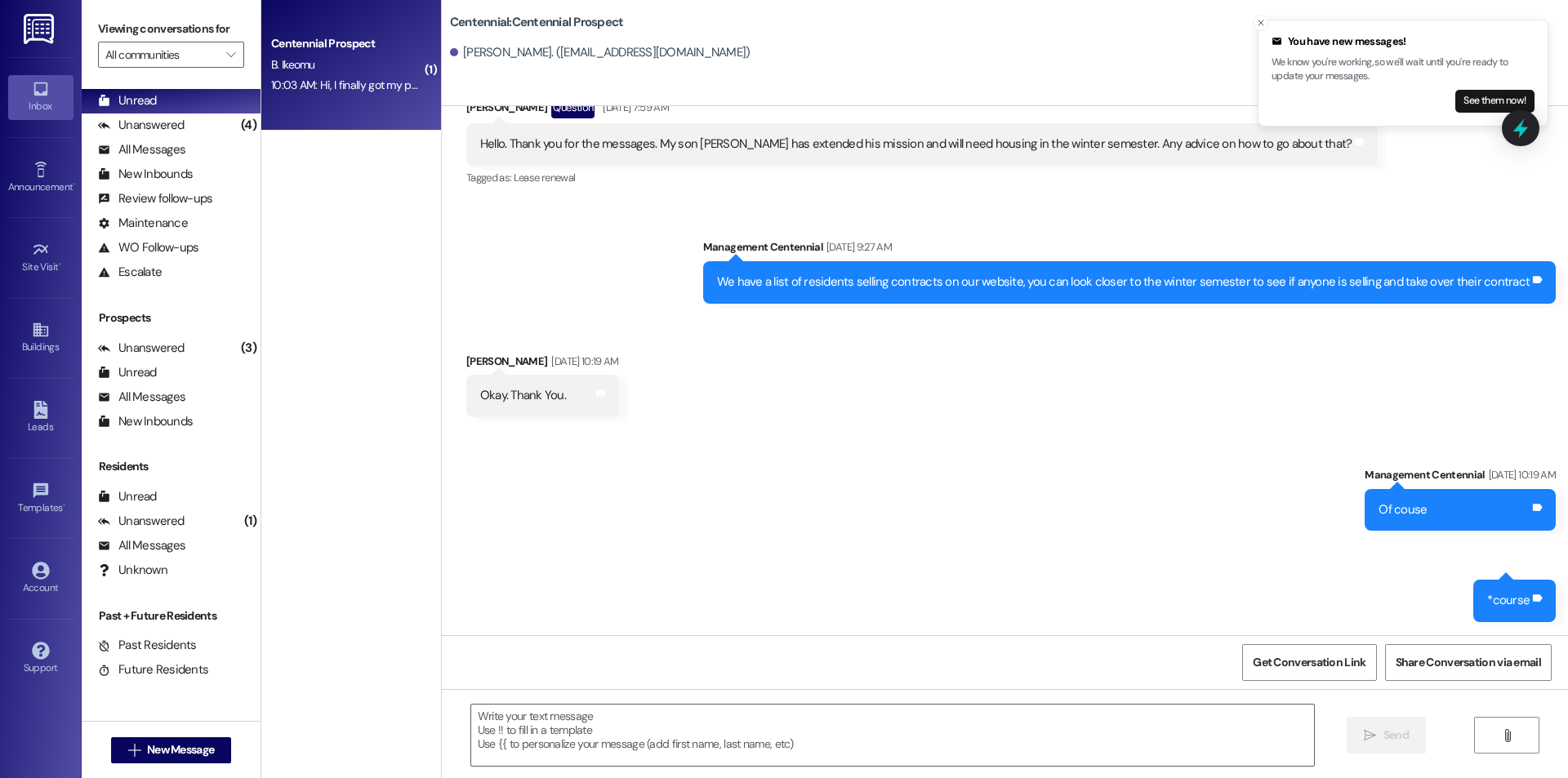
scroll to position [1538, 0]
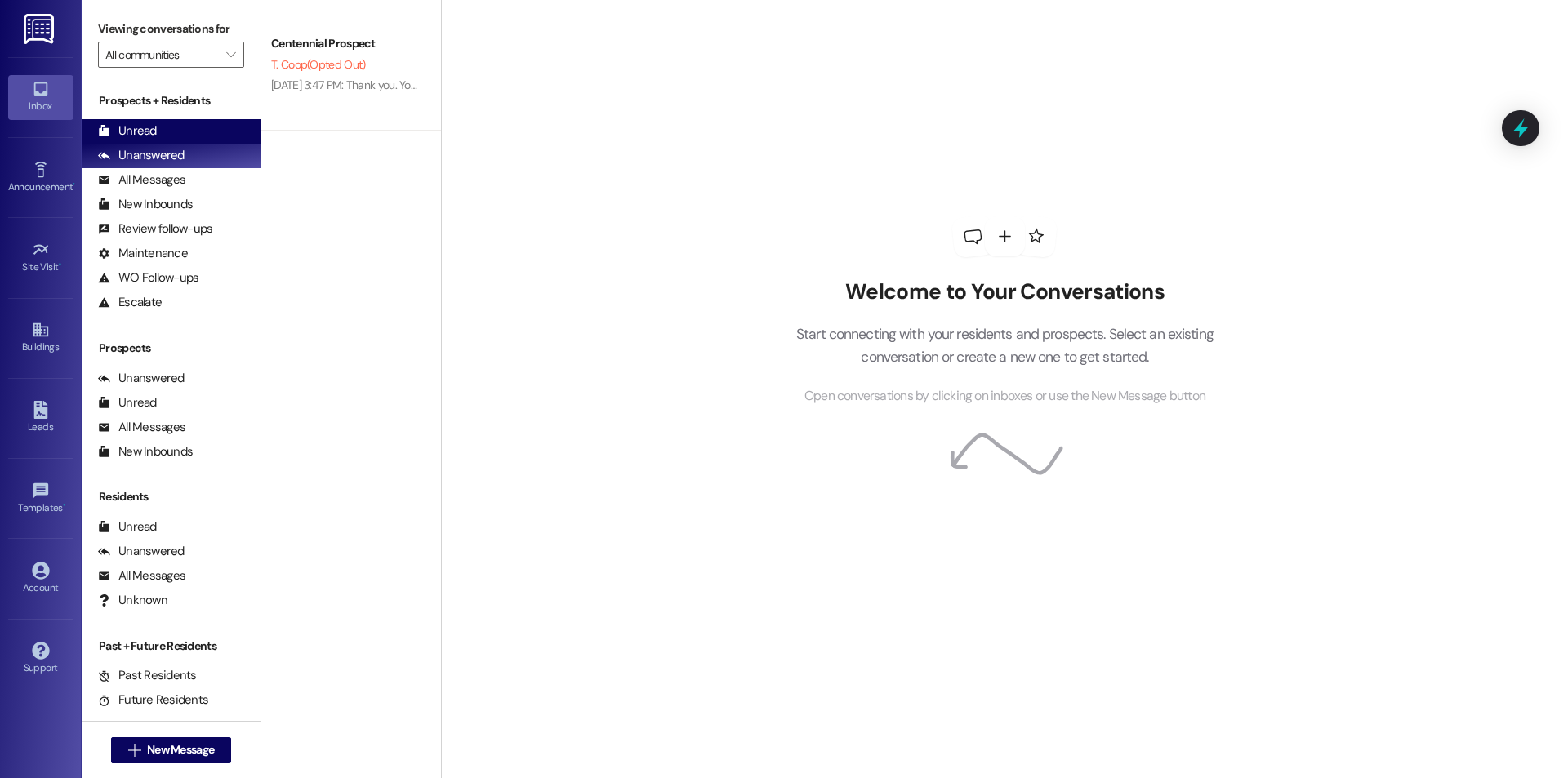
click at [190, 130] on div "Unread (0)" at bounding box center [171, 130] width 179 height 24
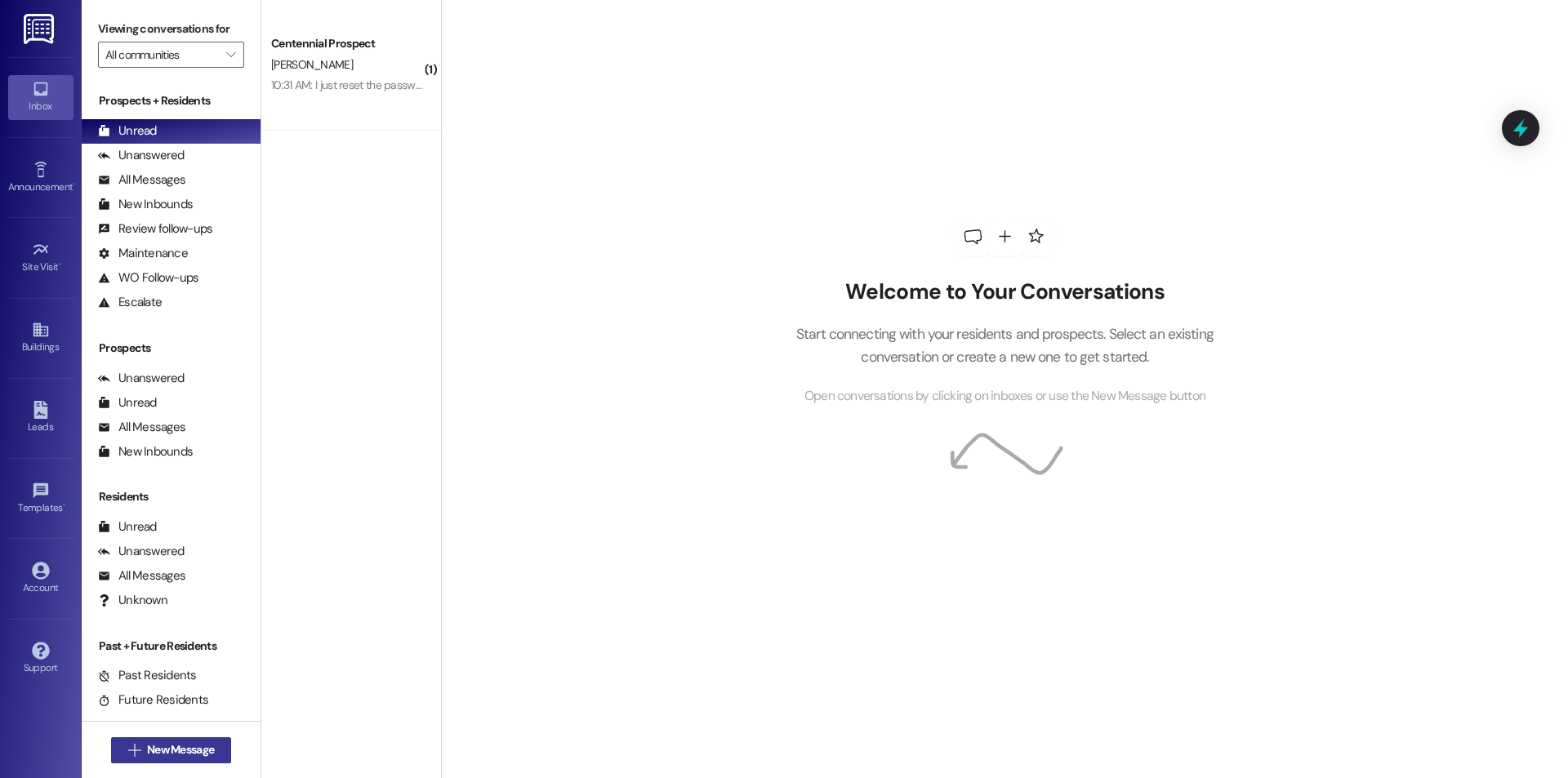
click at [175, 743] on span "New Message" at bounding box center [180, 749] width 67 height 17
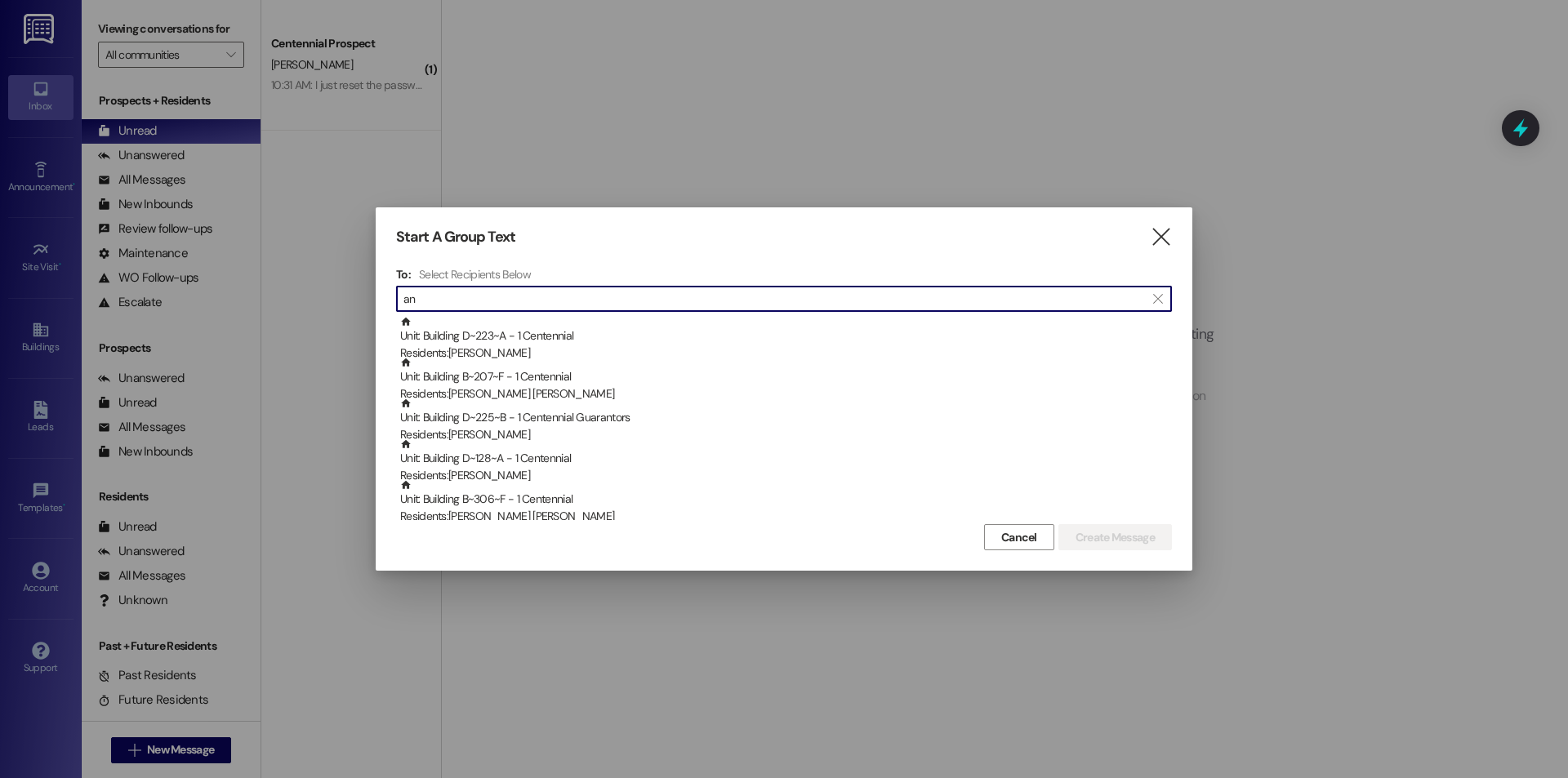
type input "a"
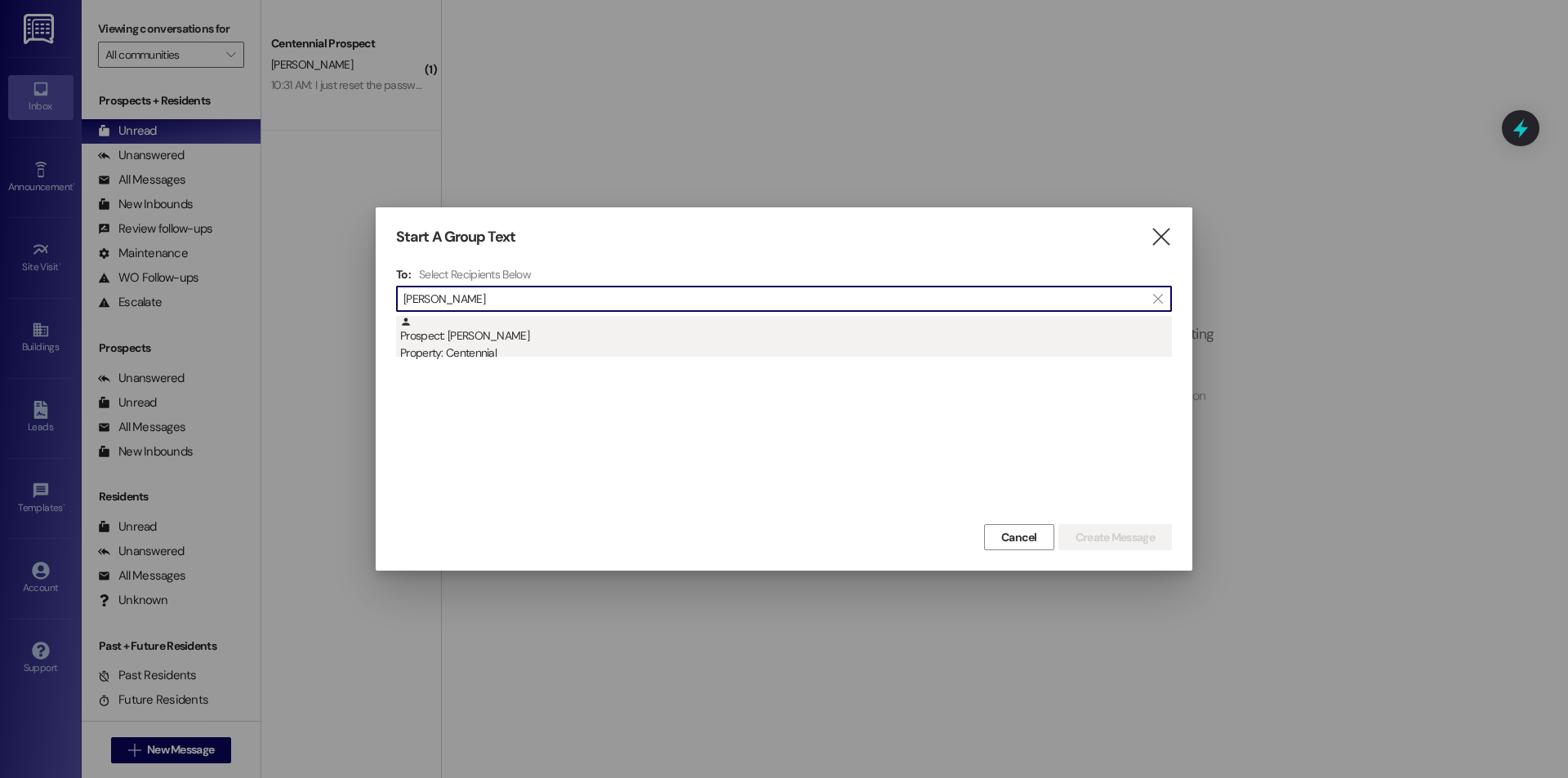
type input "huss"
click at [584, 333] on div "Prospect: Annaliese Hussey Property: Centennial" at bounding box center [786, 339] width 771 height 46
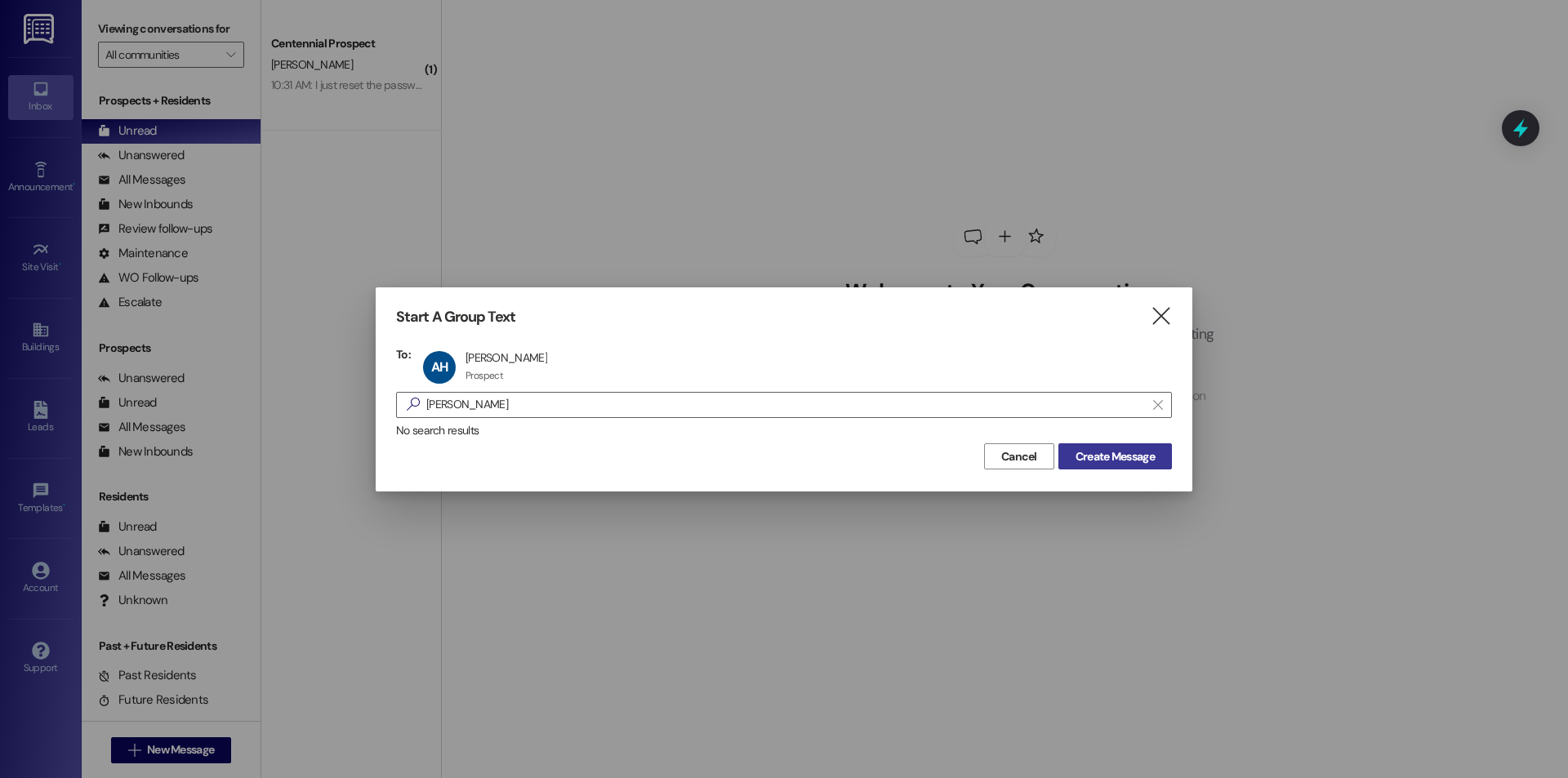
click at [1142, 461] on span "Create Message" at bounding box center [1114, 456] width 79 height 17
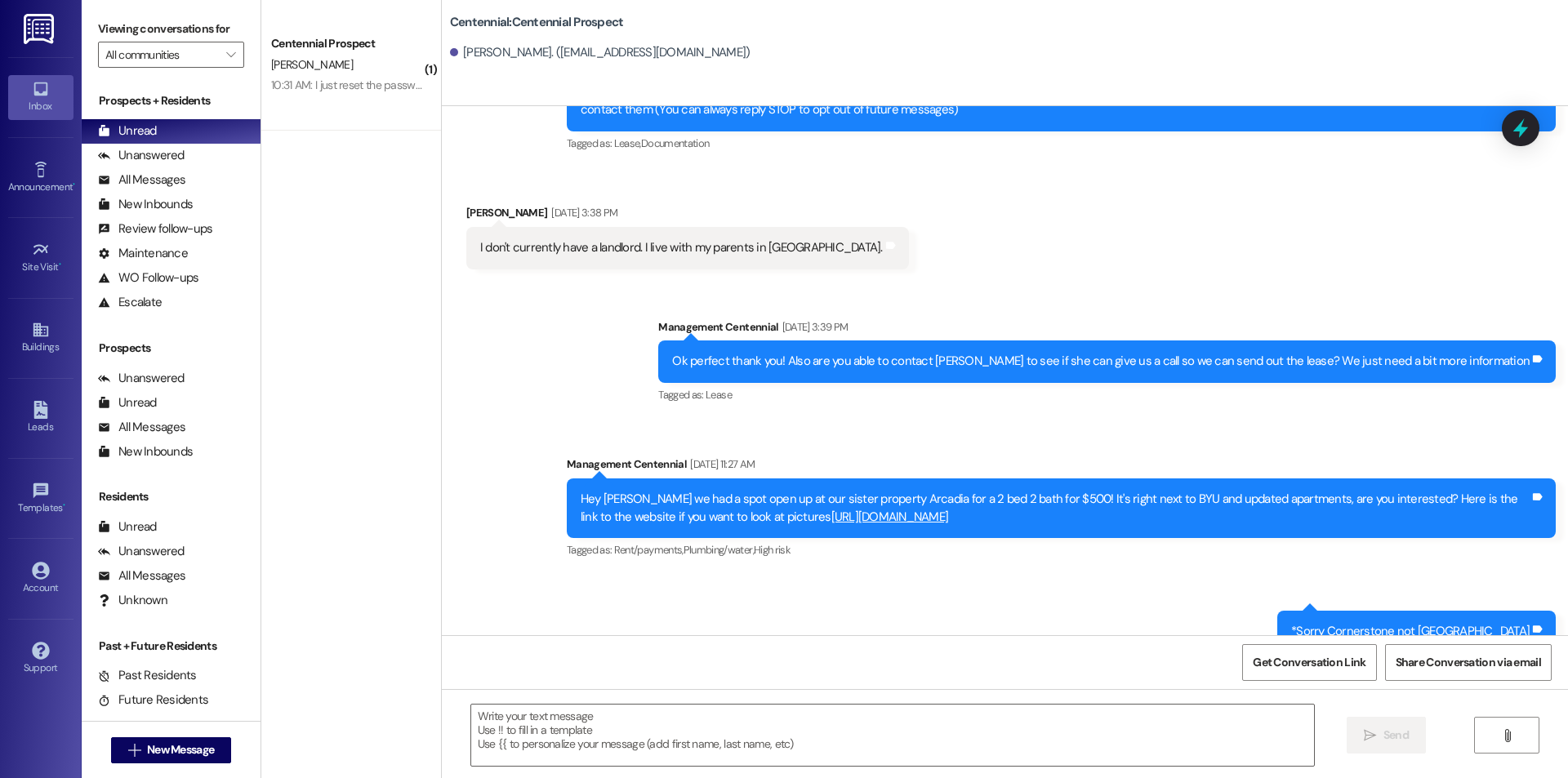
scroll to position [138, 0]
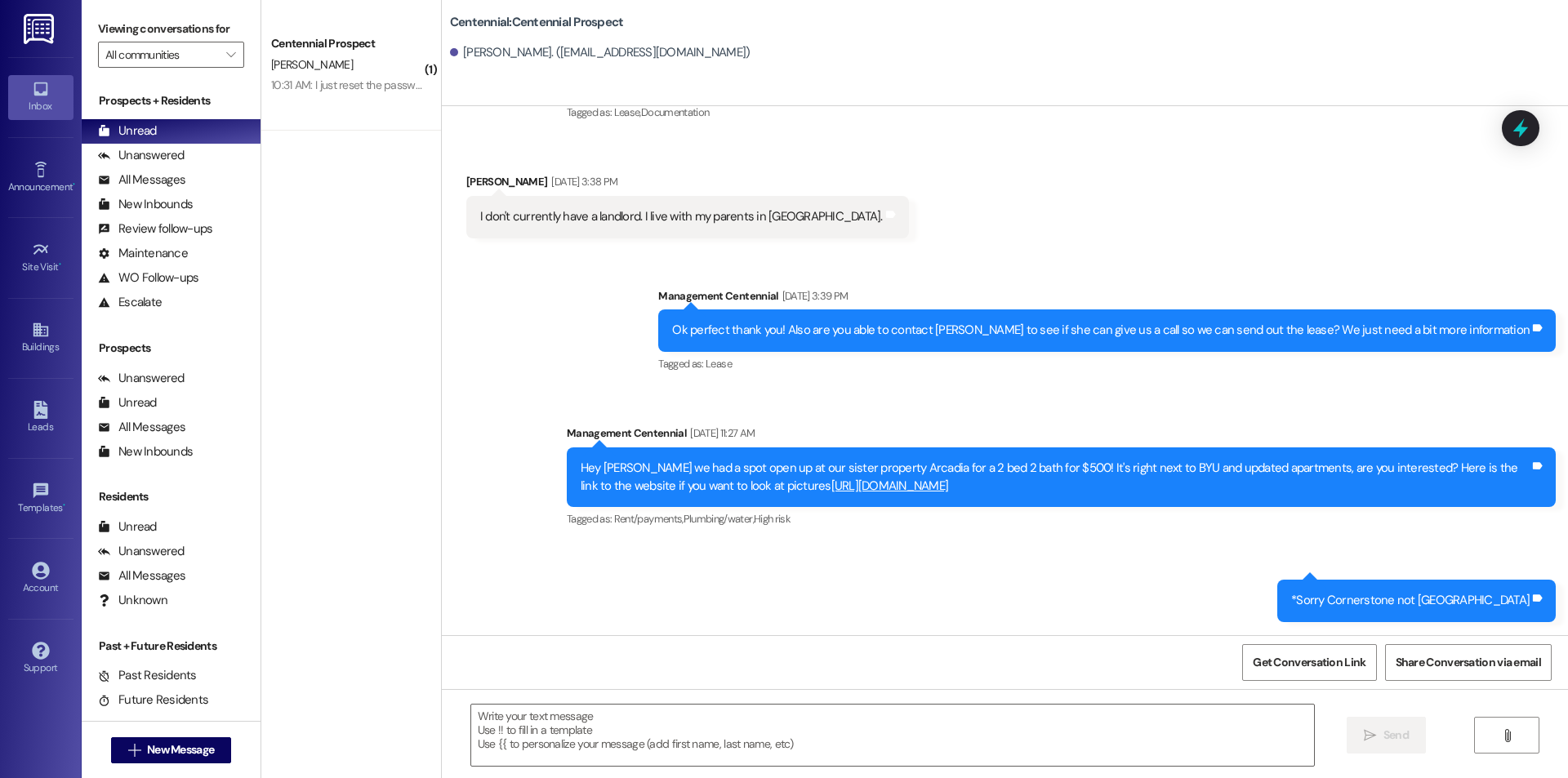
click at [797, 771] on div " Send " at bounding box center [1005, 750] width 1126 height 122
click at [797, 749] on textarea at bounding box center [893, 735] width 843 height 62
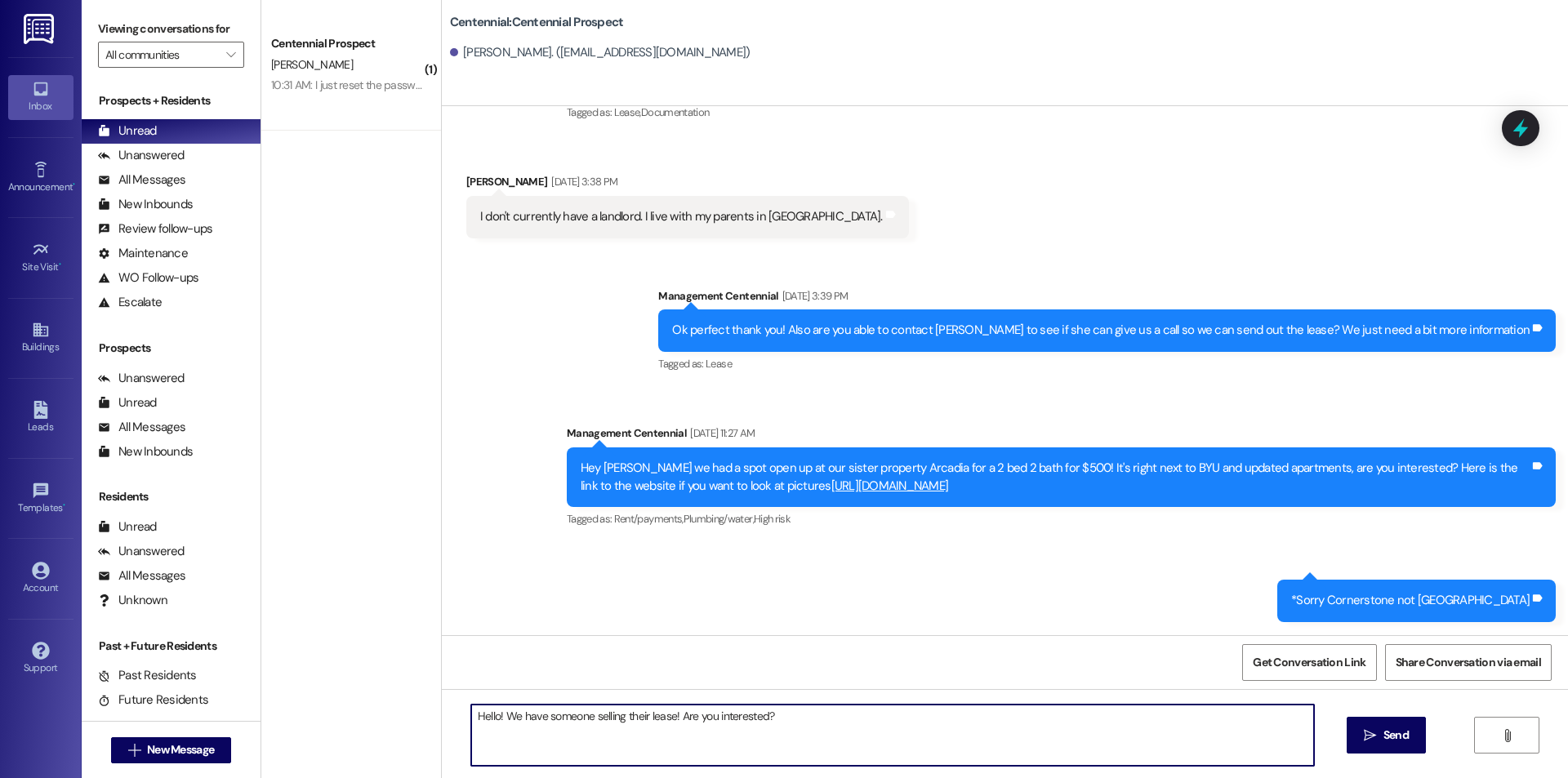
drag, startPoint x: 880, startPoint y: 743, endPoint x: 227, endPoint y: 734, distance: 653.1
click at [227, 734] on div "Viewing conversations for All communities  Prospects + Residents Unread (0) Un…" at bounding box center [824, 389] width 1486 height 778
type textarea "Hello! We have someone selling their lease! Are you interested?"
click at [1369, 724] on button " Send" at bounding box center [1386, 735] width 79 height 37
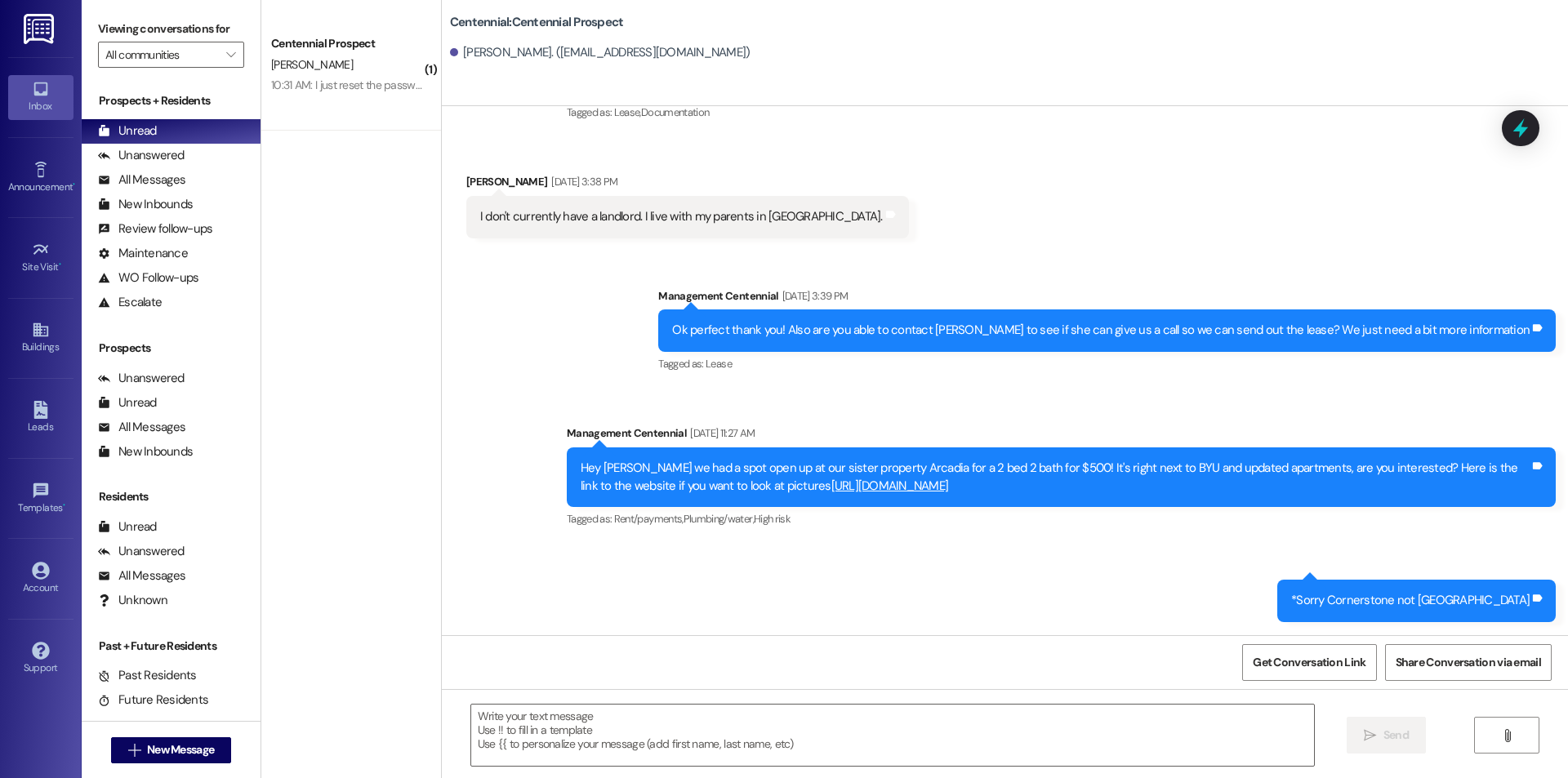
scroll to position [0, 0]
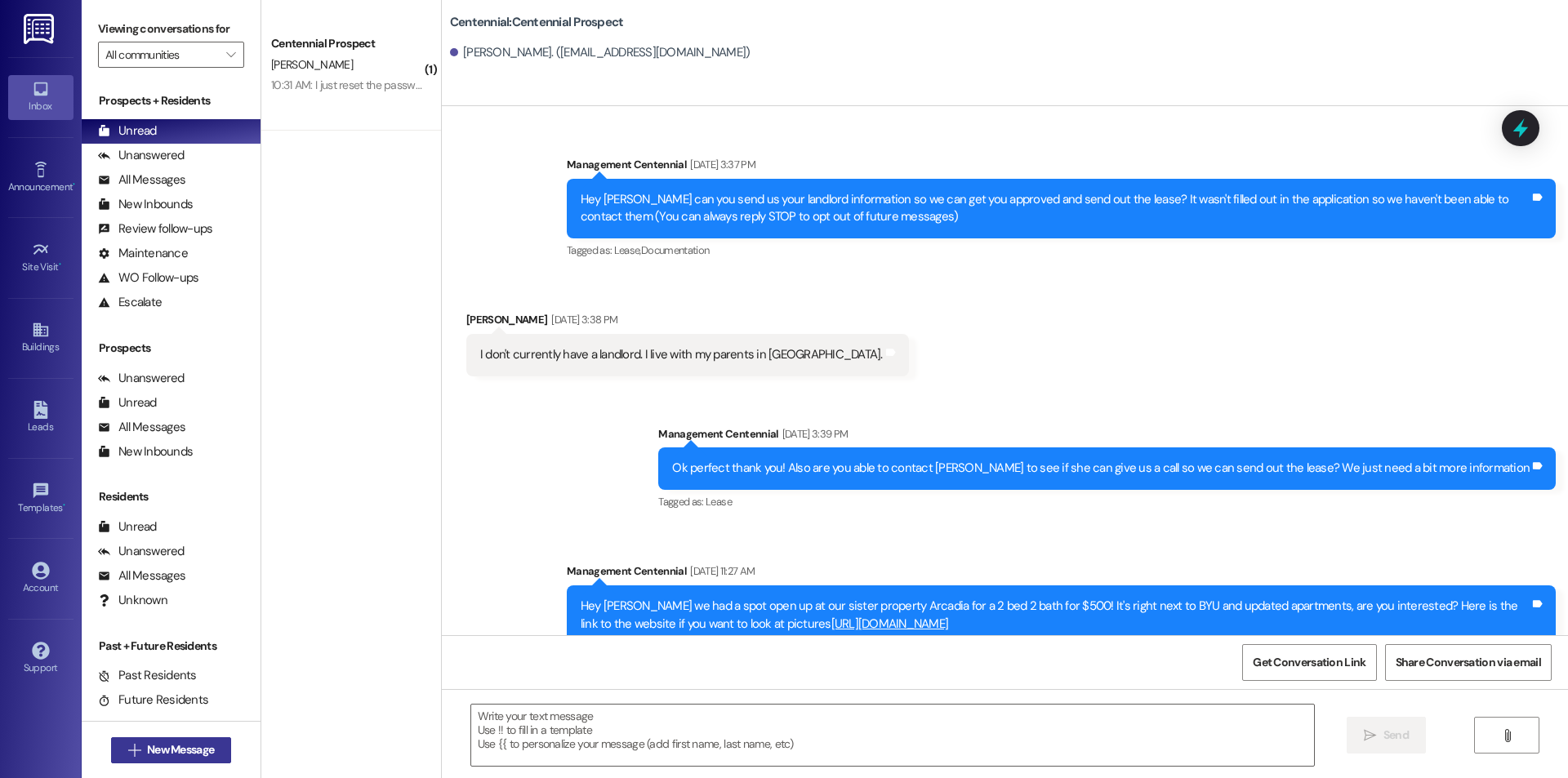
click at [196, 752] on span "New Message" at bounding box center [180, 749] width 67 height 17
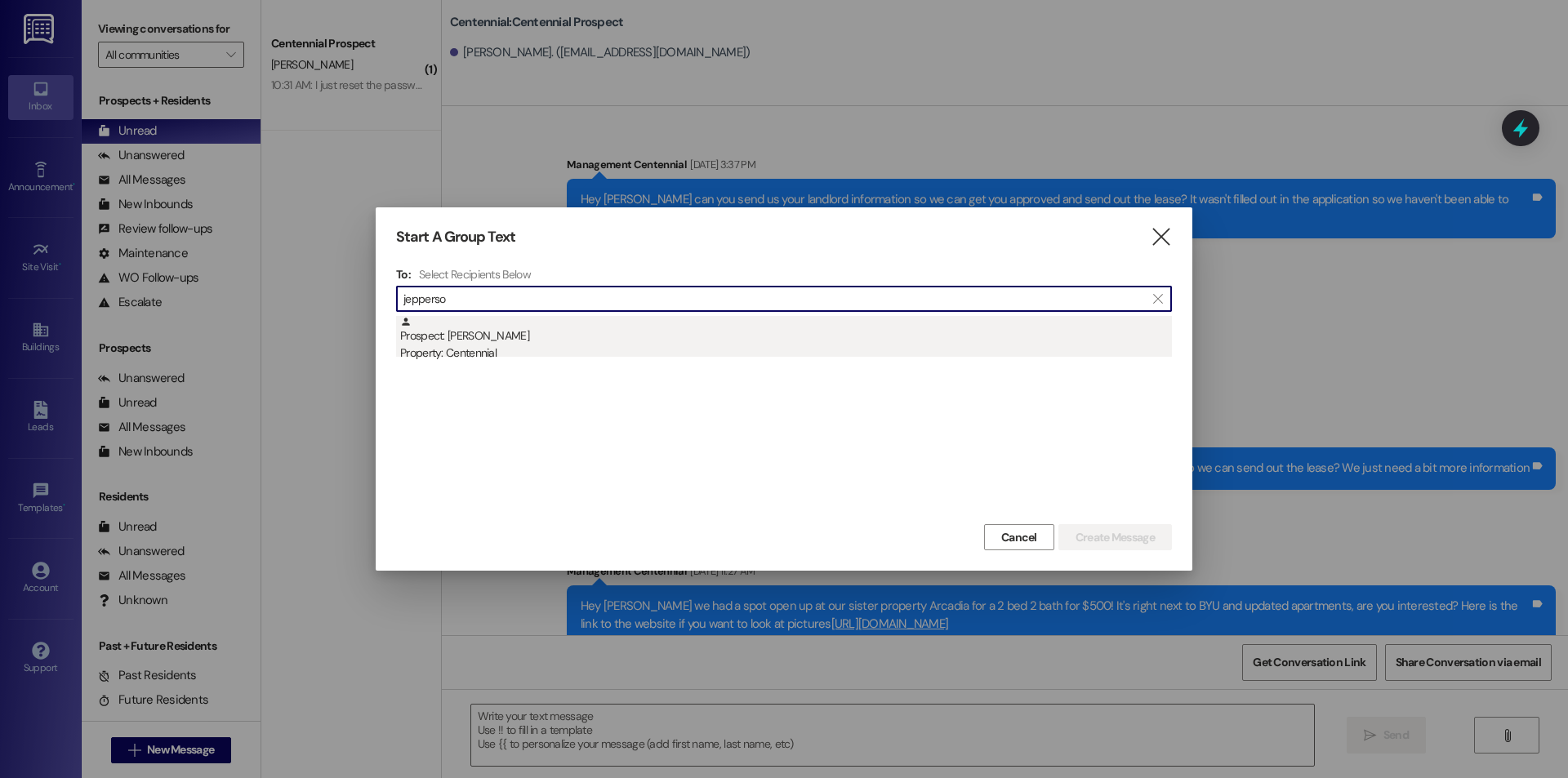
type input "jepperso"
click at [538, 341] on div "Prospect: Olivia Jepperson Property: Centennial" at bounding box center [786, 339] width 771 height 46
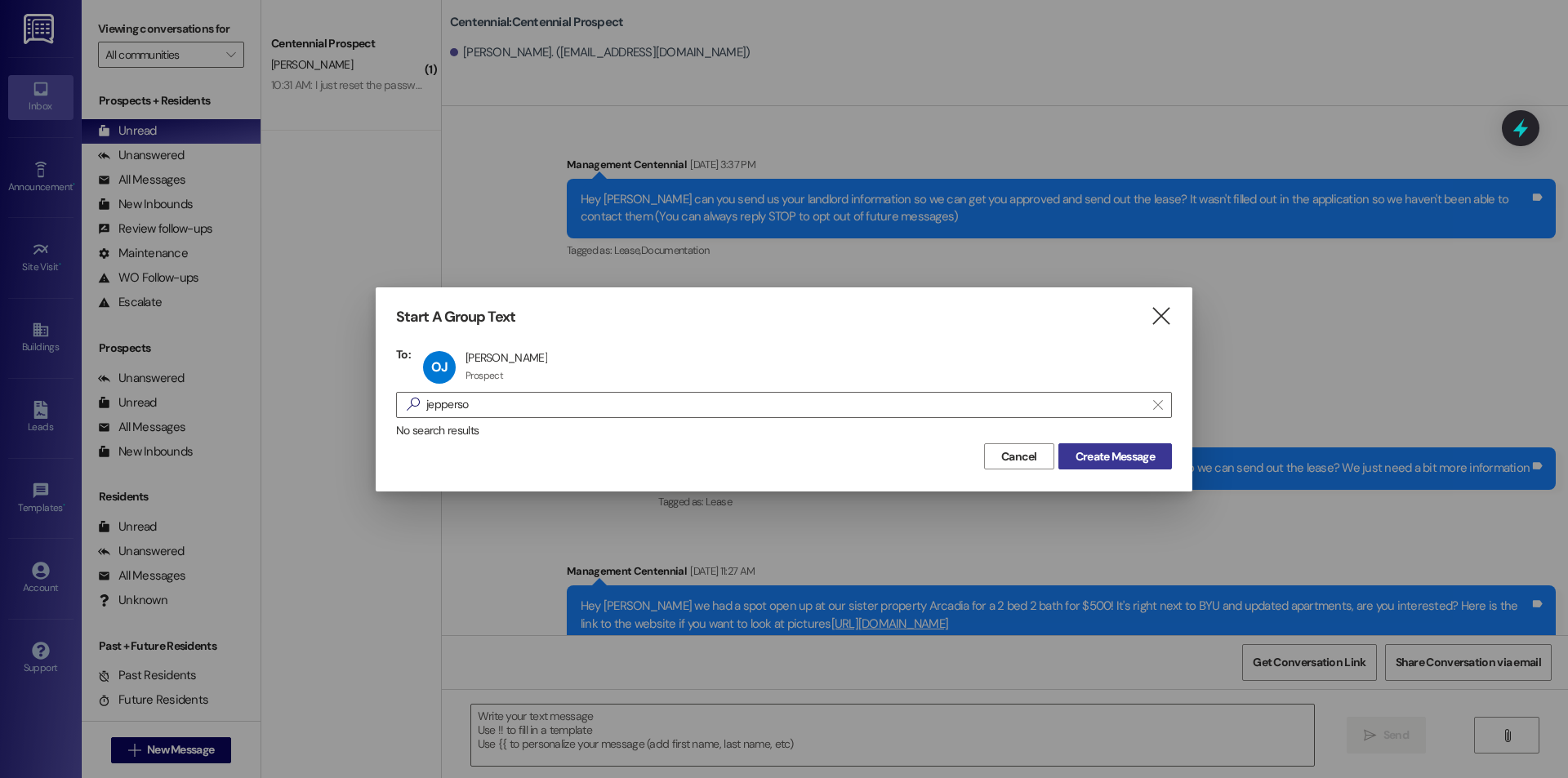
click at [1128, 458] on span "Create Message" at bounding box center [1114, 456] width 79 height 17
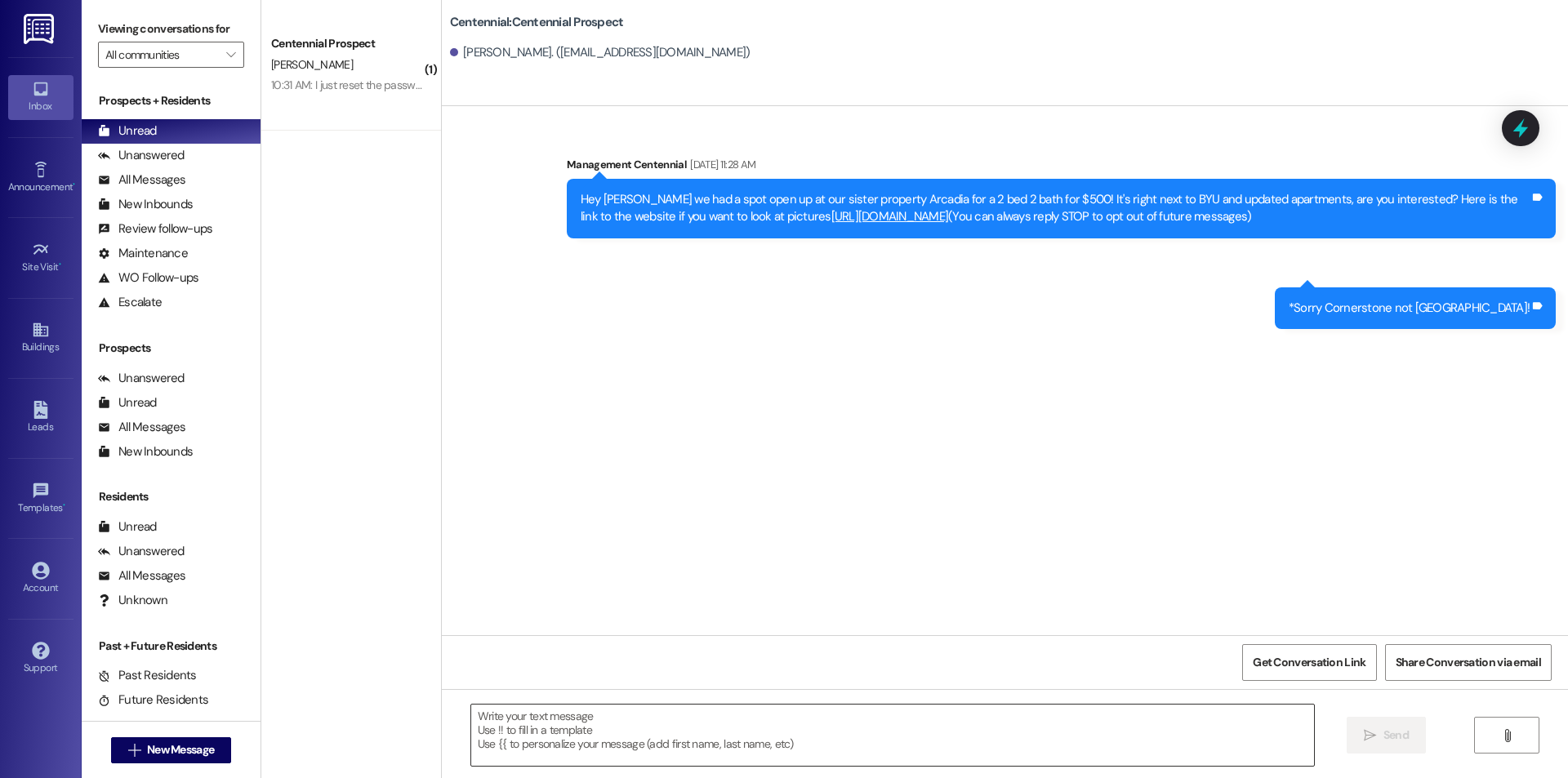
click at [691, 747] on textarea at bounding box center [893, 735] width 843 height 62
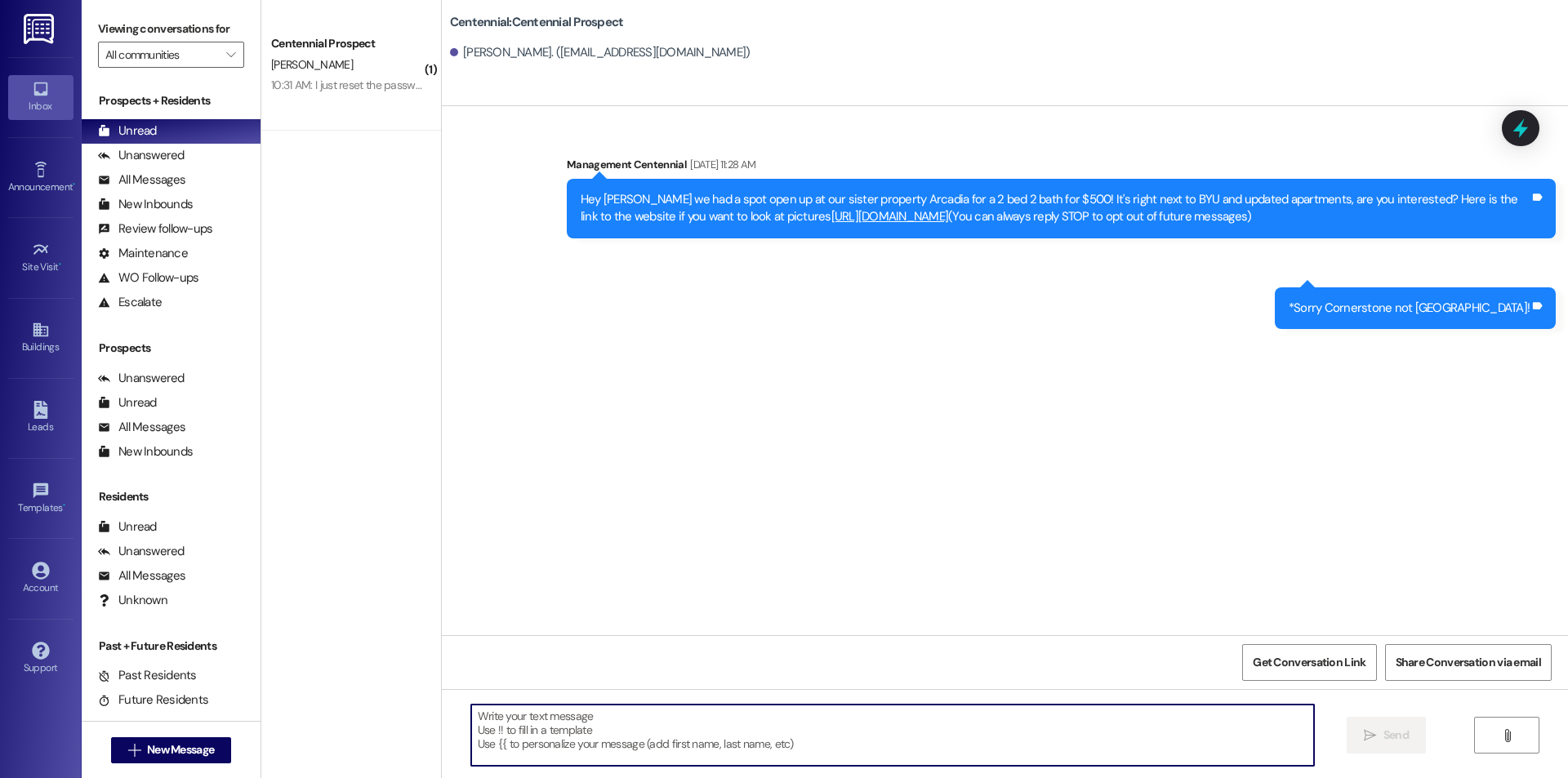
click at [687, 737] on textarea at bounding box center [893, 735] width 843 height 62
paste textarea "Hello! We have someone selling their lease! Are you interested?"
type textarea "Hello! We have someone selling their lease! Are you interested?"
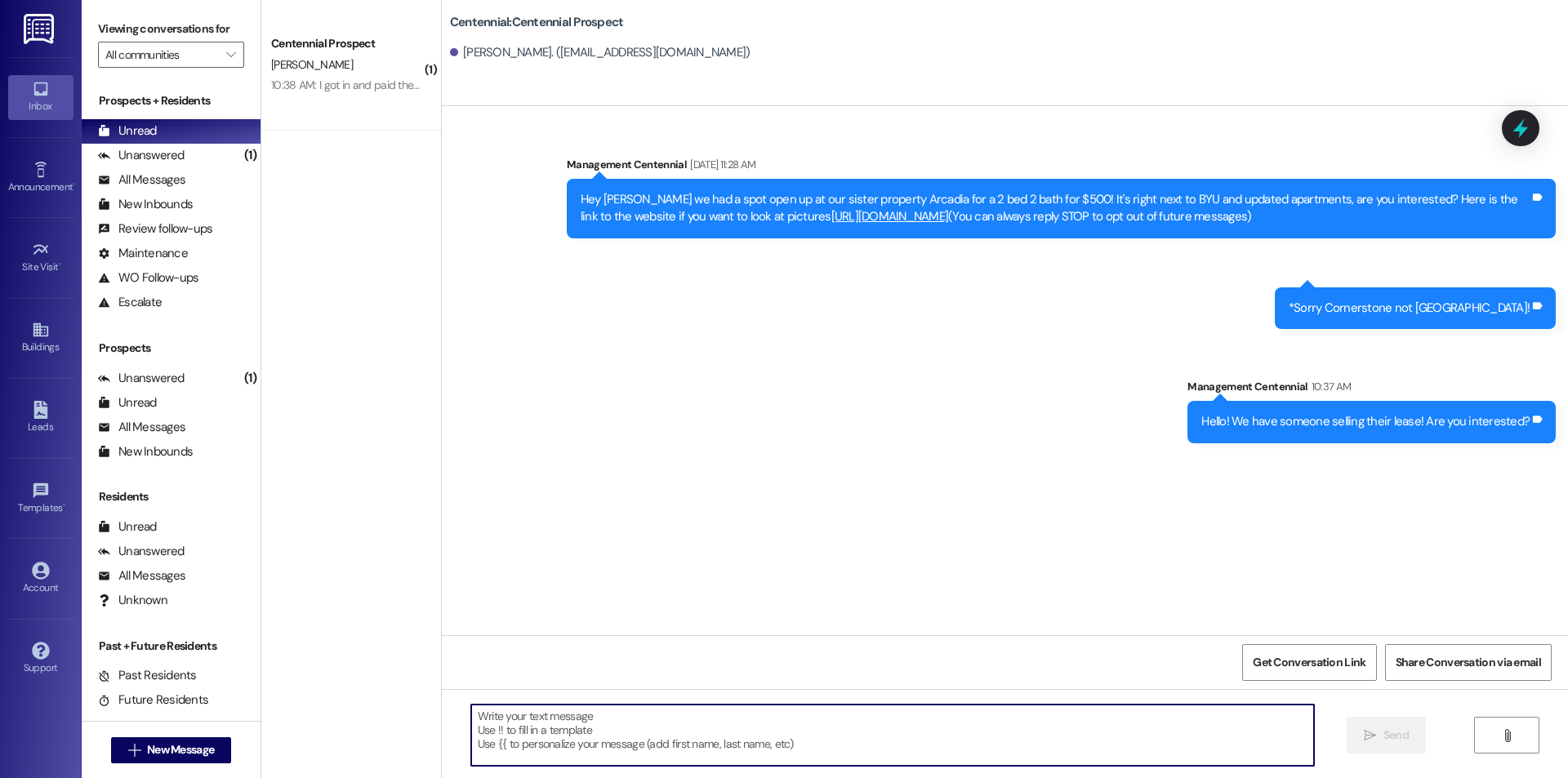
click at [764, 389] on div "Sent via SMS Management Centennial Aug 16, 2025 at 11:28 AM Hey Olivia we had a…" at bounding box center [1005, 287] width 1126 height 337
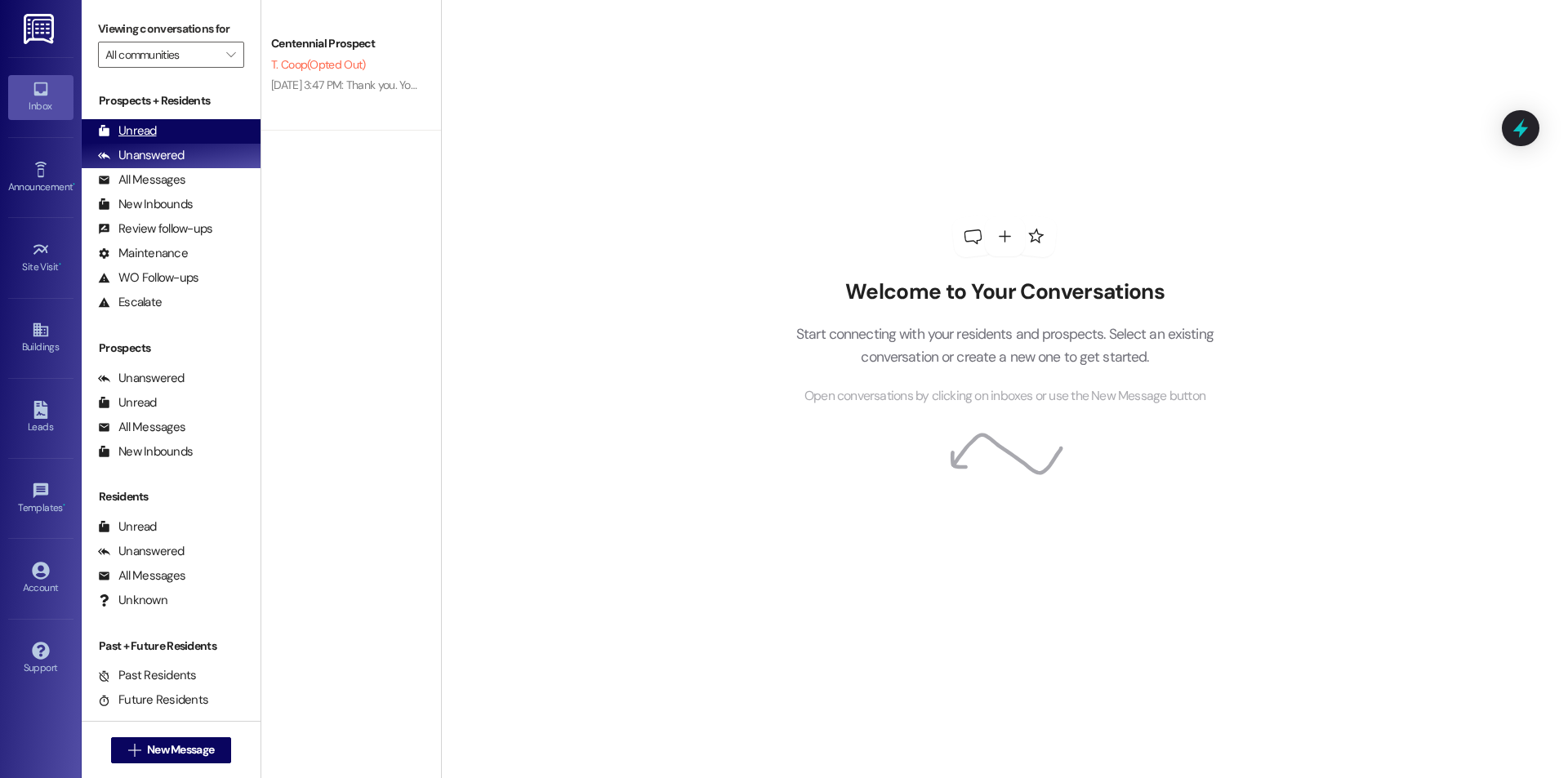
click at [152, 139] on div "Unread" at bounding box center [128, 130] width 59 height 17
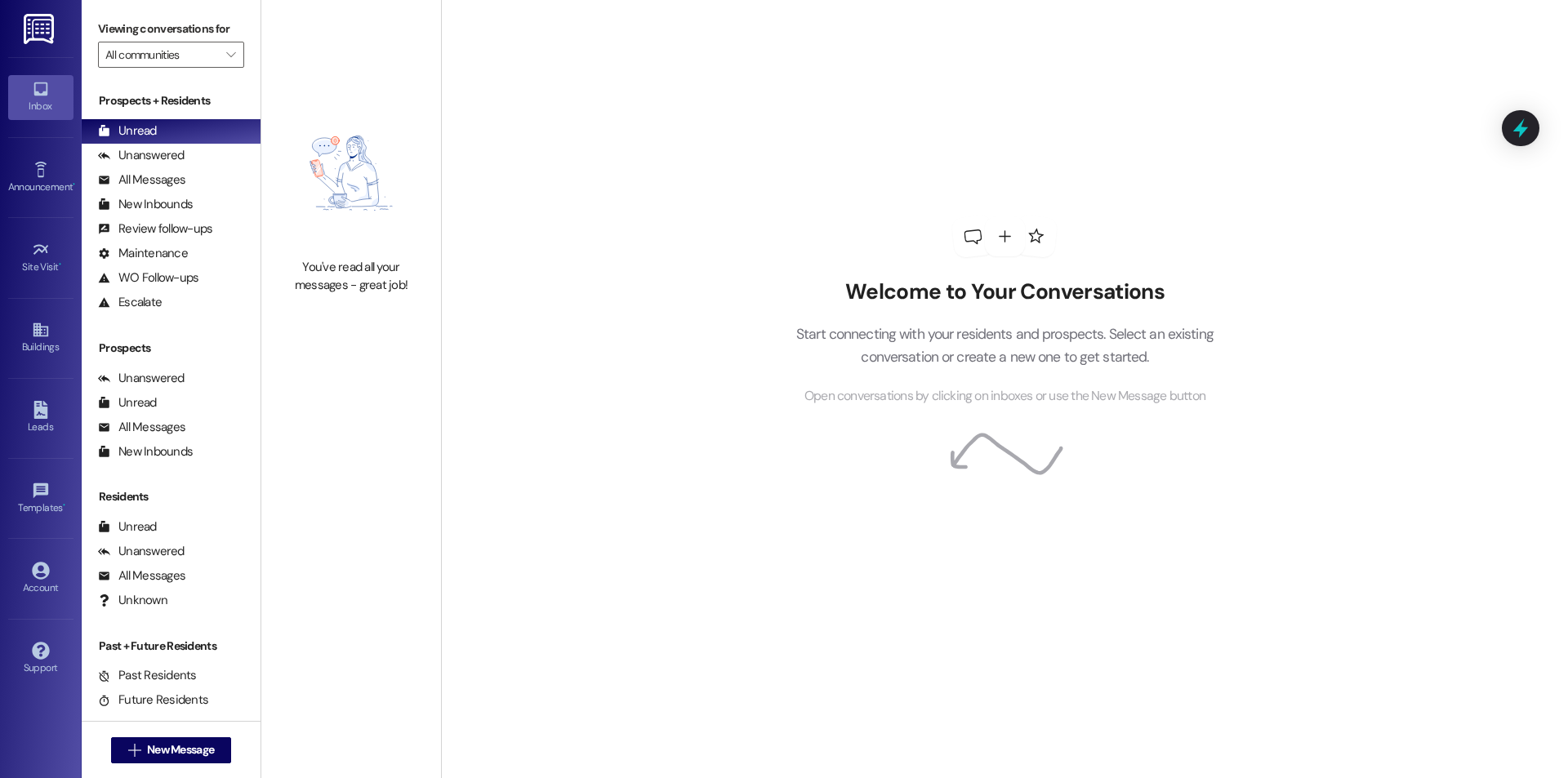
click at [523, 142] on div "Welcome to Your Conversations Start connecting with your residents and prospect…" at bounding box center [1005, 389] width 1127 height 778
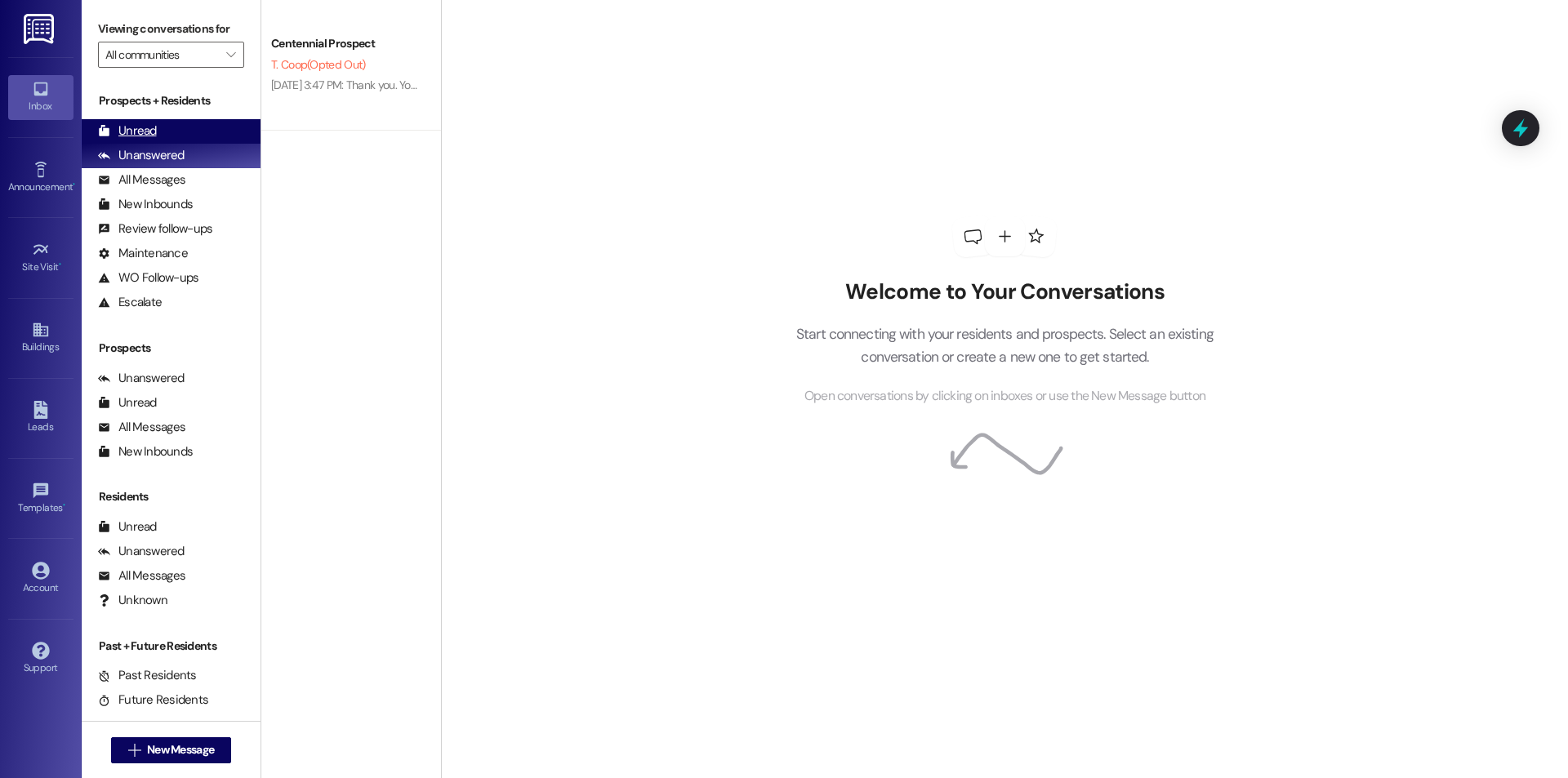
click at [148, 119] on div "Unread (0)" at bounding box center [171, 130] width 179 height 24
click at [196, 119] on div "Unread (0)" at bounding box center [171, 130] width 179 height 24
